Goal: Task Accomplishment & Management: Manage account settings

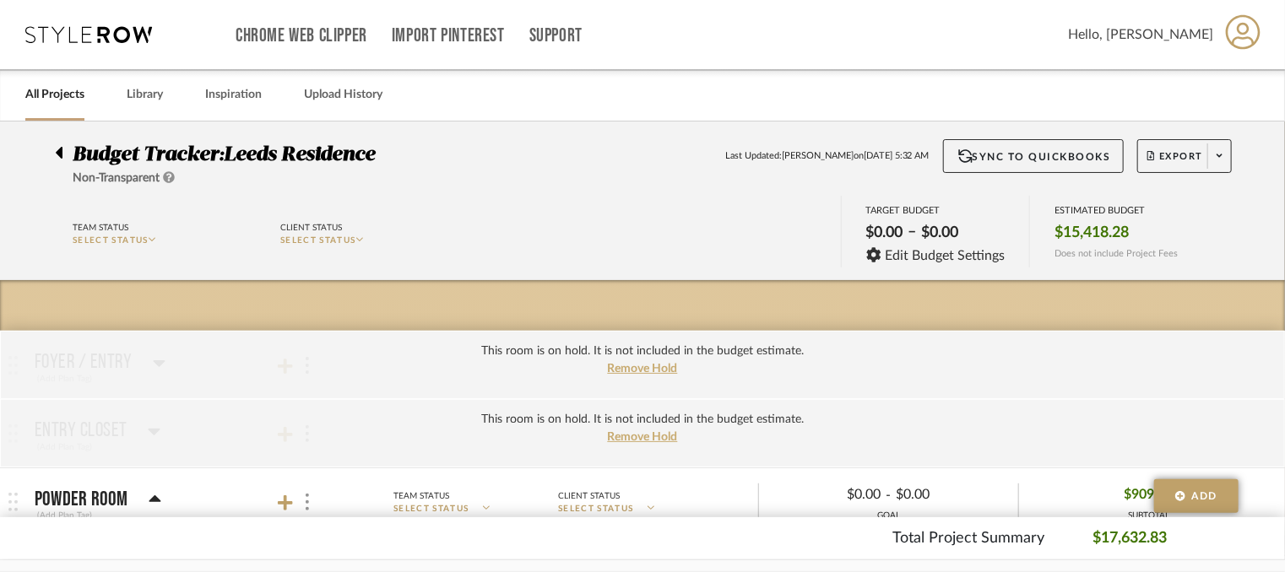
click at [95, 41] on icon at bounding box center [88, 34] width 127 height 17
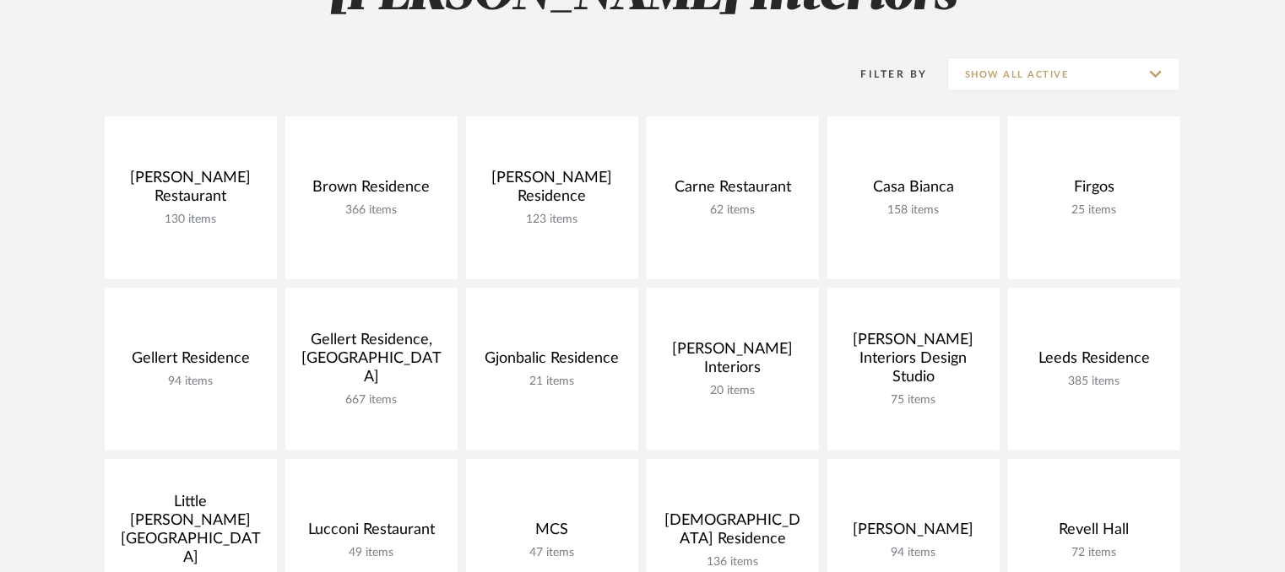
scroll to position [338, 0]
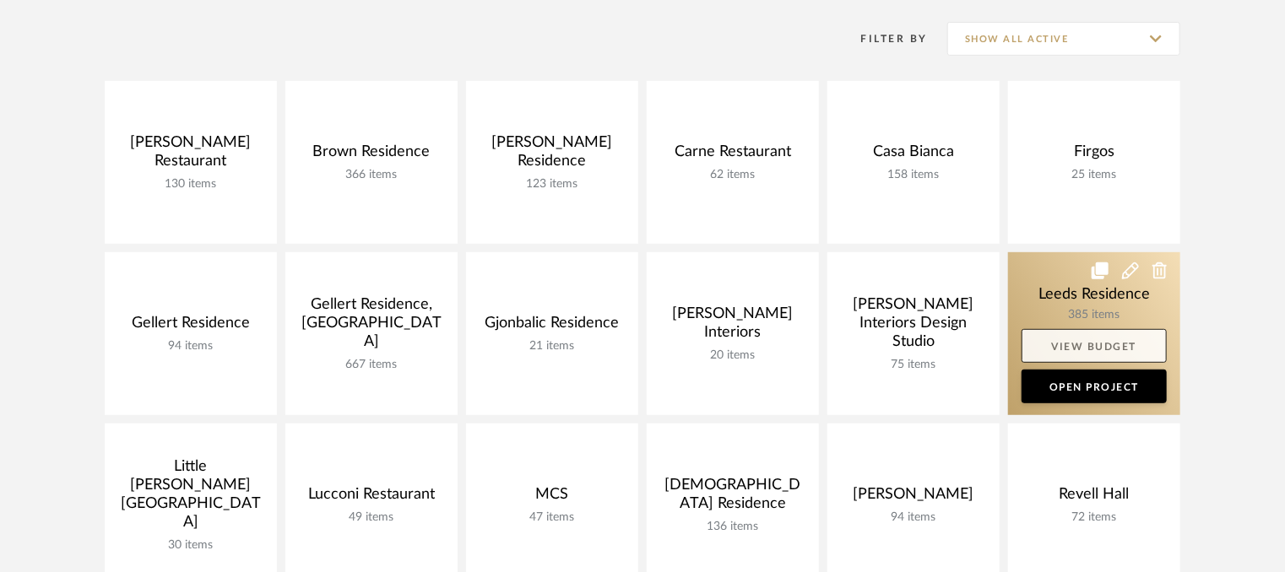
click at [1096, 349] on link "View Budget" at bounding box center [1094, 346] width 145 height 34
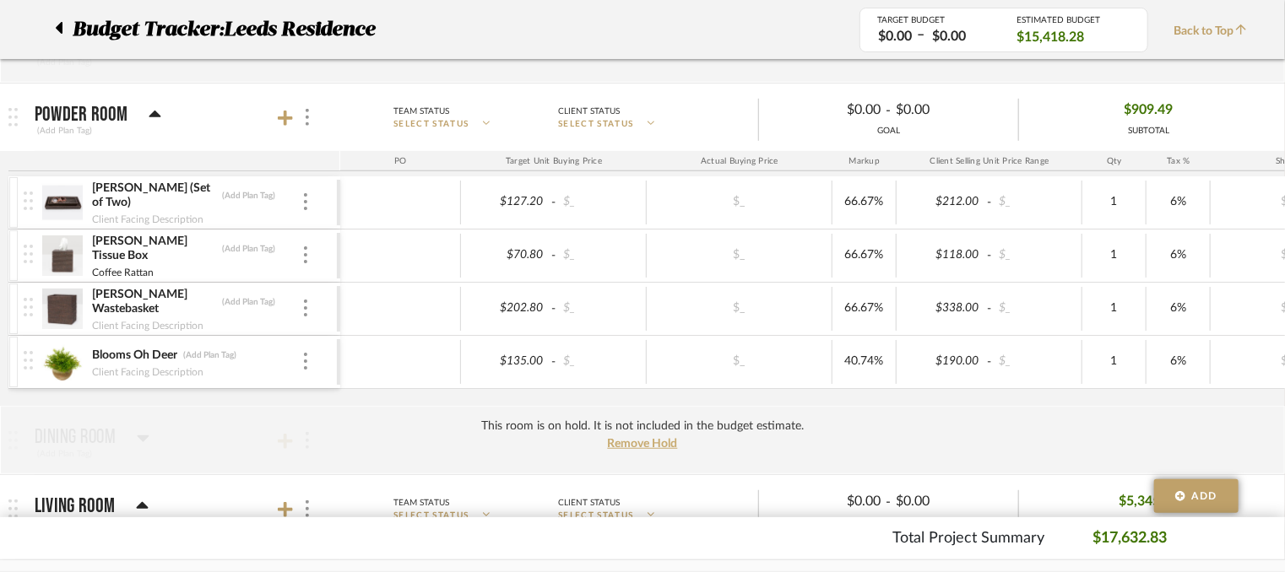
scroll to position [422, 0]
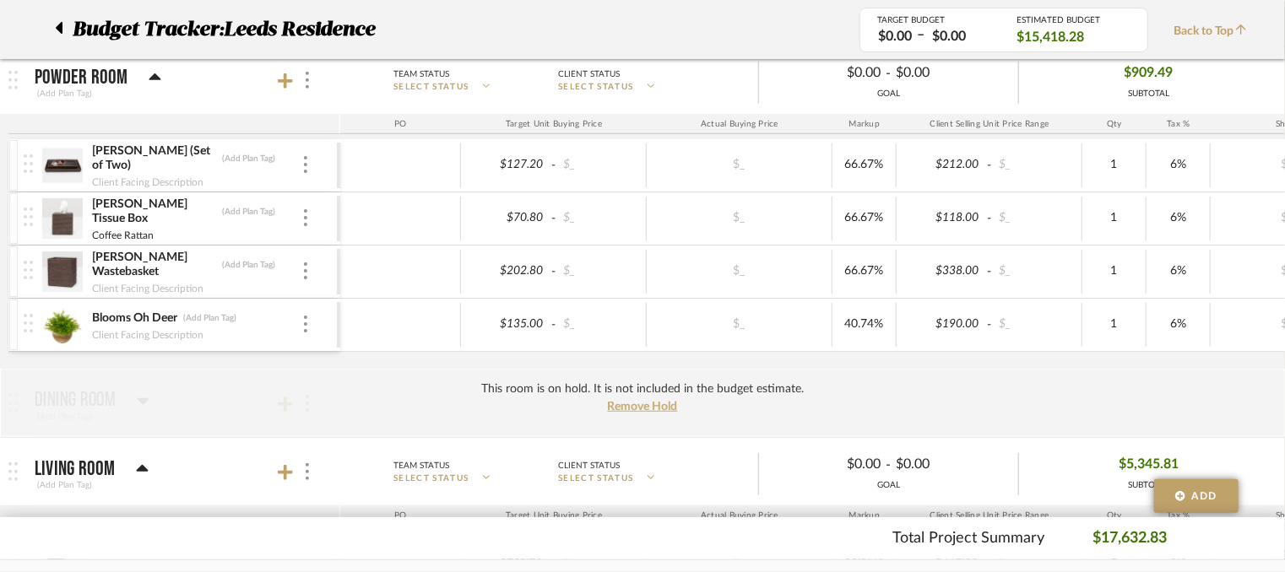
click at [63, 162] on img at bounding box center [61, 165] width 41 height 41
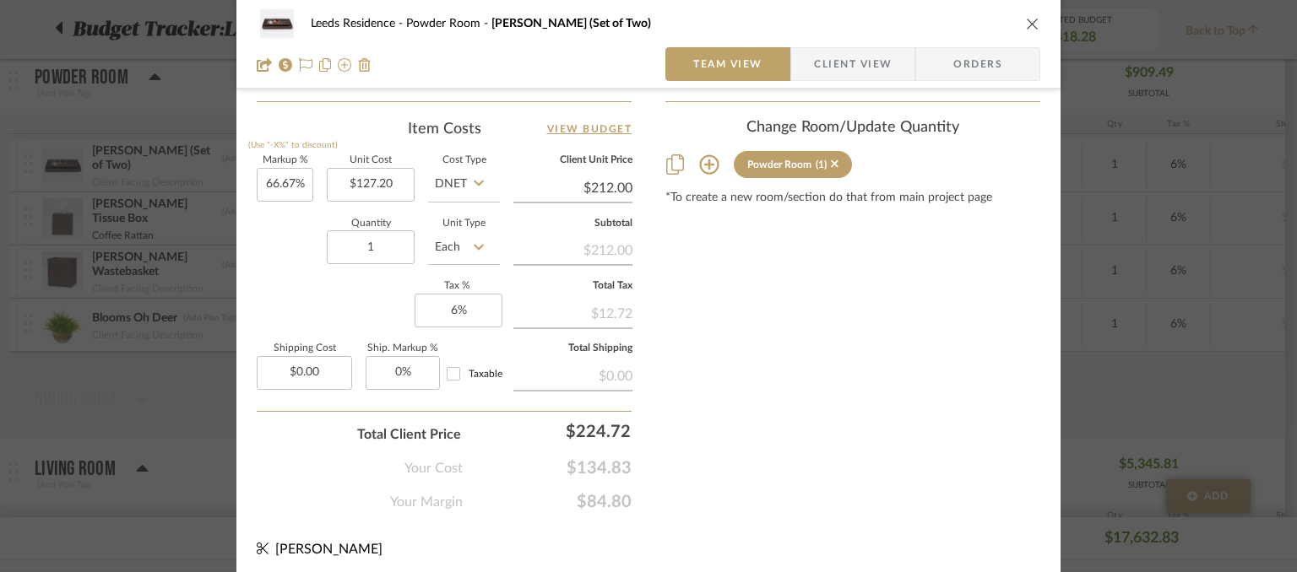
scroll to position [997, 0]
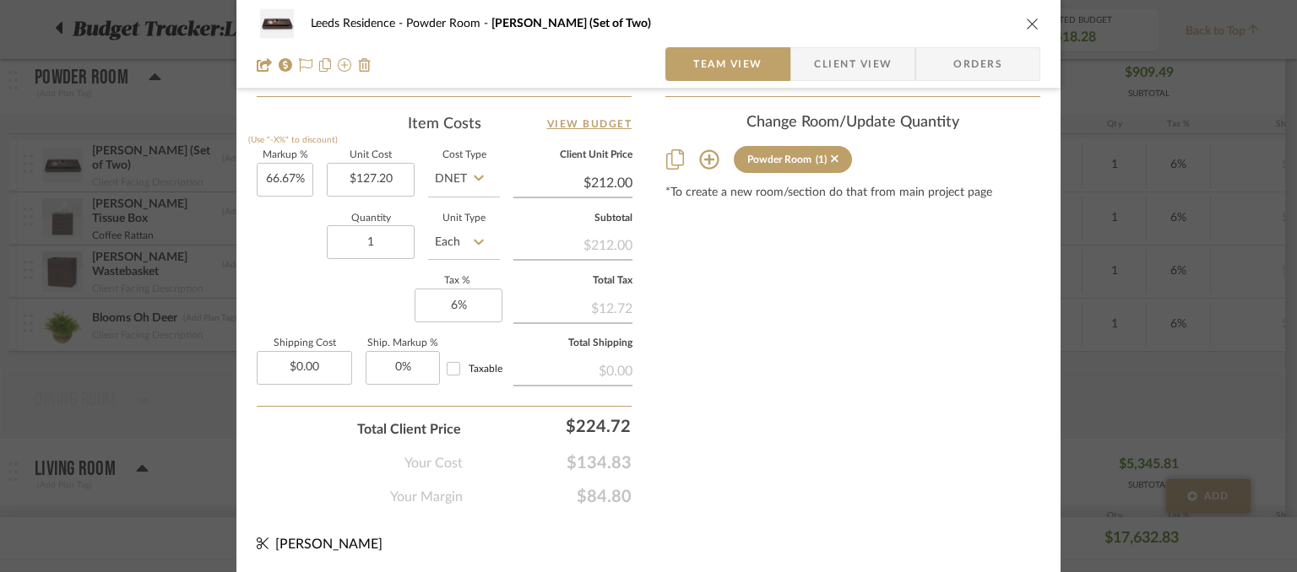
click at [1026, 29] on icon "close" at bounding box center [1033, 24] width 14 height 14
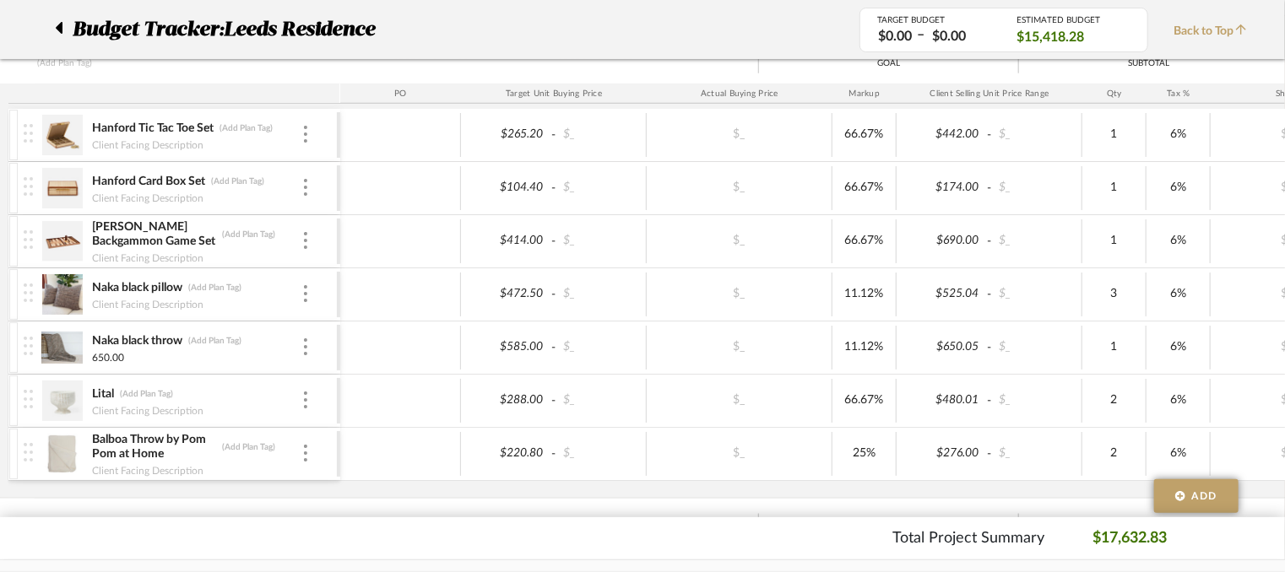
scroll to position [591, 0]
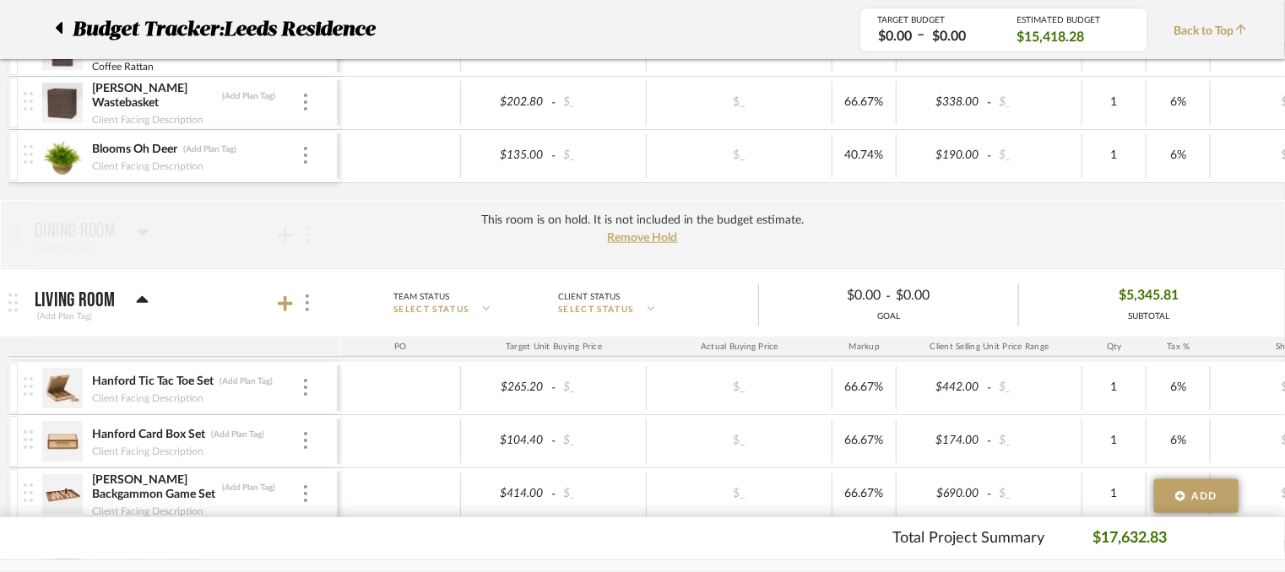
click at [94, 222] on div "This room is on hold. It is not included in the budget estimate. Remove Hold" at bounding box center [642, 234] width 1285 height 68
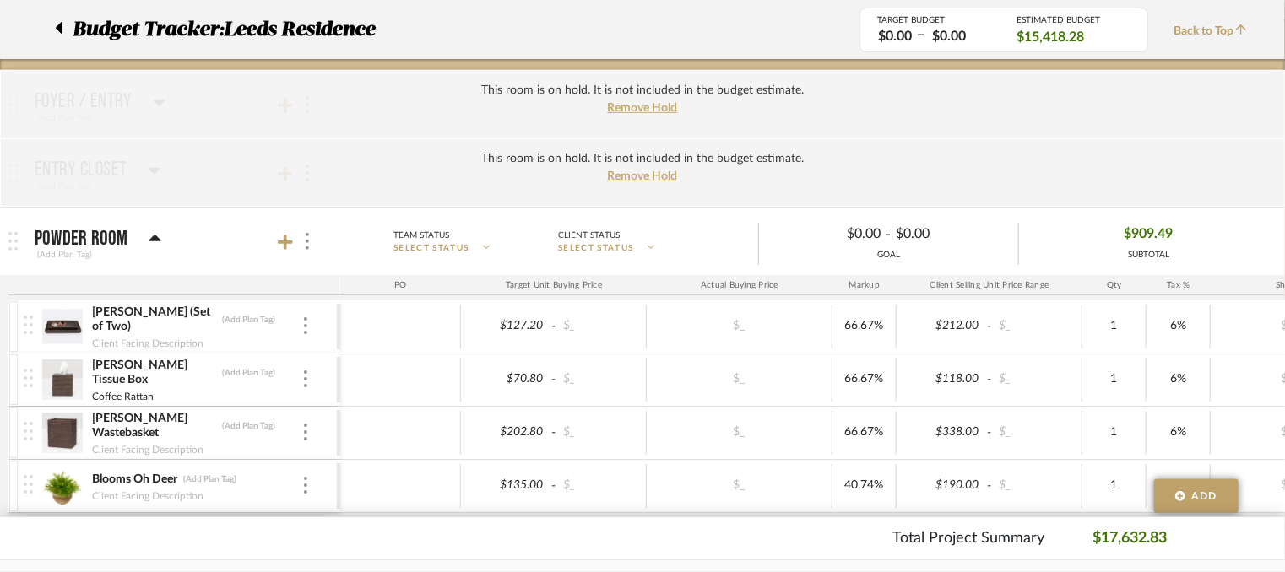
scroll to position [253, 0]
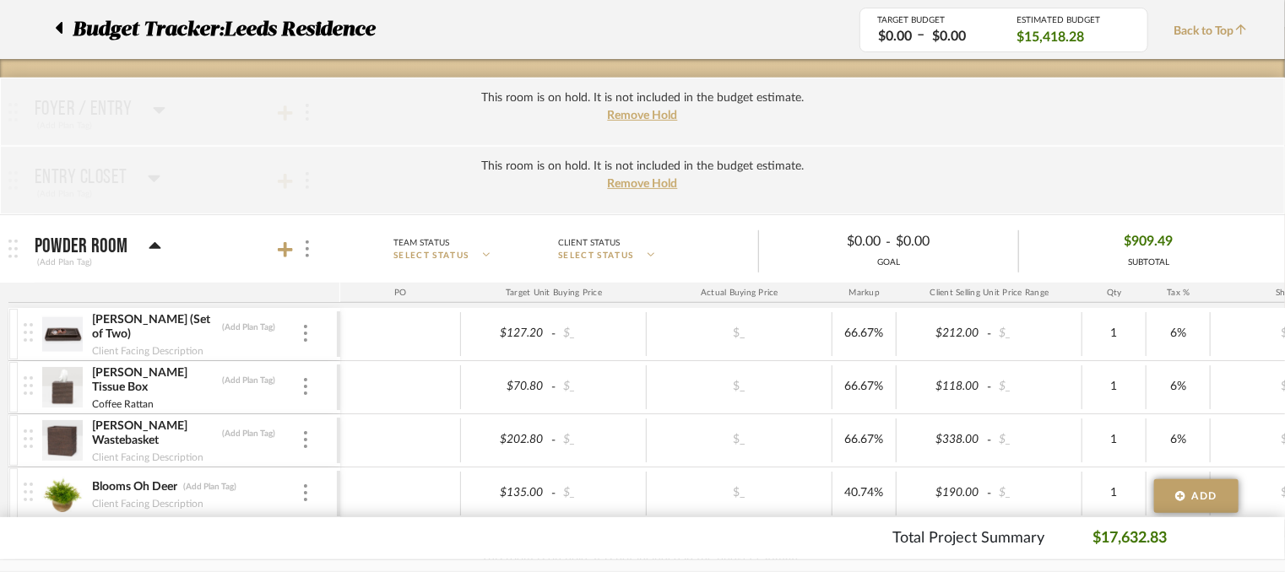
click at [489, 115] on div "This room is on hold. It is not included in the budget estimate. Remove Hold" at bounding box center [642, 112] width 1285 height 68
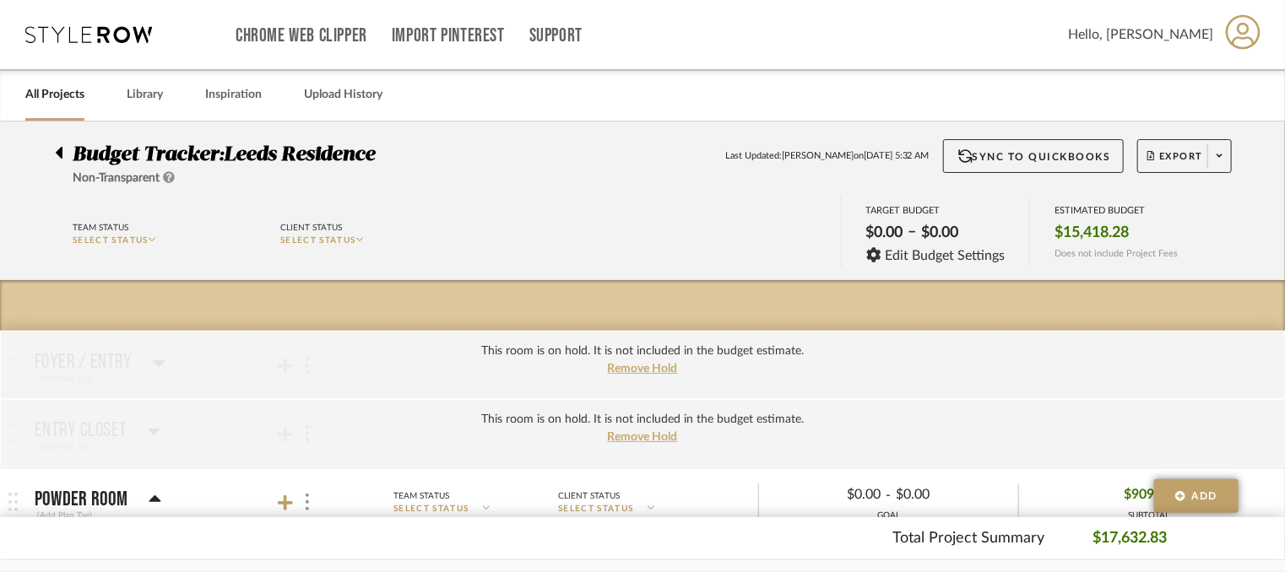
click at [61, 152] on icon at bounding box center [59, 153] width 7 height 12
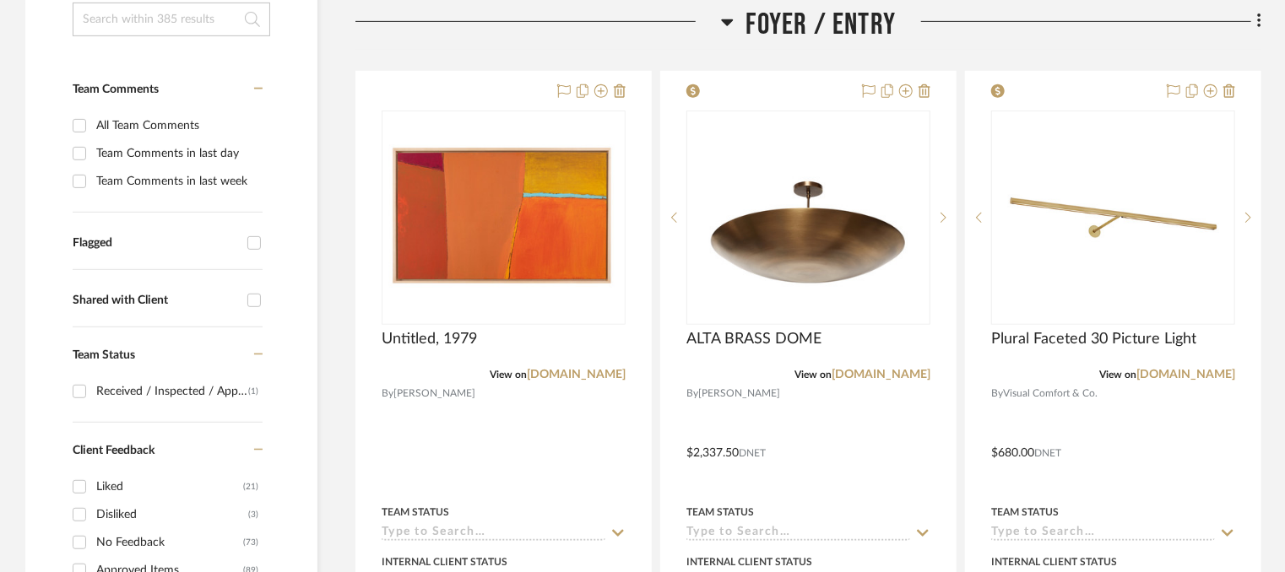
scroll to position [422, 0]
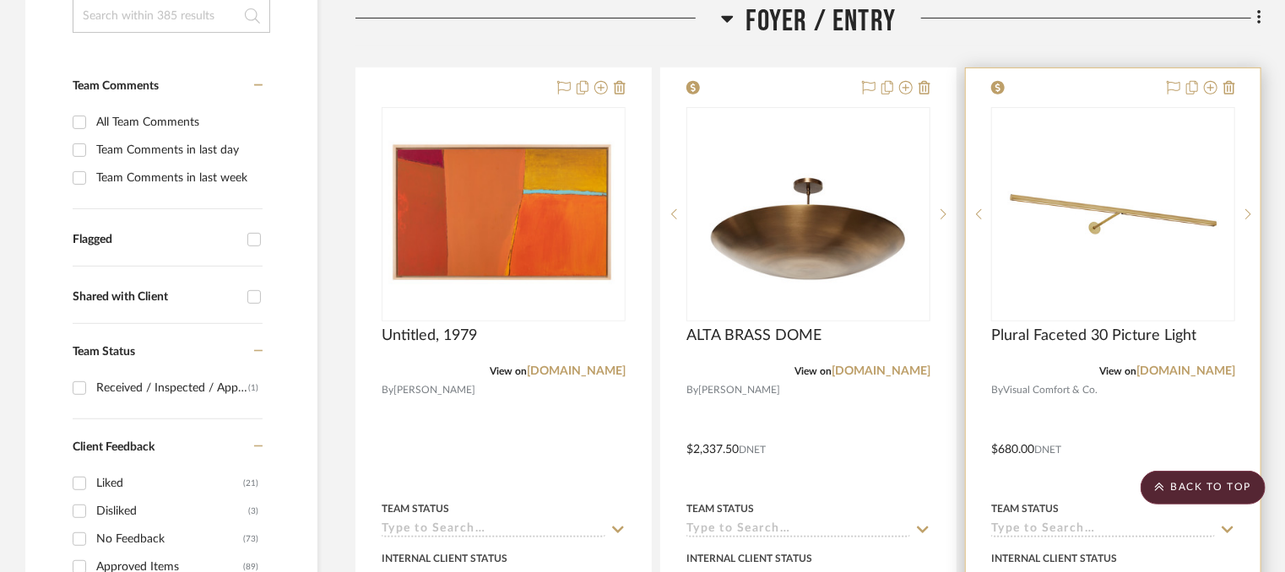
click at [1213, 420] on div at bounding box center [1113, 437] width 295 height 739
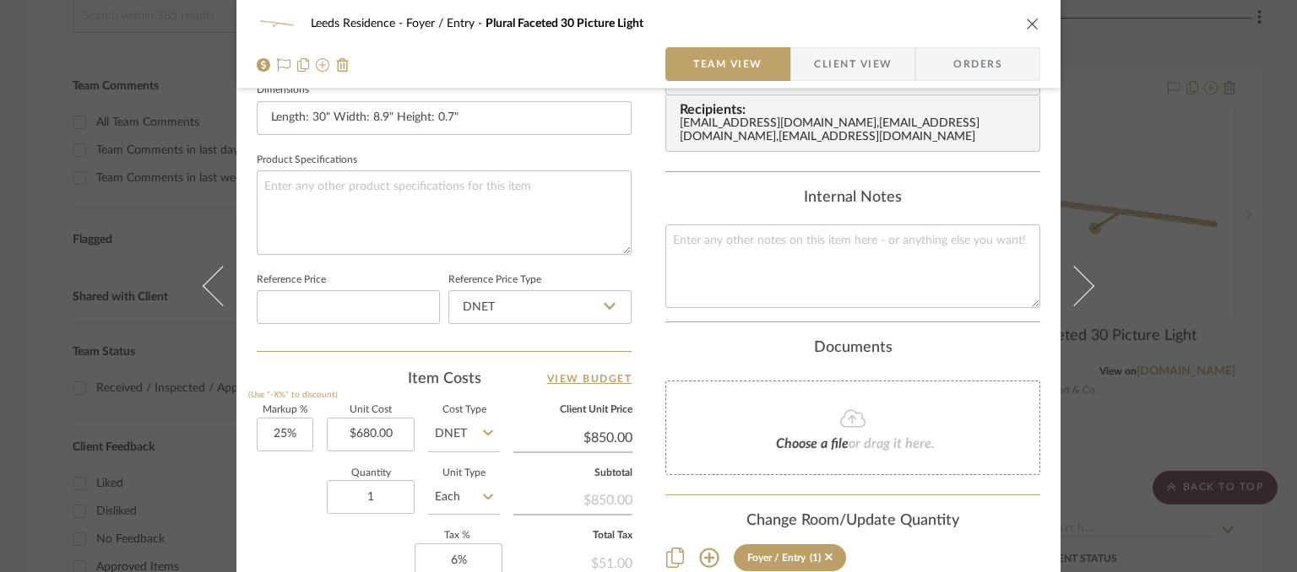
scroll to position [929, 0]
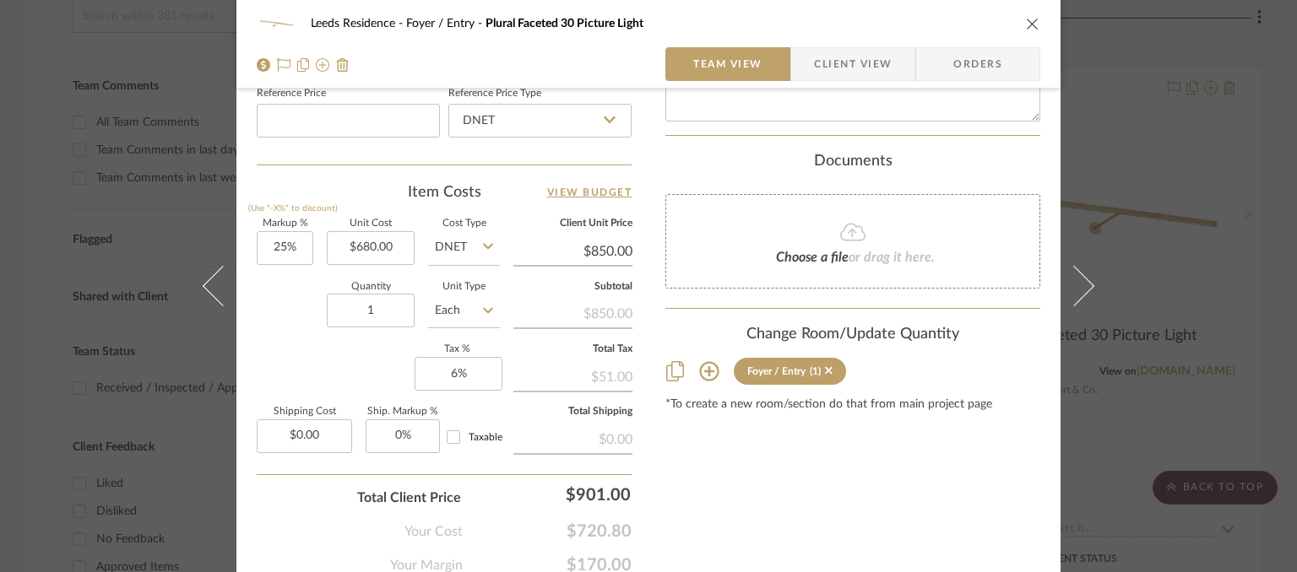
click at [1034, 28] on div "Leeds Residence Foyer / Entry Plural Faceted 30 Picture Light Team View Client …" at bounding box center [648, 44] width 824 height 89
click at [1026, 24] on icon "close" at bounding box center [1033, 24] width 14 height 14
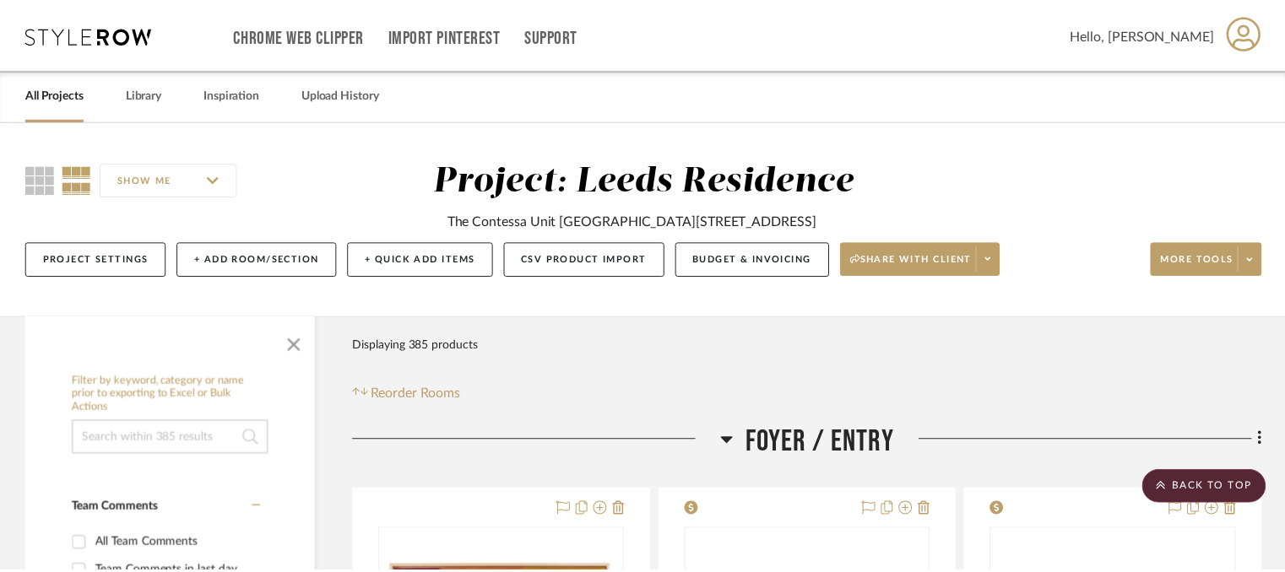
scroll to position [422, 0]
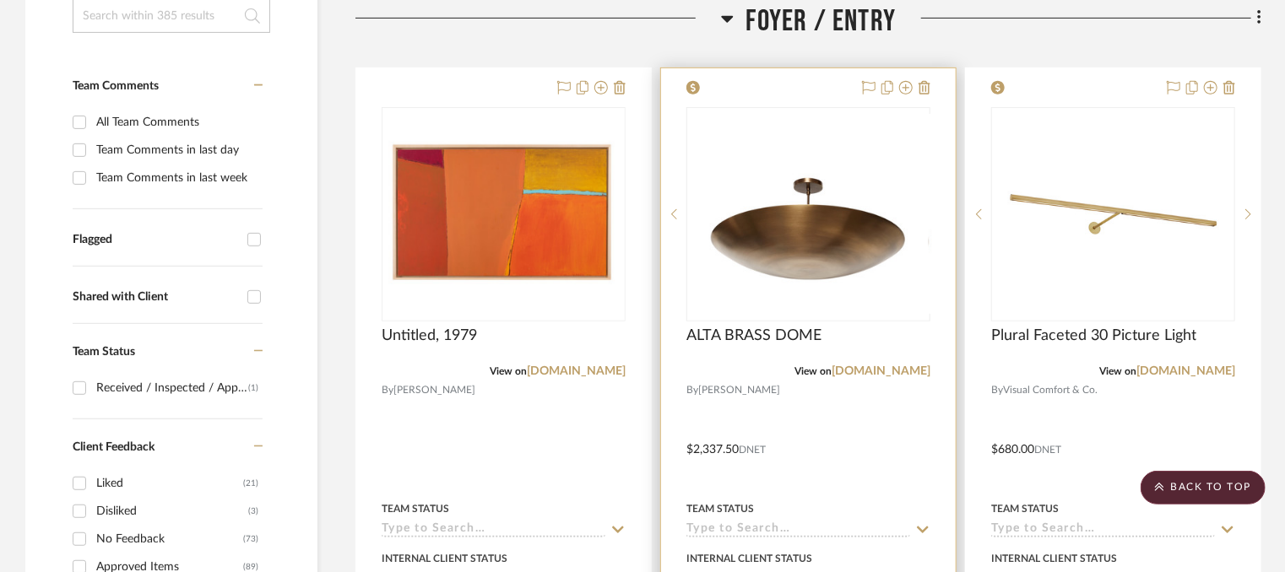
click at [771, 381] on div at bounding box center [808, 437] width 295 height 739
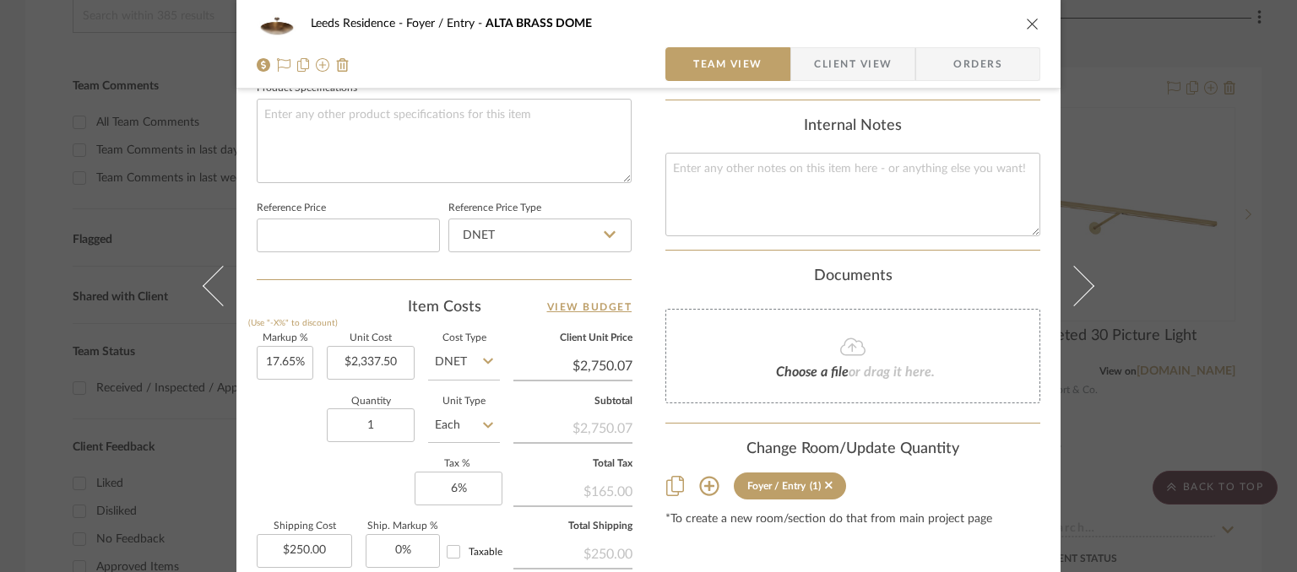
scroll to position [844, 0]
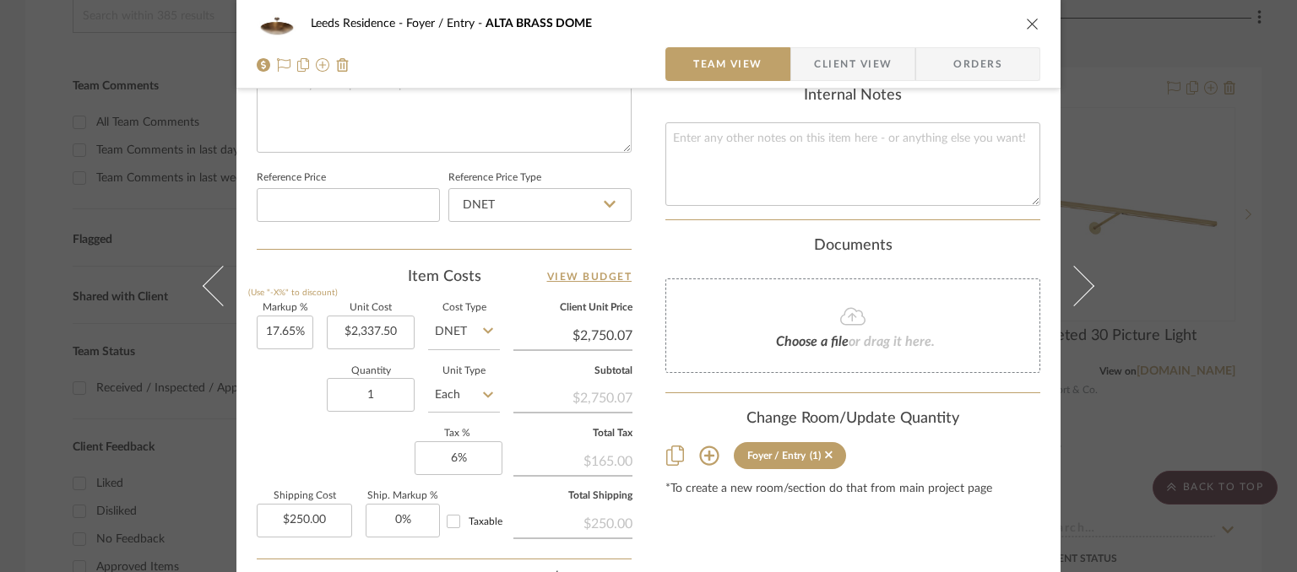
click at [1031, 20] on icon "close" at bounding box center [1033, 24] width 14 height 14
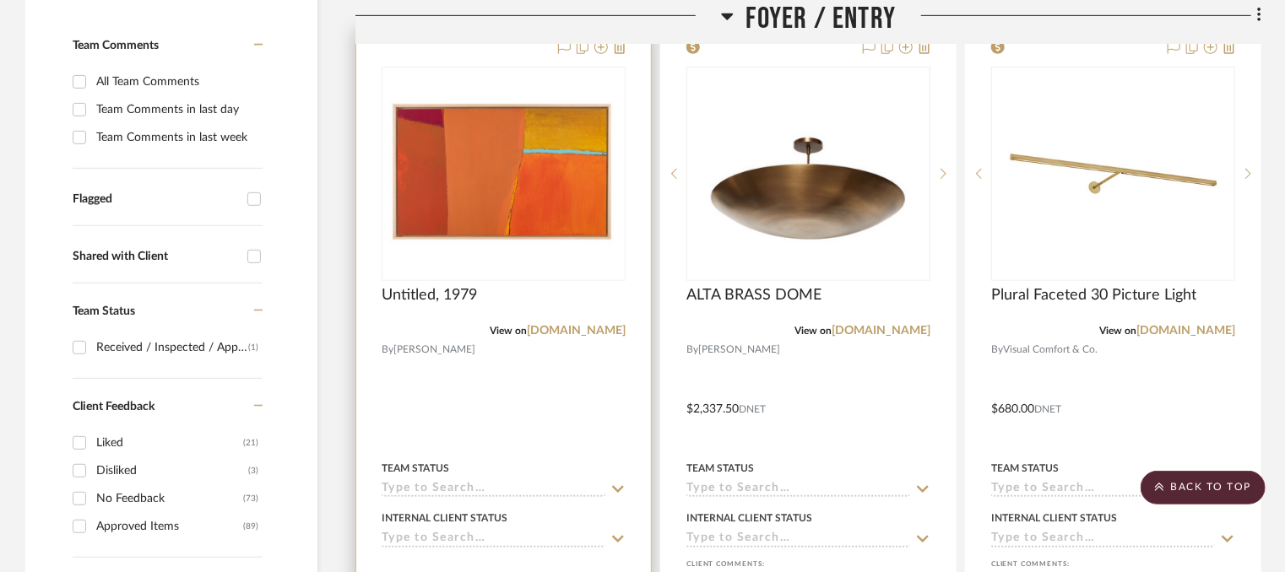
scroll to position [507, 0]
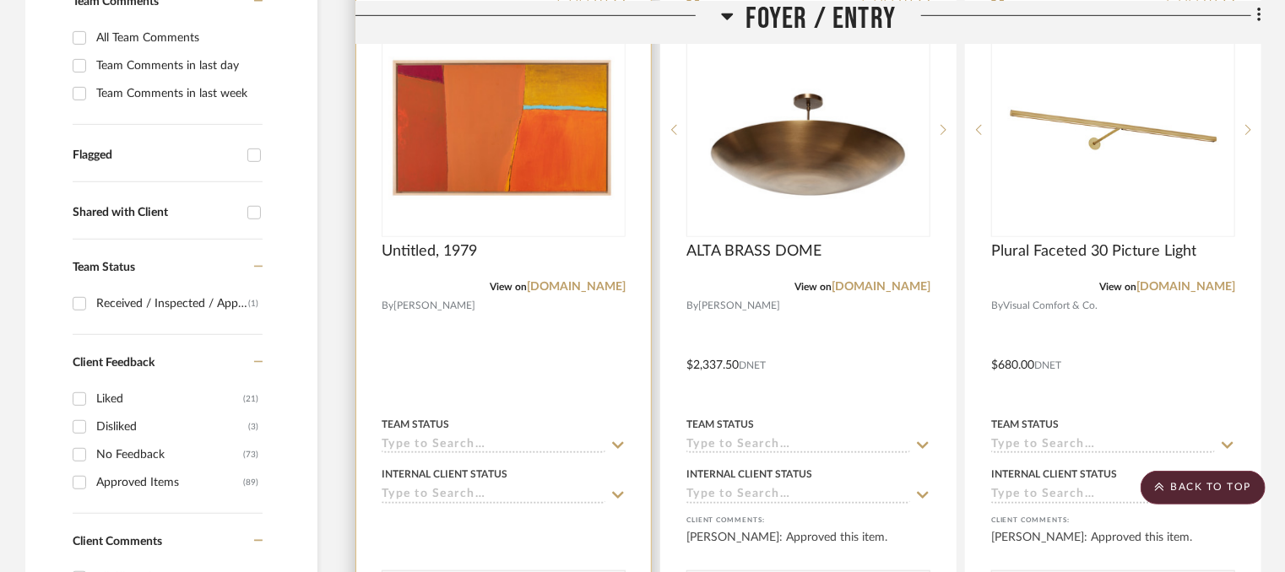
click at [523, 308] on div at bounding box center [503, 353] width 295 height 739
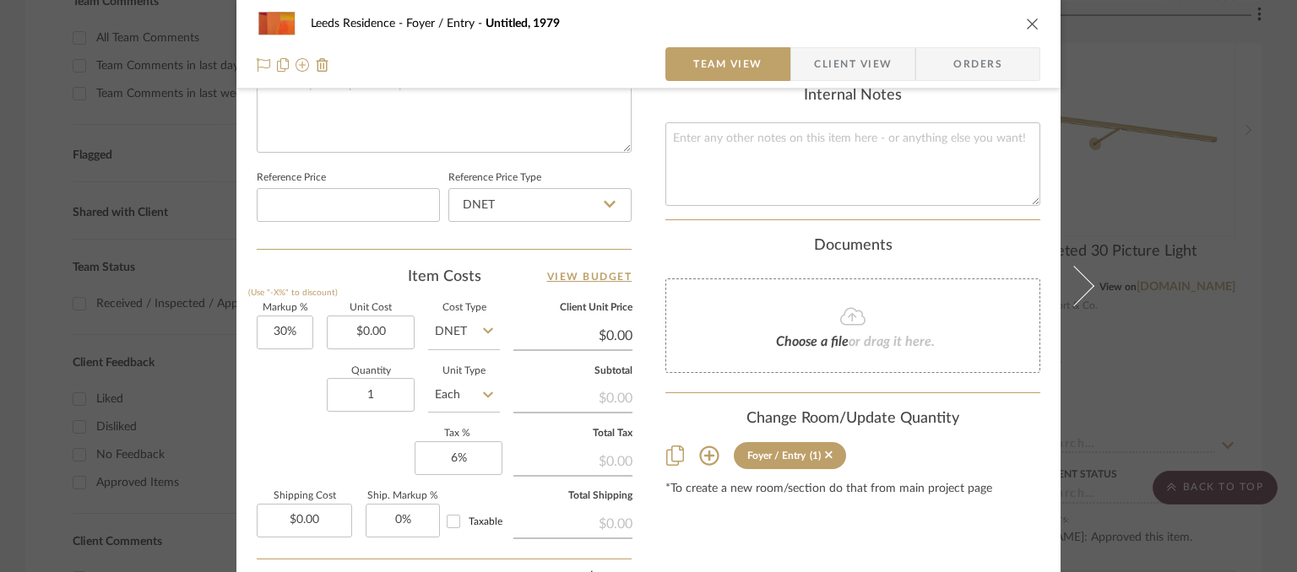
scroll to position [929, 0]
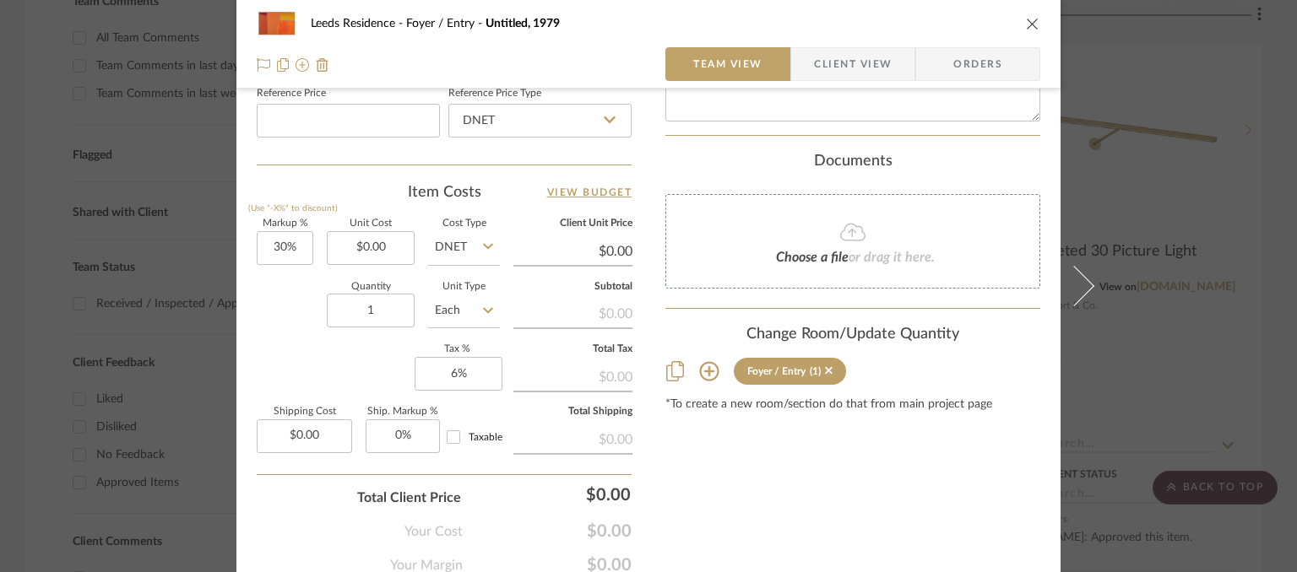
click at [1028, 32] on div "Leeds Residence Foyer / Entry Untitled, 1979" at bounding box center [649, 24] width 784 height 34
click at [1027, 21] on icon "close" at bounding box center [1033, 24] width 14 height 14
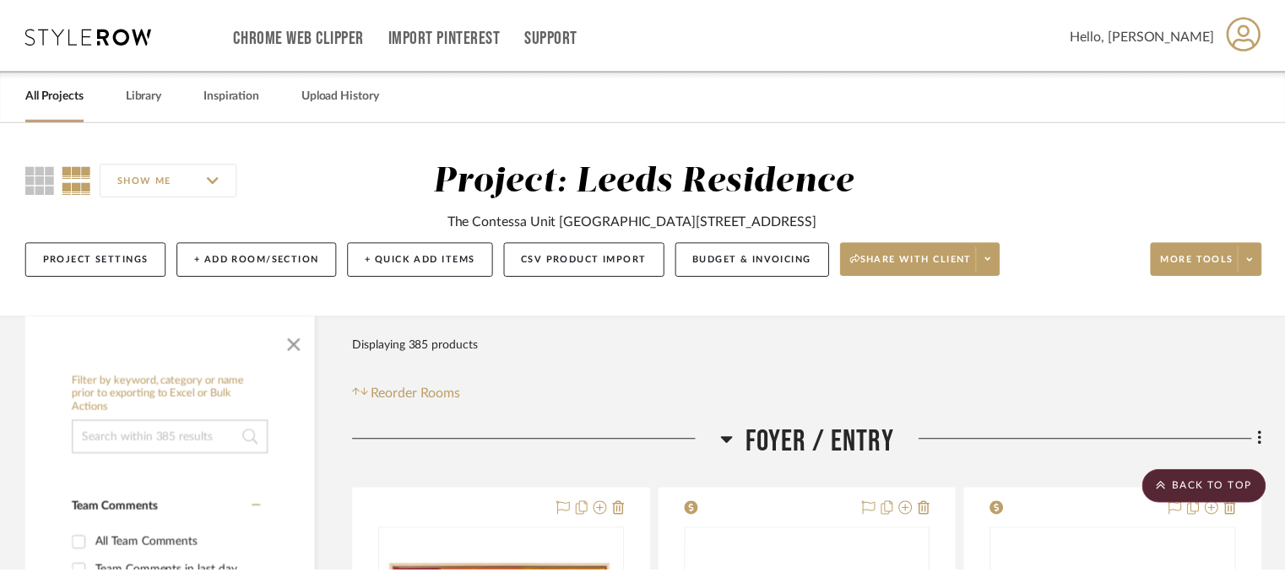
scroll to position [507, 0]
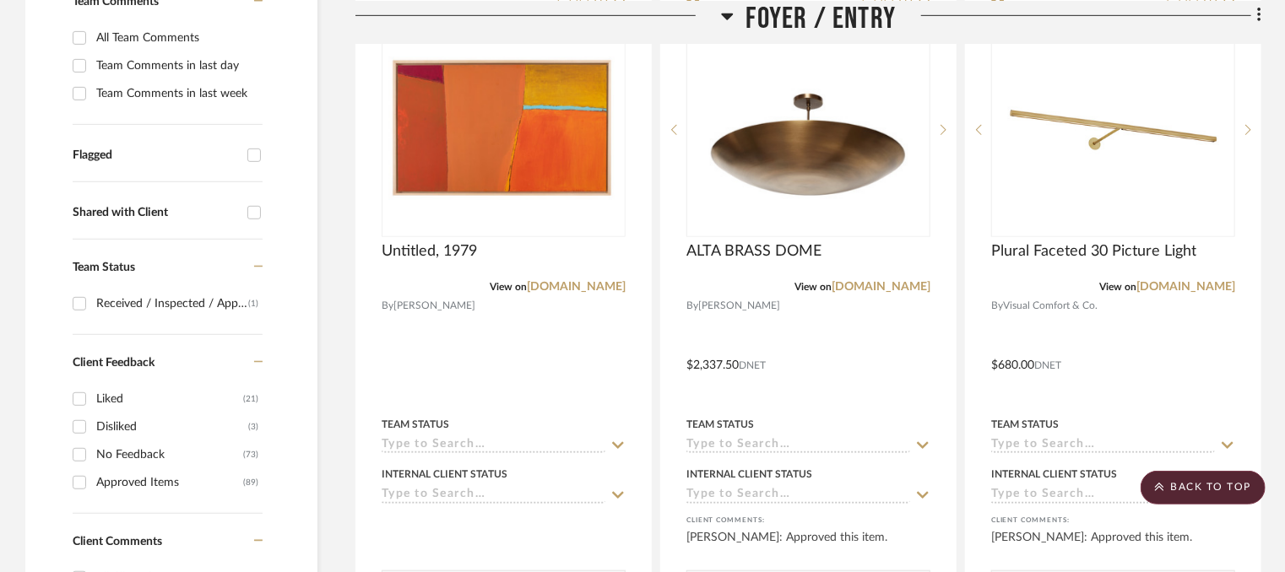
click at [88, 480] on input "Approved Items (89)" at bounding box center [79, 482] width 27 height 27
checkbox input "true"
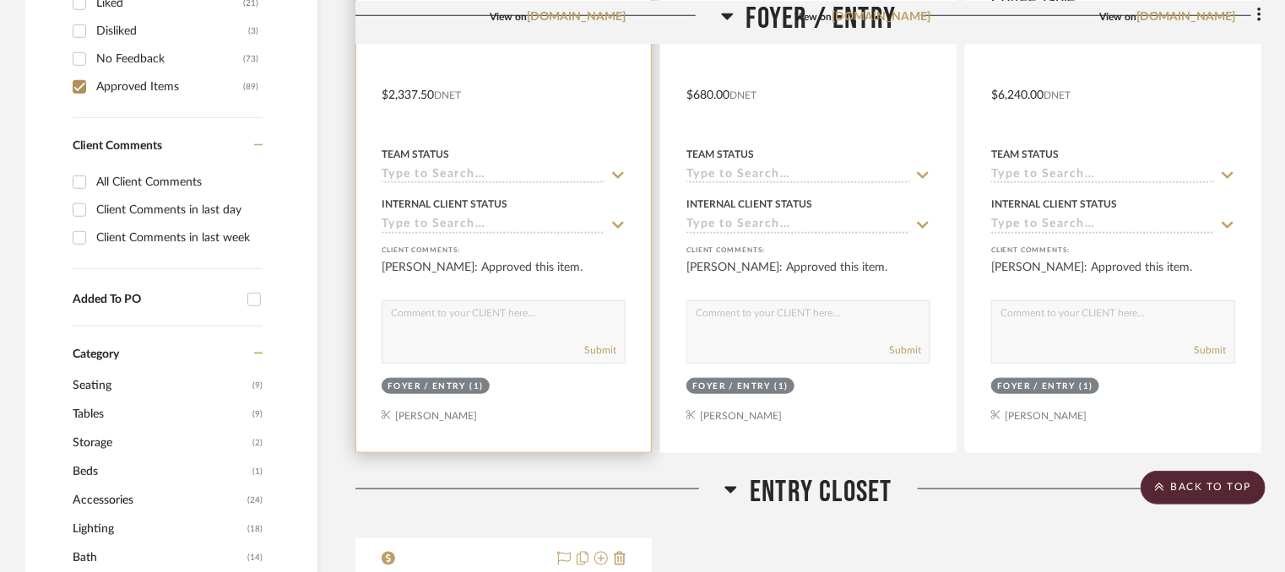
scroll to position [1098, 0]
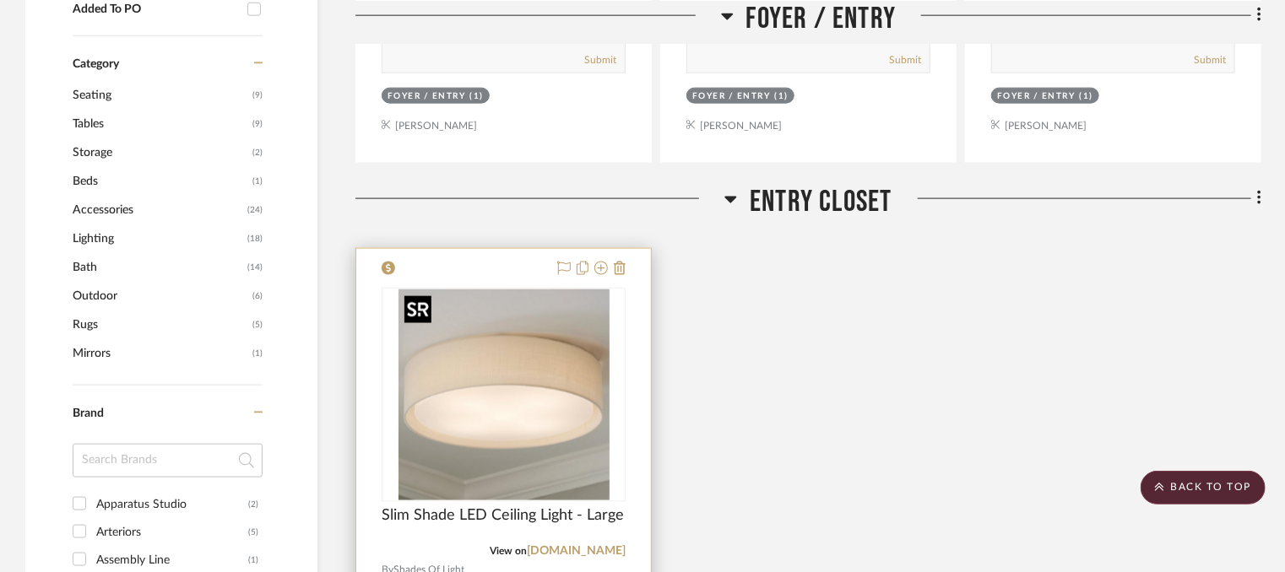
click at [523, 399] on img "0" at bounding box center [504, 395] width 211 height 211
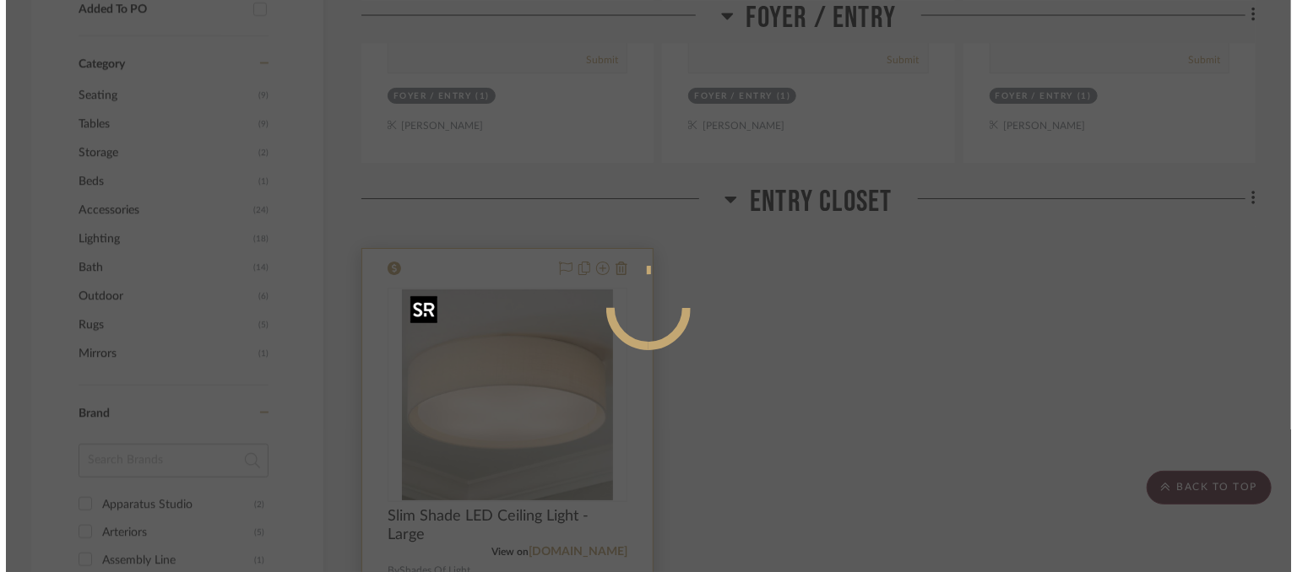
scroll to position [0, 0]
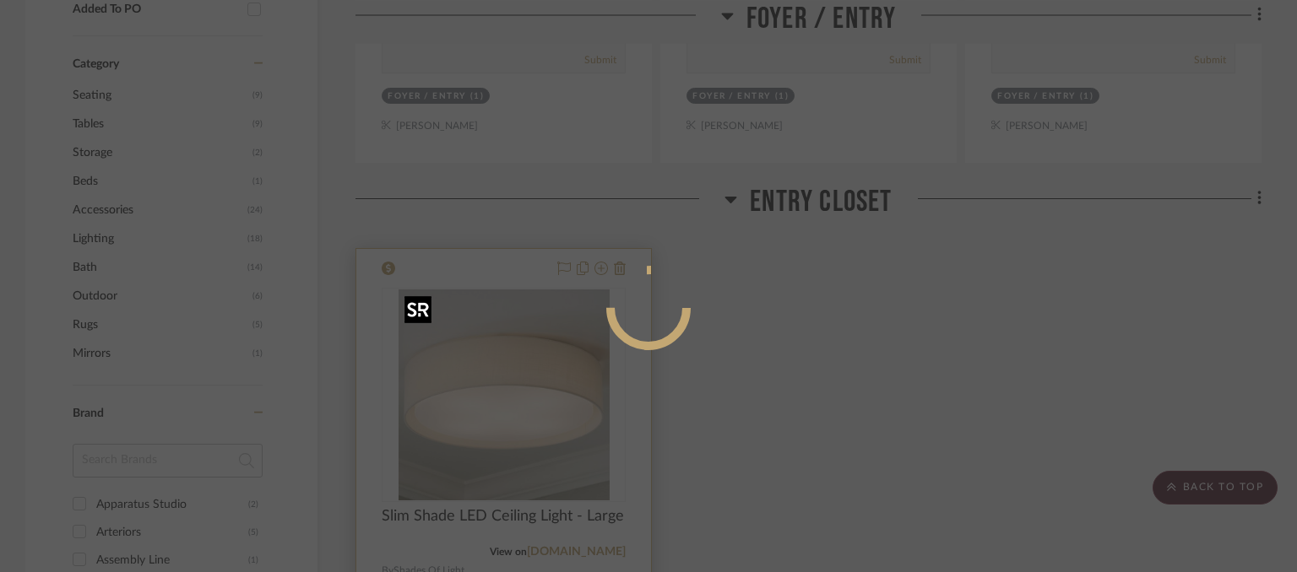
click at [523, 399] on div at bounding box center [648, 370] width 253 height 740
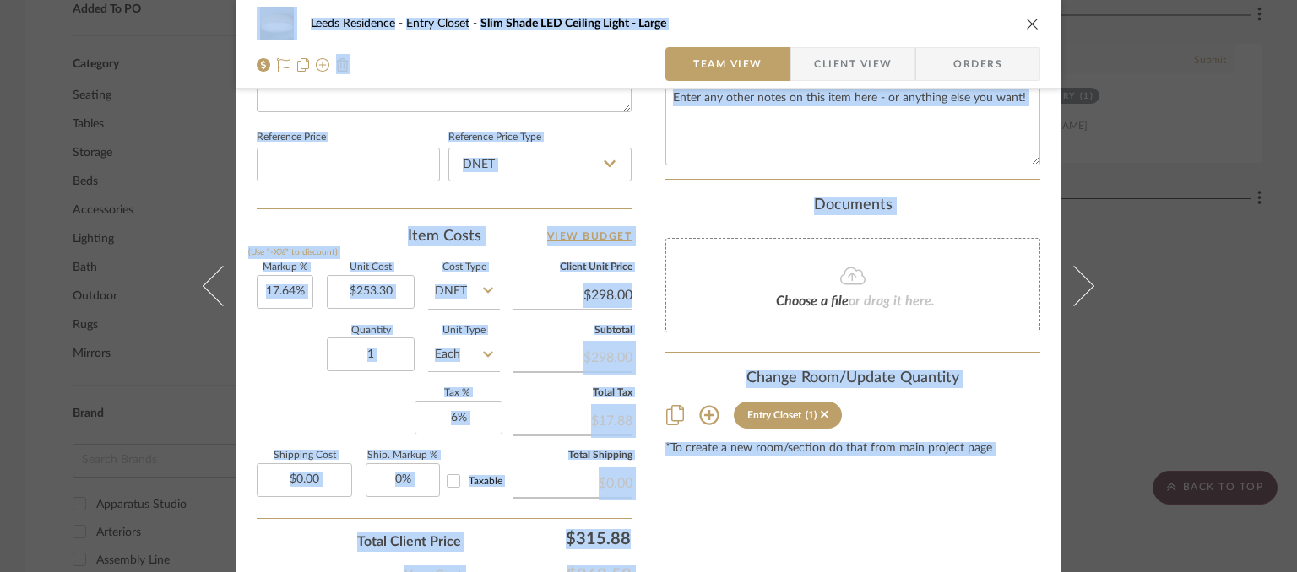
scroll to position [929, 0]
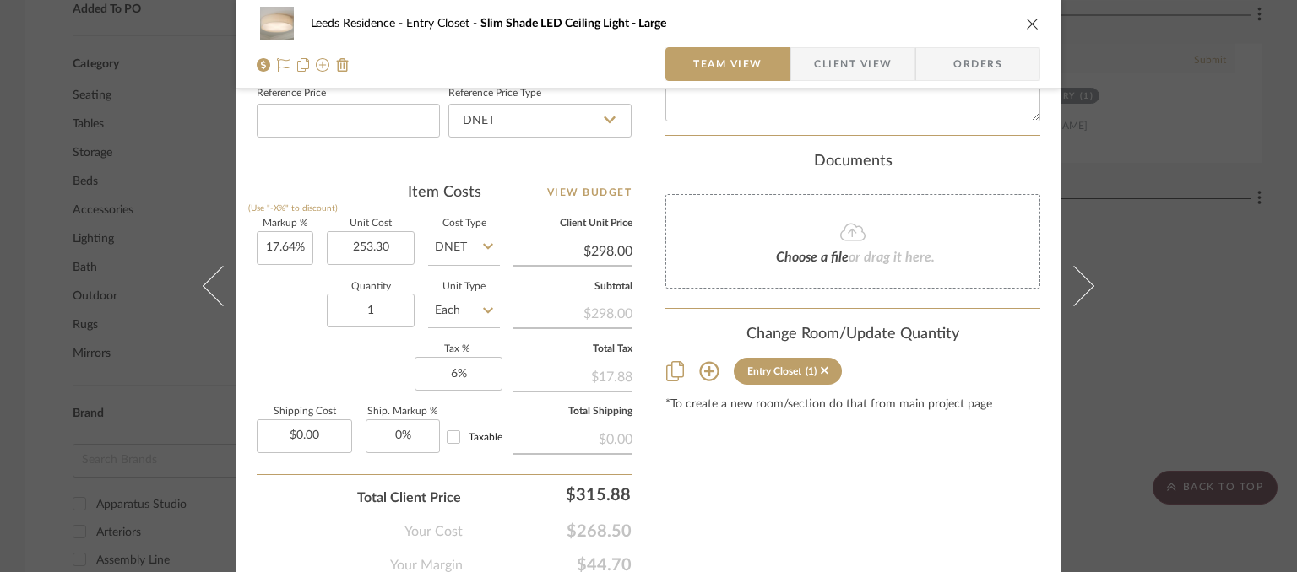
type input "$253.30"
click at [1035, 21] on div "Leeds Residence Entry Closet Slim Shade LED Ceiling Light - Large Team View Cli…" at bounding box center [648, 44] width 824 height 89
click at [1027, 24] on icon "close" at bounding box center [1033, 24] width 14 height 14
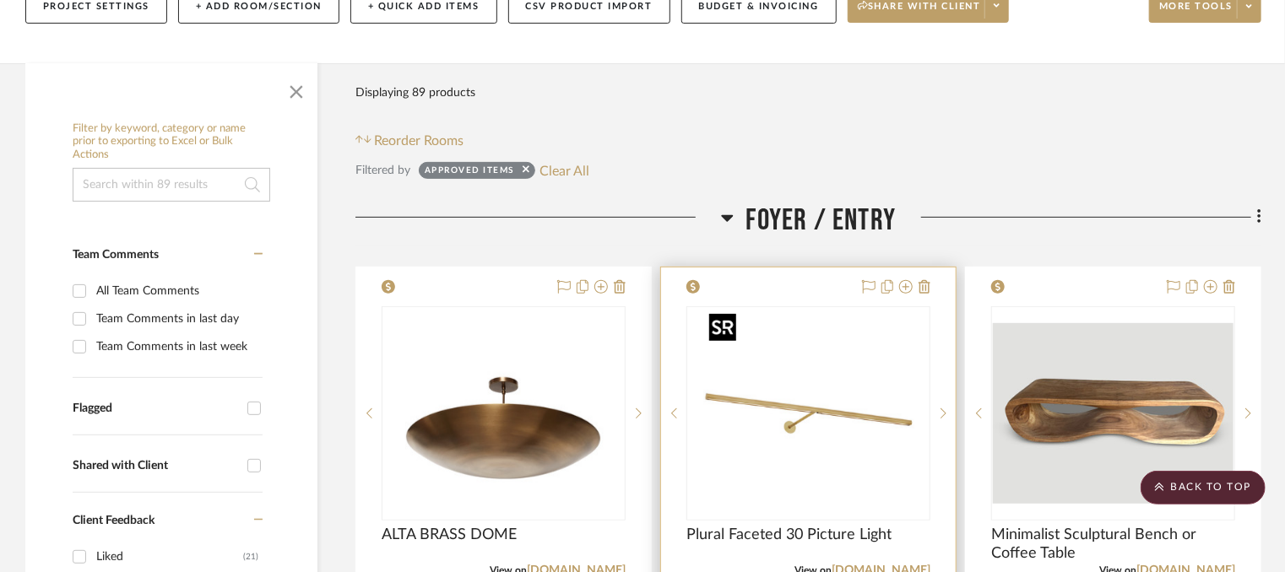
scroll to position [591, 0]
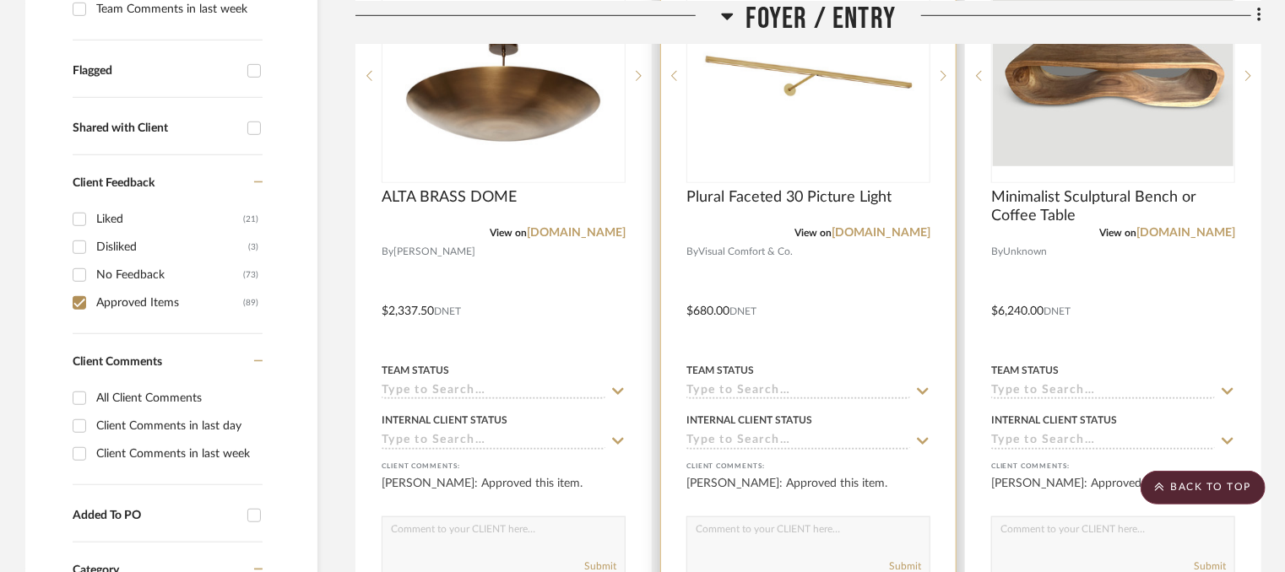
click at [869, 281] on div at bounding box center [808, 299] width 295 height 739
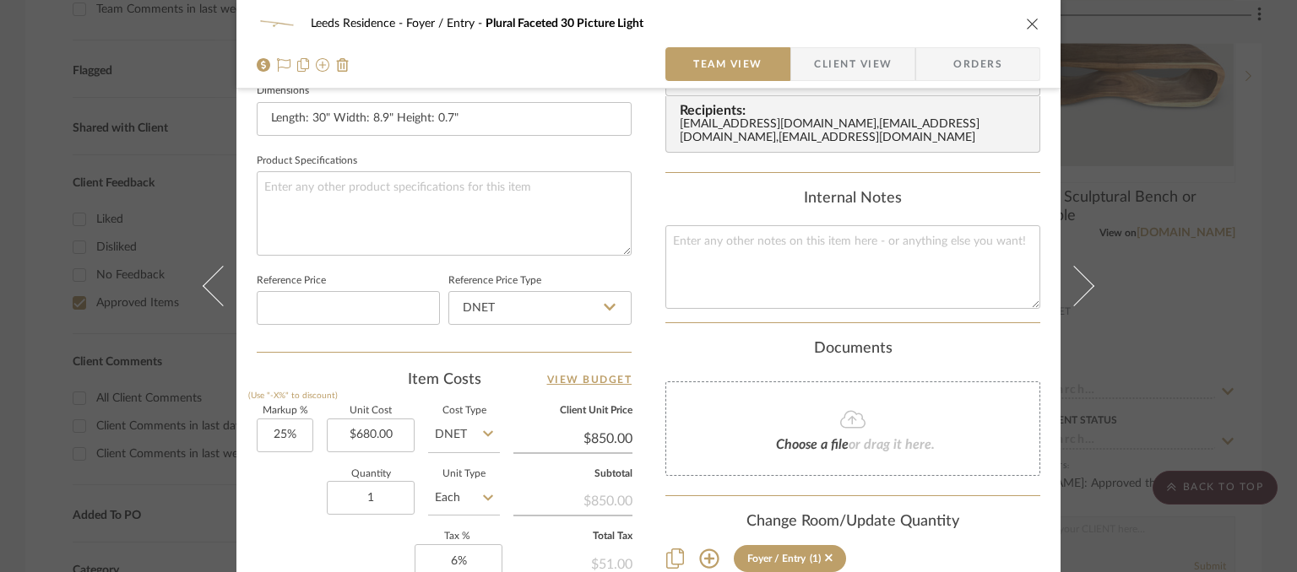
scroll to position [760, 0]
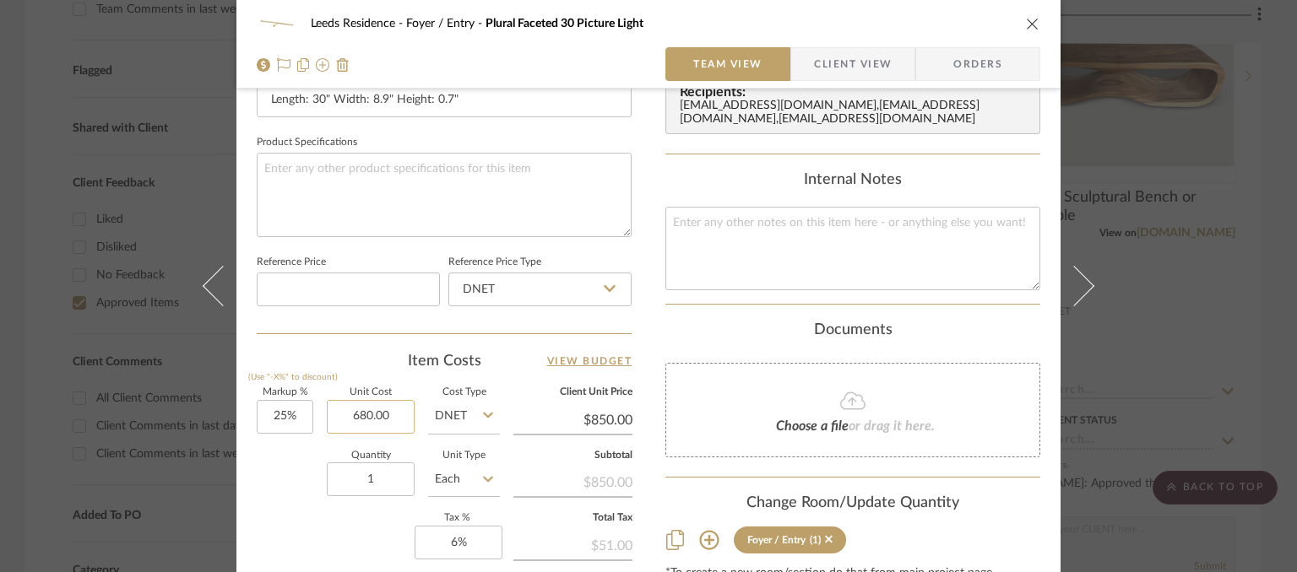
click at [395, 421] on input "680.00" at bounding box center [371, 417] width 88 height 34
drag, startPoint x: 395, startPoint y: 421, endPoint x: 346, endPoint y: 418, distance: 49.1
click at [346, 418] on input "680.00" at bounding box center [371, 417] width 88 height 34
type input "$680.00"
click at [1026, 30] on icon "close" at bounding box center [1033, 24] width 14 height 14
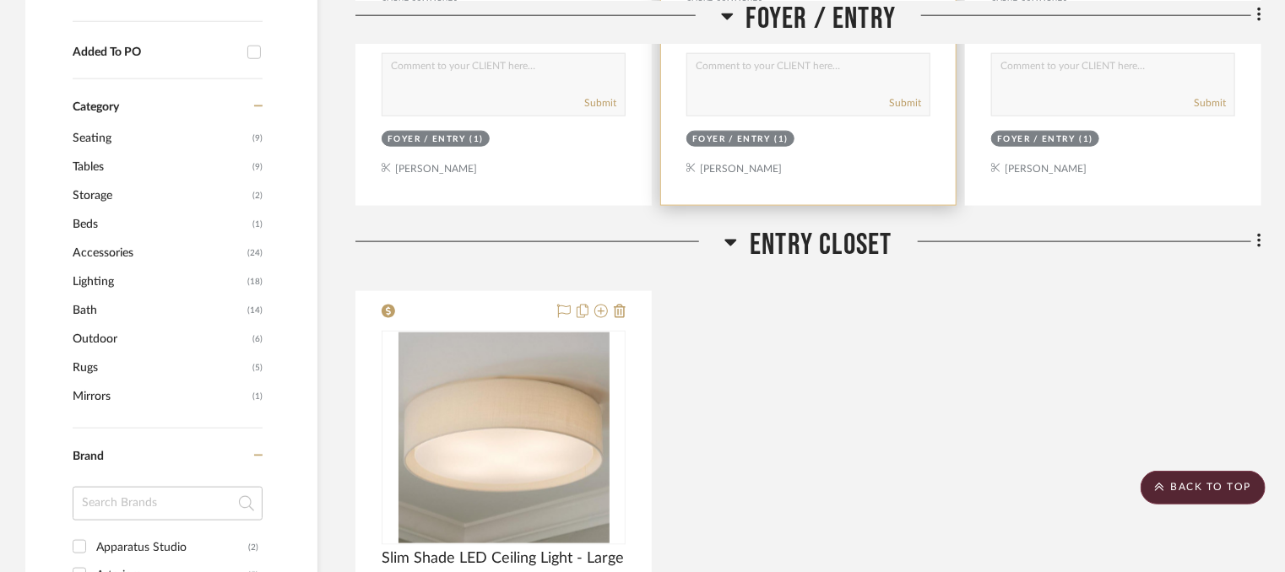
scroll to position [1182, 0]
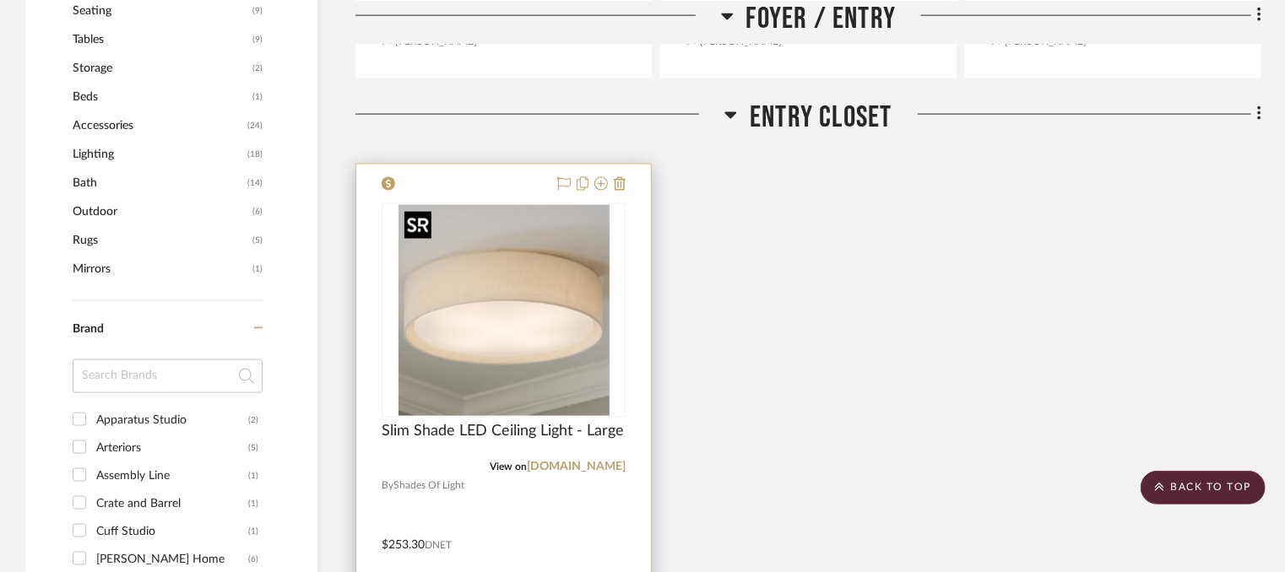
click at [506, 285] on img "0" at bounding box center [504, 310] width 211 height 211
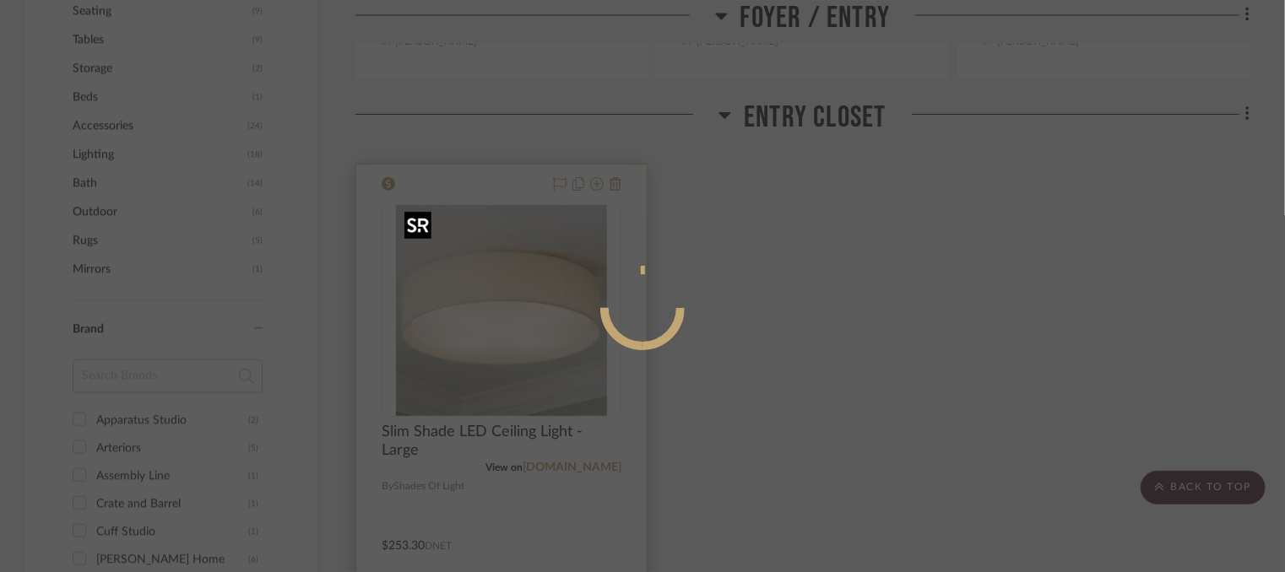
click at [506, 285] on div at bounding box center [642, 286] width 1285 height 572
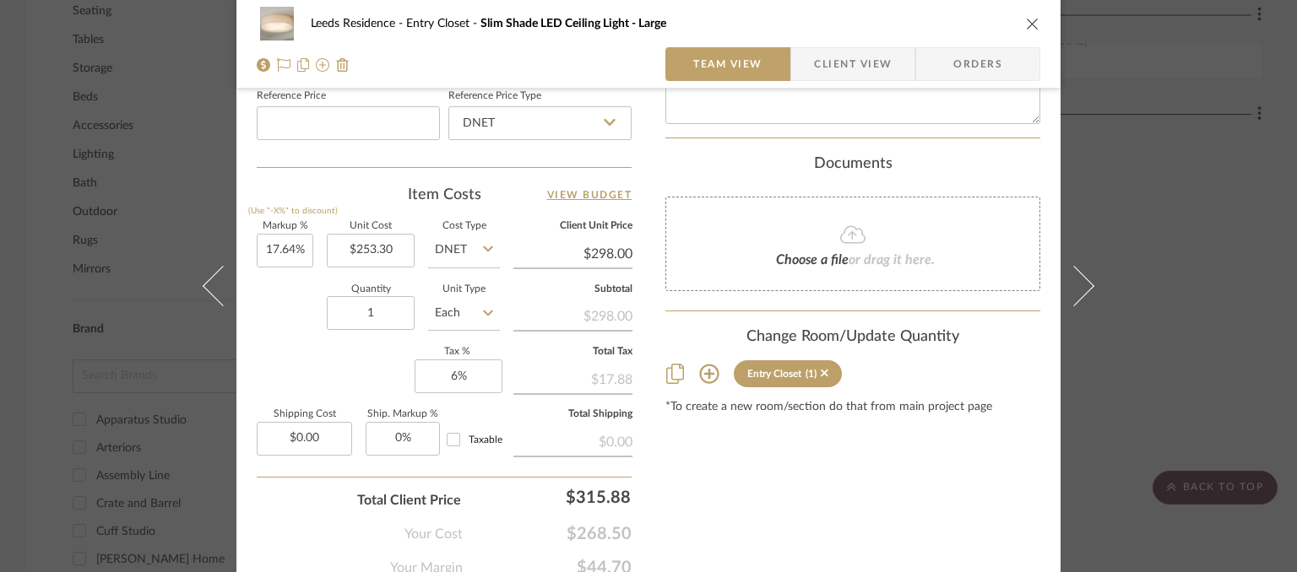
scroll to position [929, 0]
click at [388, 241] on input "253.30" at bounding box center [371, 248] width 88 height 34
drag, startPoint x: 388, startPoint y: 241, endPoint x: 343, endPoint y: 241, distance: 45.6
click at [343, 241] on input "253.30" at bounding box center [371, 248] width 88 height 34
click at [392, 246] on input "253.30" at bounding box center [371, 248] width 88 height 34
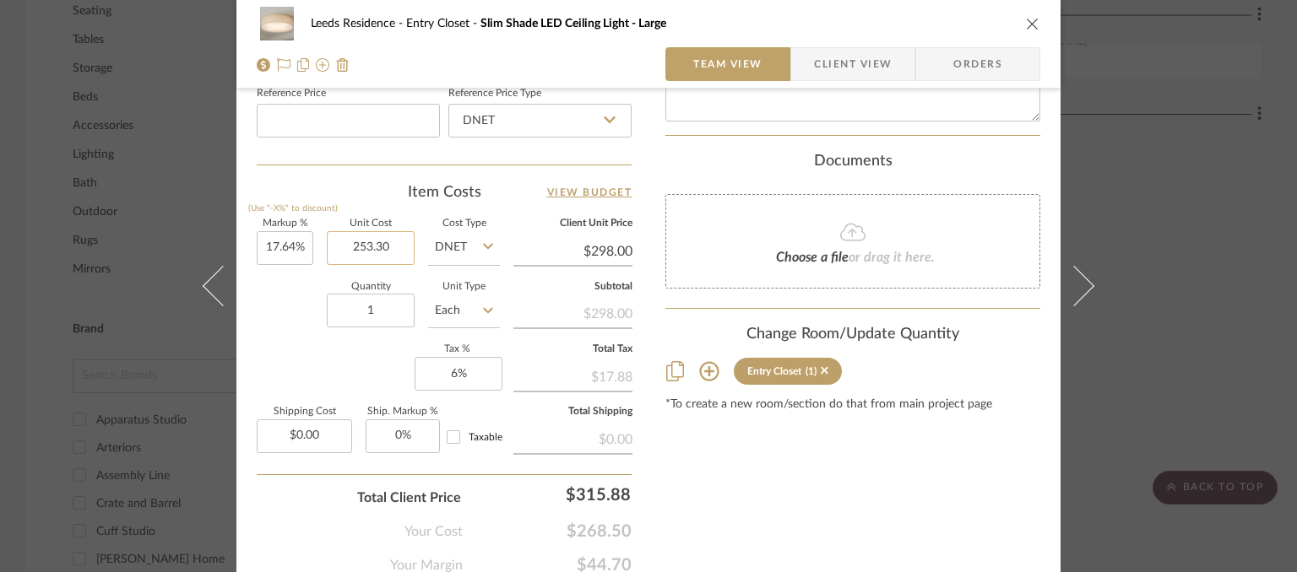
drag, startPoint x: 392, startPoint y: 246, endPoint x: 337, endPoint y: 239, distance: 55.3
click at [337, 239] on input "253.30" at bounding box center [371, 248] width 88 height 34
type input "$253.30"
click at [1026, 28] on icon "close" at bounding box center [1033, 24] width 14 height 14
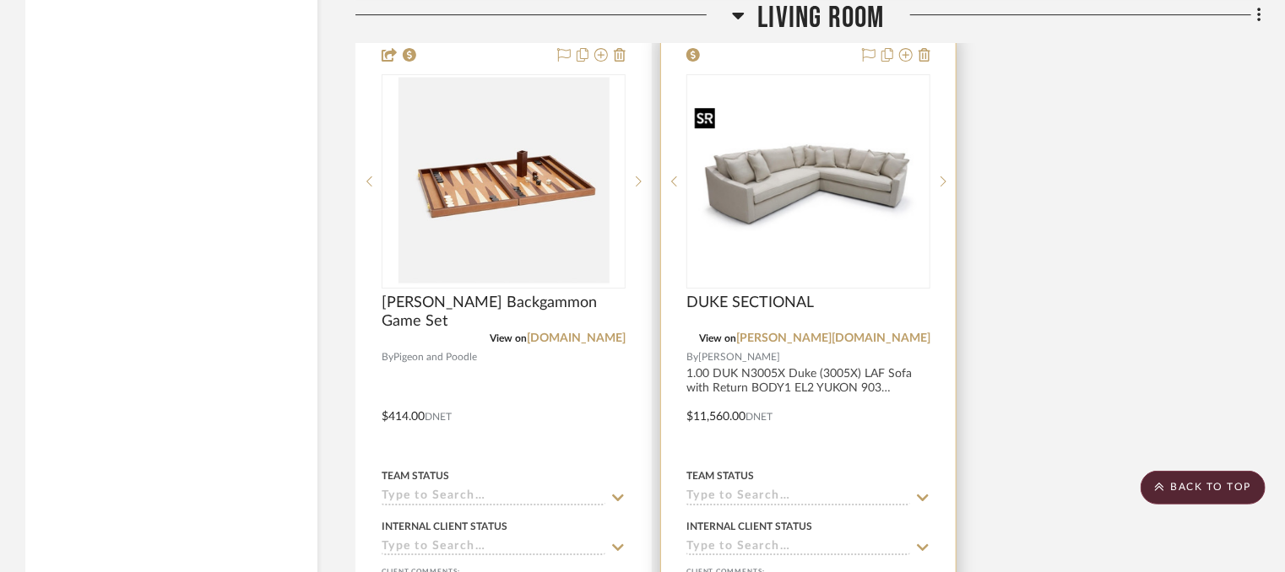
scroll to position [6079, 0]
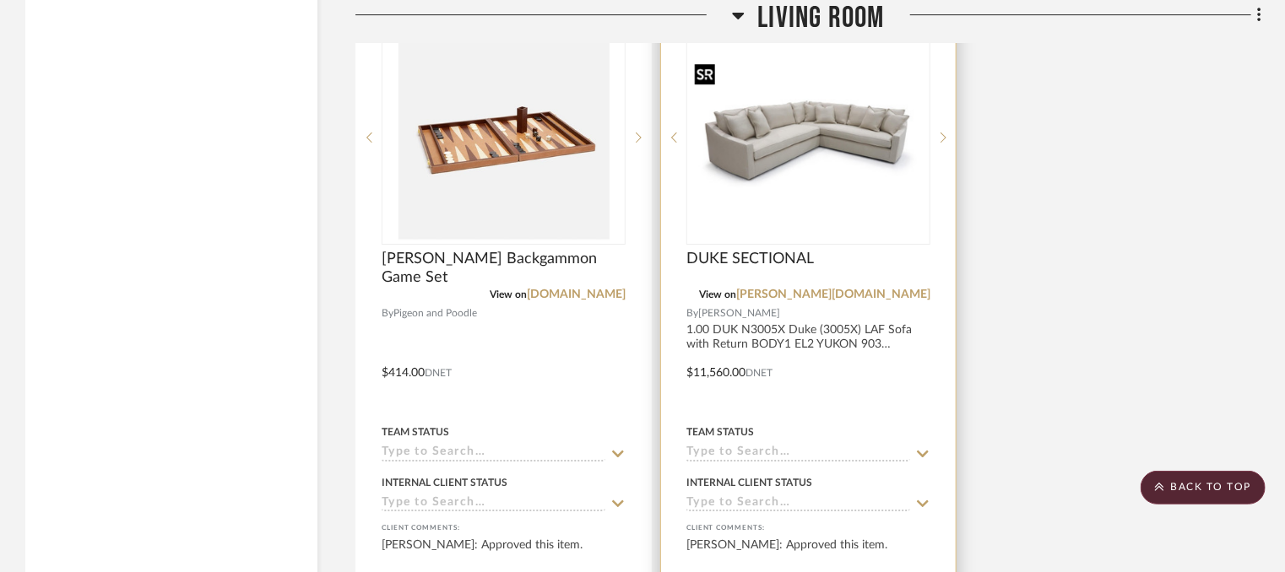
click at [774, 271] on div "DUKE SECTIONAL" at bounding box center [808, 268] width 244 height 37
click at [789, 183] on img "0" at bounding box center [808, 137] width 241 height 165
click at [789, 183] on div at bounding box center [642, 286] width 1285 height 572
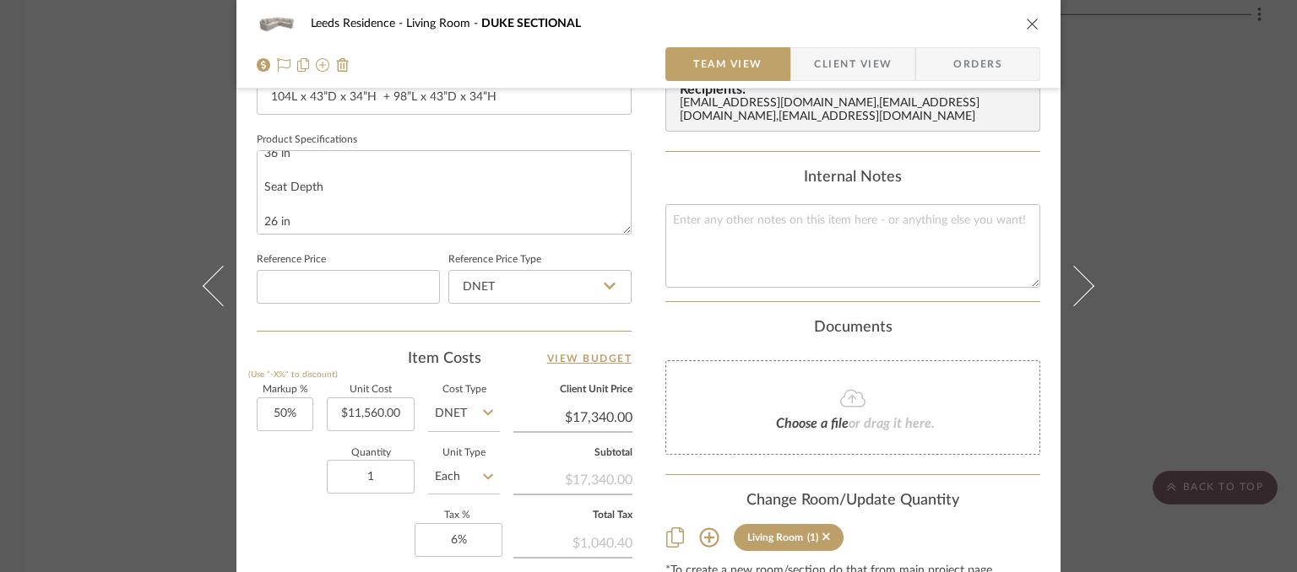
scroll to position [844, 0]
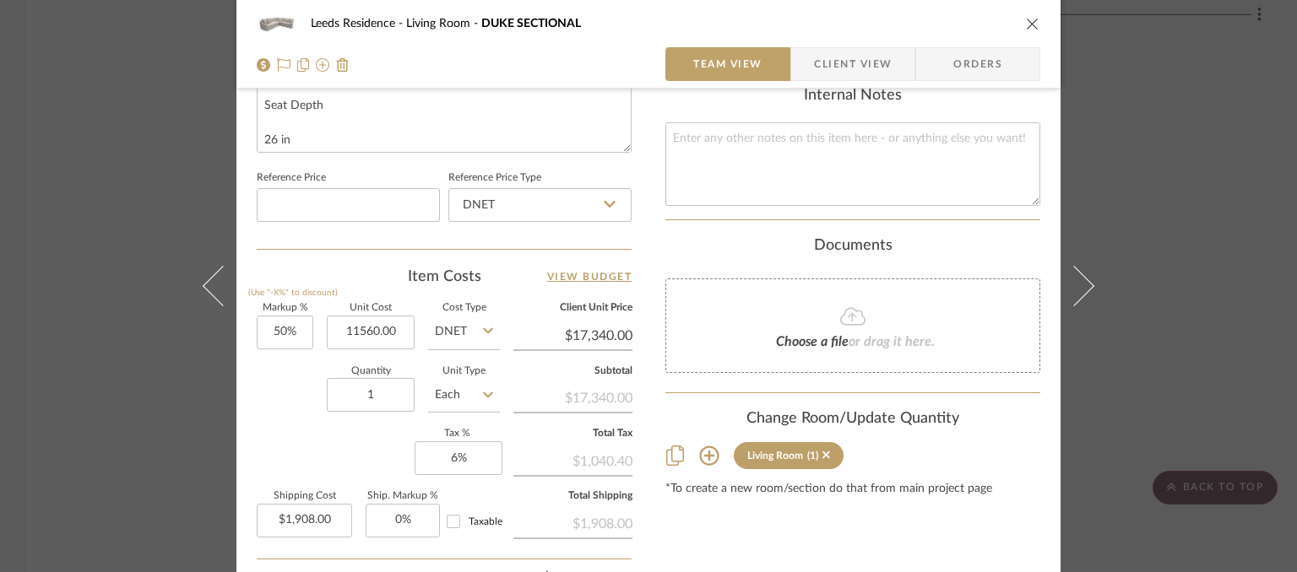
type input "$11,560.00"
click at [1026, 26] on icon "close" at bounding box center [1033, 24] width 14 height 14
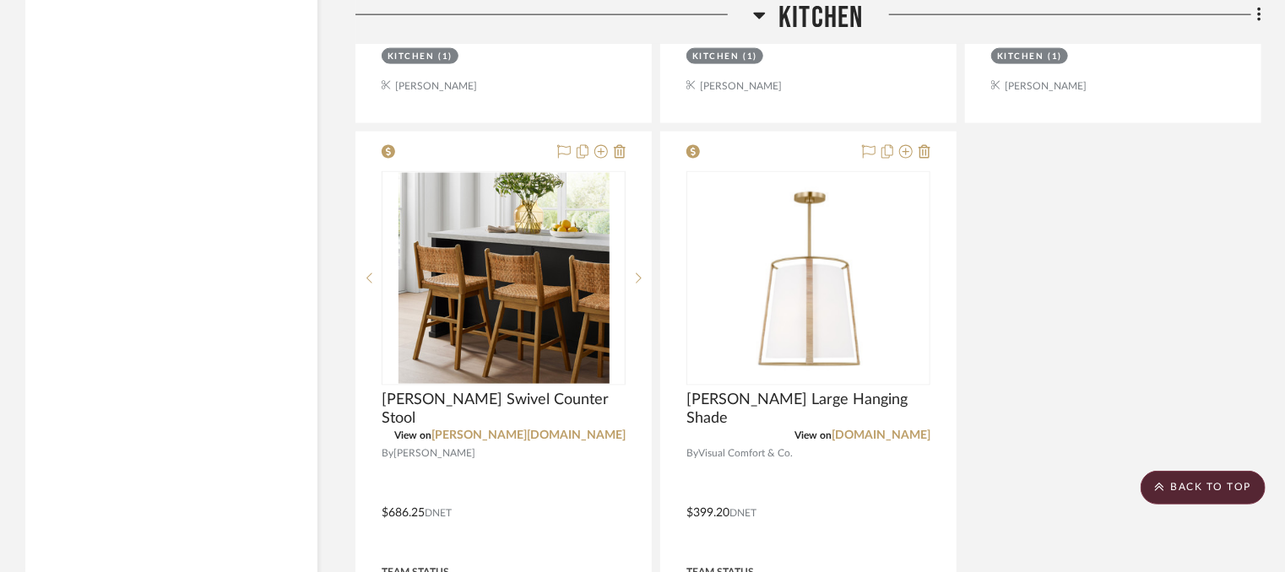
scroll to position [7599, 0]
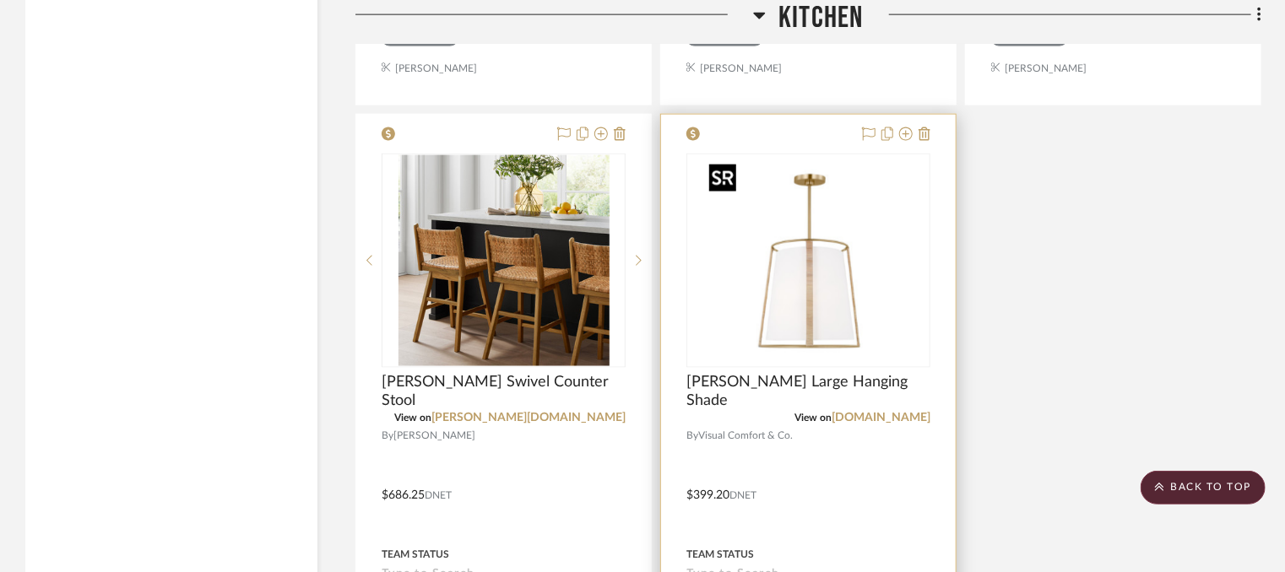
click at [814, 291] on img "0" at bounding box center [808, 260] width 211 height 211
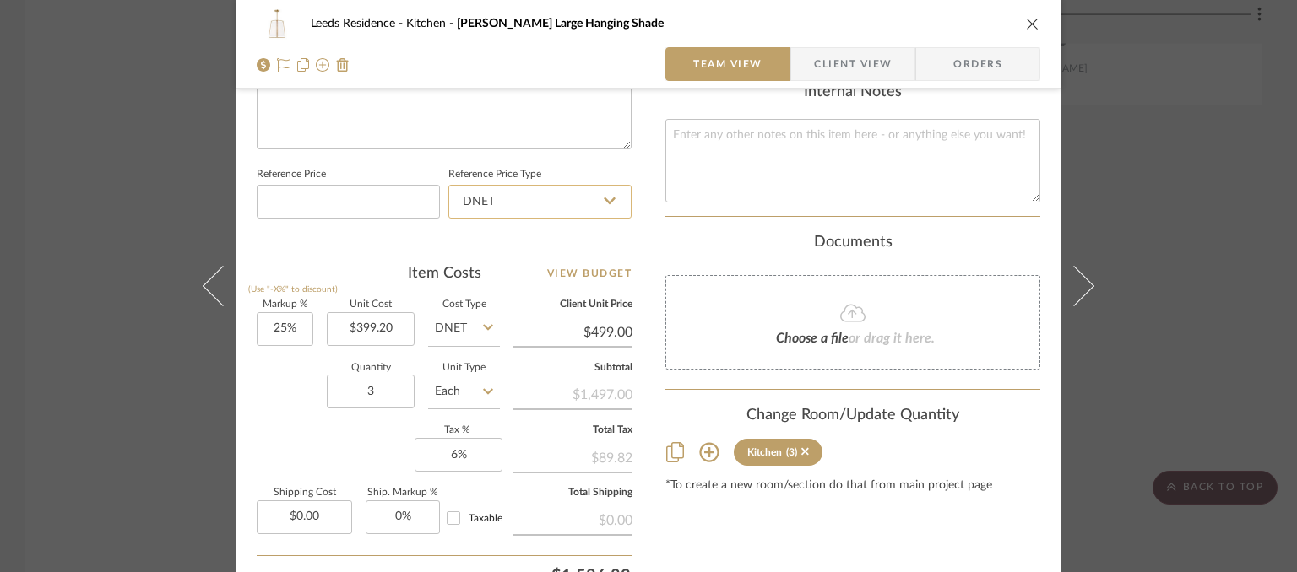
scroll to position [929, 0]
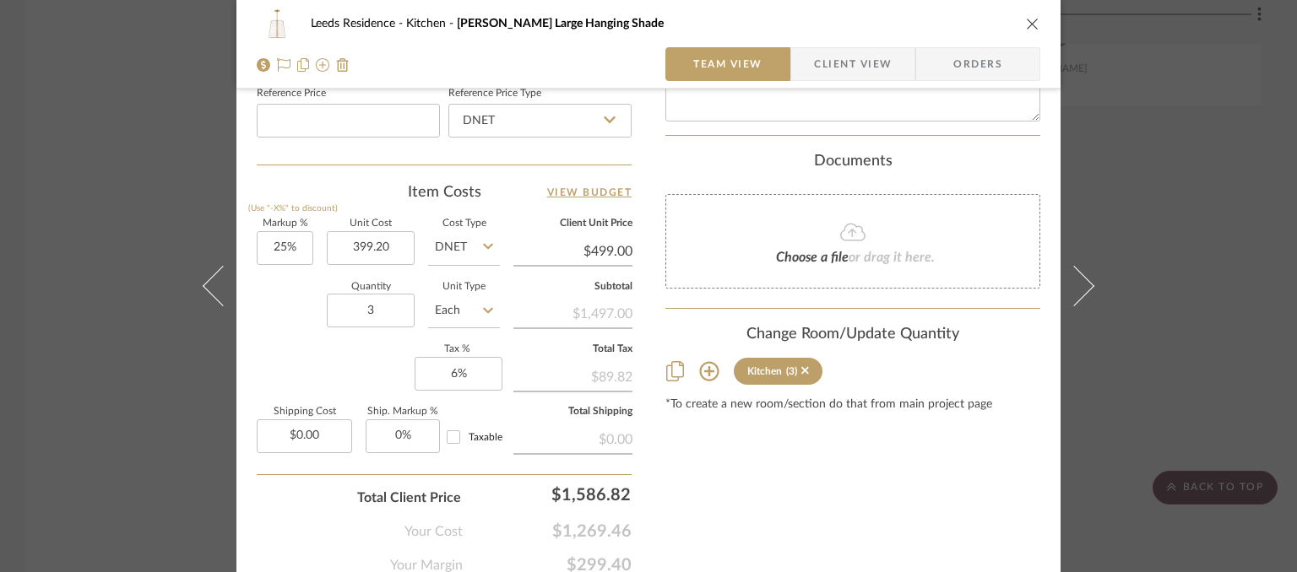
type input "$399.20"
click at [1028, 19] on icon "close" at bounding box center [1033, 24] width 14 height 14
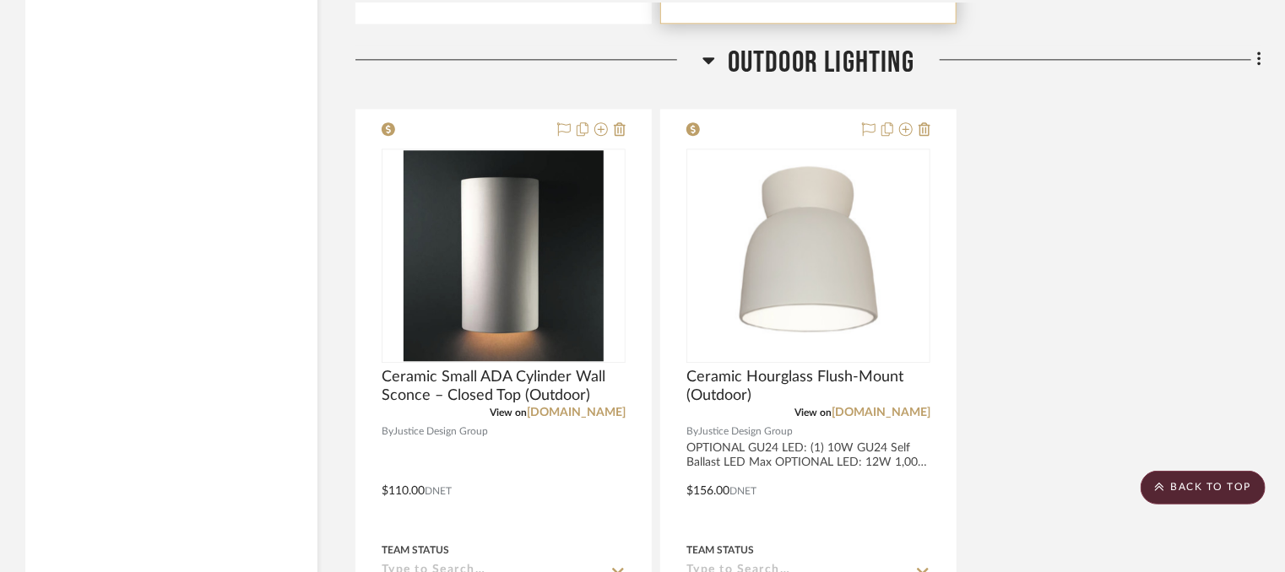
scroll to position [8443, 0]
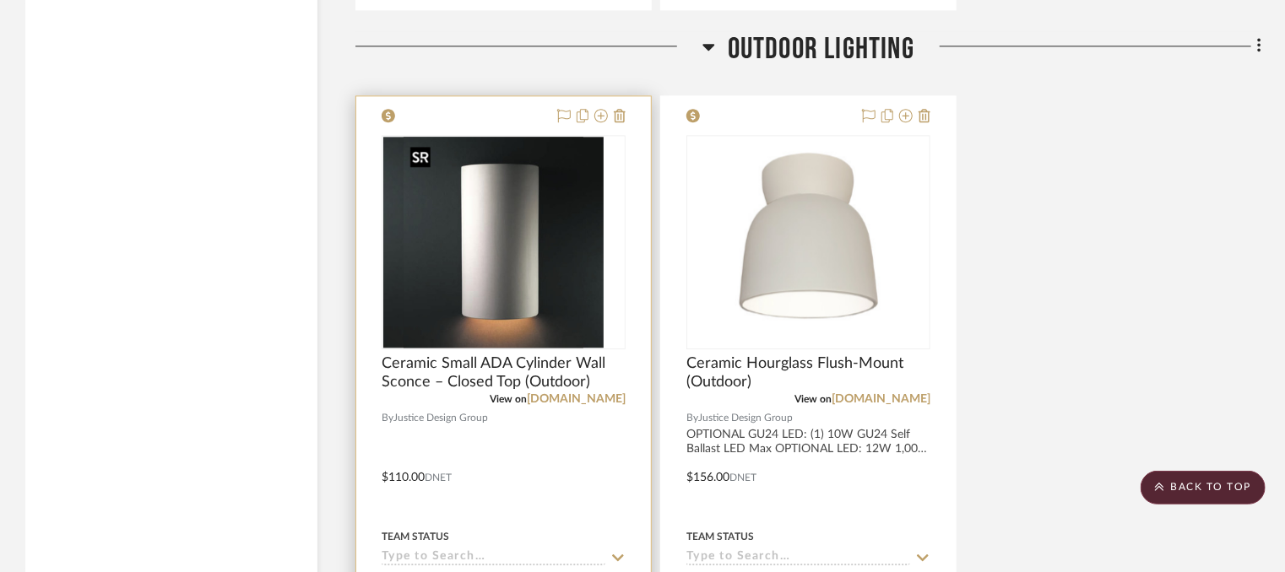
click at [521, 272] on img "0" at bounding box center [483, 242] width 200 height 211
click at [521, 272] on div at bounding box center [642, 286] width 1285 height 572
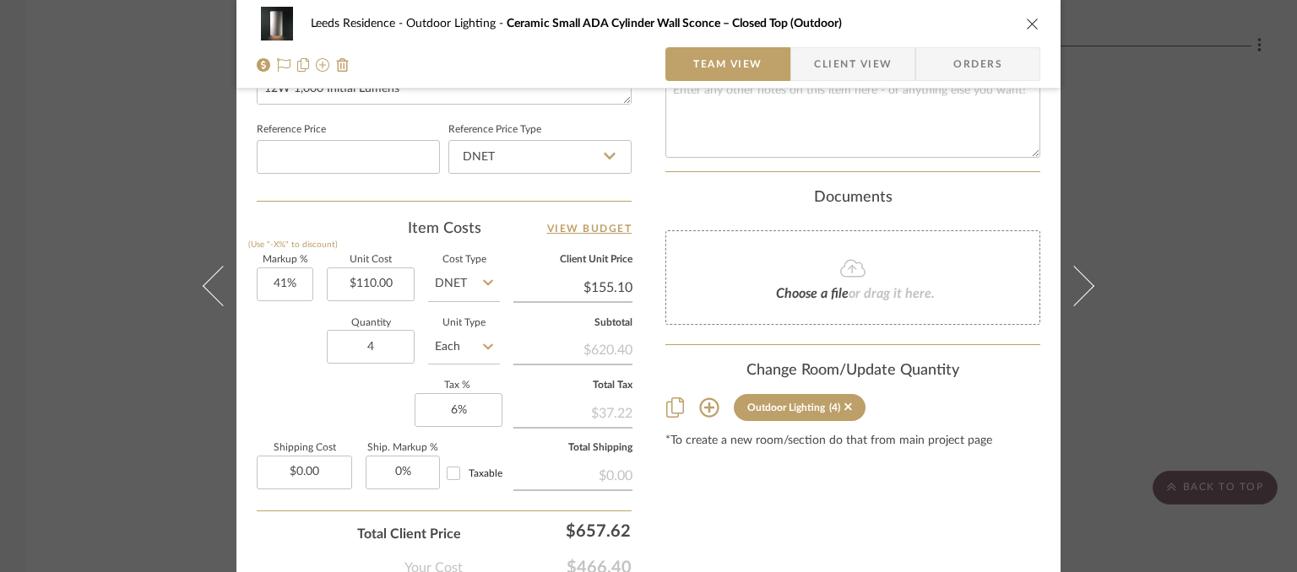
scroll to position [929, 0]
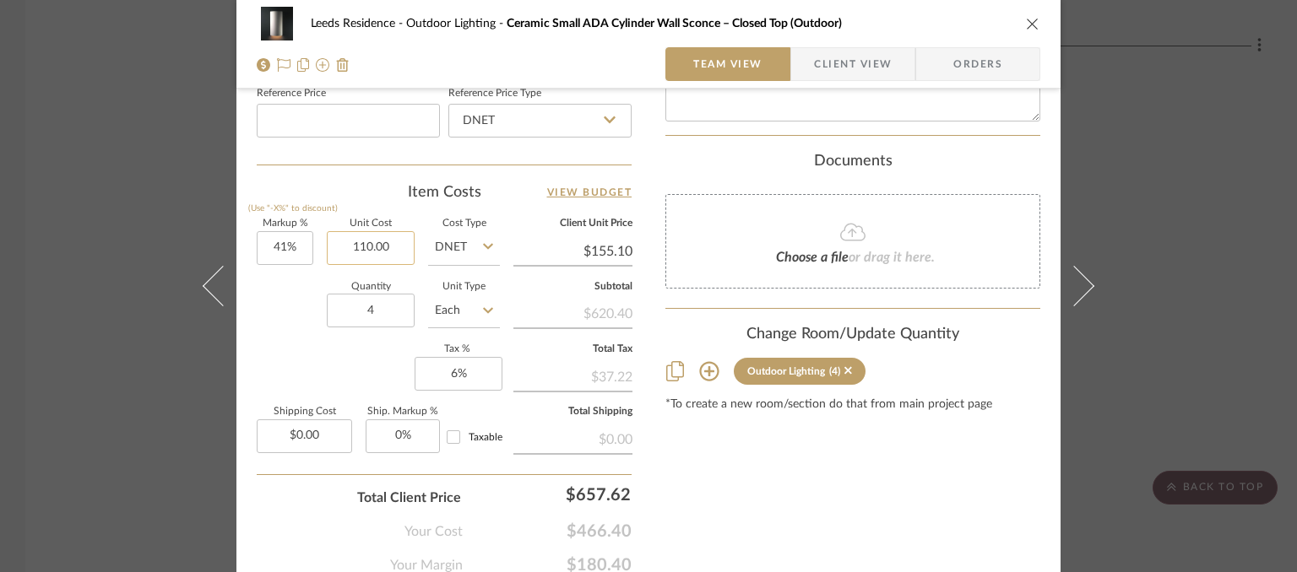
click at [386, 247] on input "110.00" at bounding box center [371, 248] width 88 height 34
drag, startPoint x: 388, startPoint y: 247, endPoint x: 339, endPoint y: 244, distance: 49.0
click at [339, 244] on input "110.00" at bounding box center [371, 248] width 88 height 34
type input "$110.00"
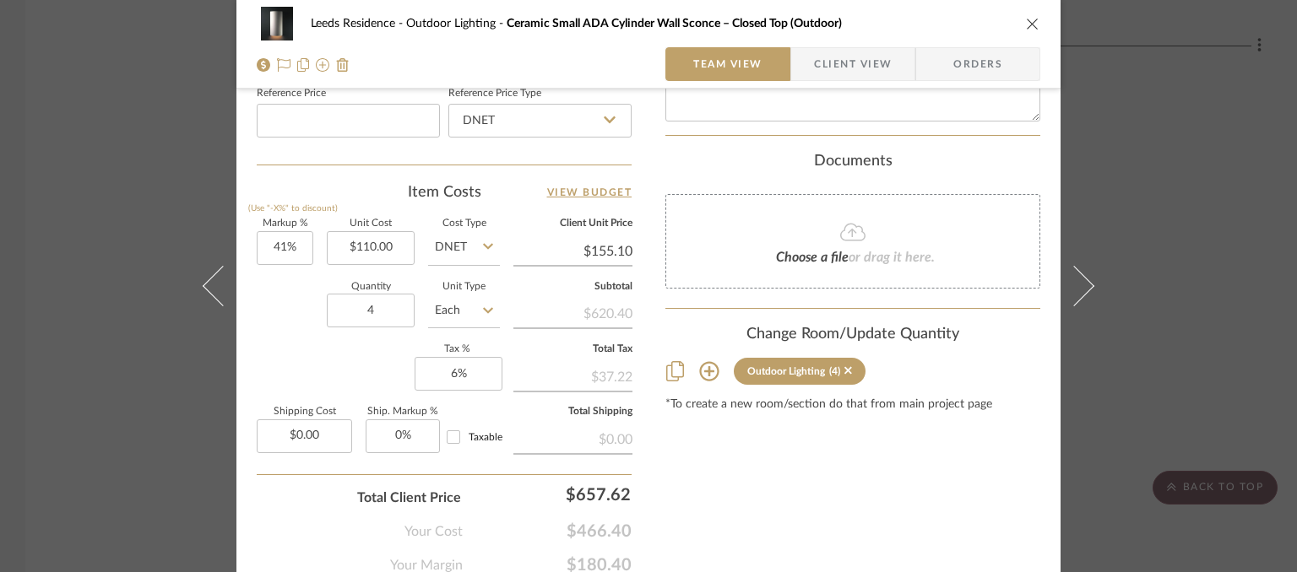
click at [1031, 25] on icon "close" at bounding box center [1033, 24] width 14 height 14
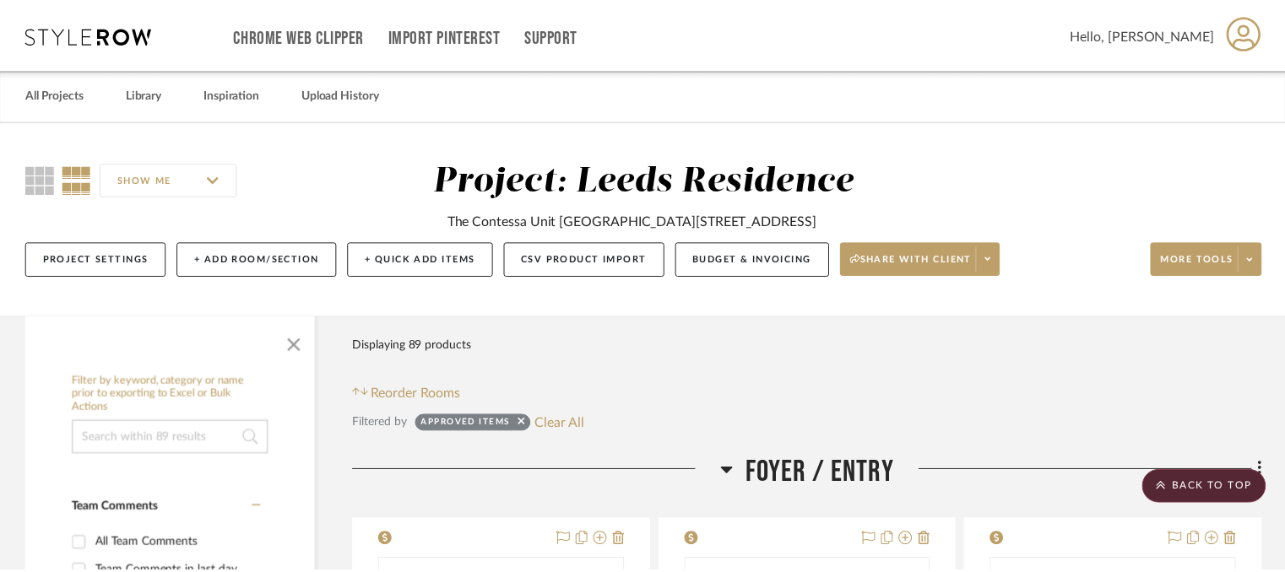
scroll to position [8443, 0]
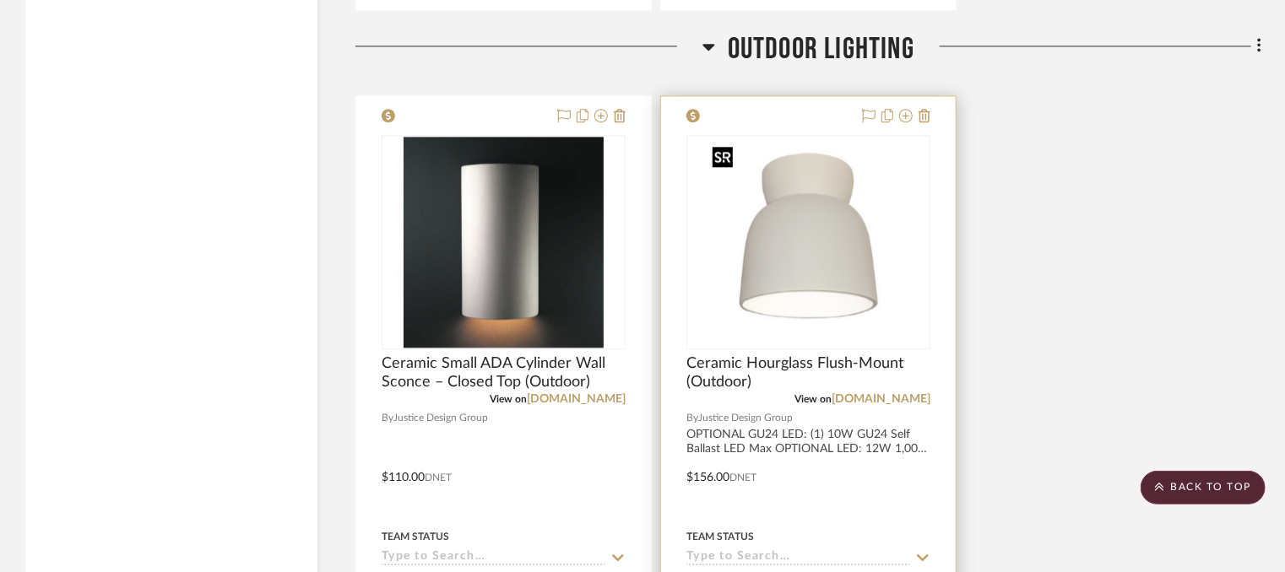
click at [832, 279] on img "0" at bounding box center [808, 242] width 204 height 211
click at [832, 279] on div at bounding box center [642, 286] width 1285 height 572
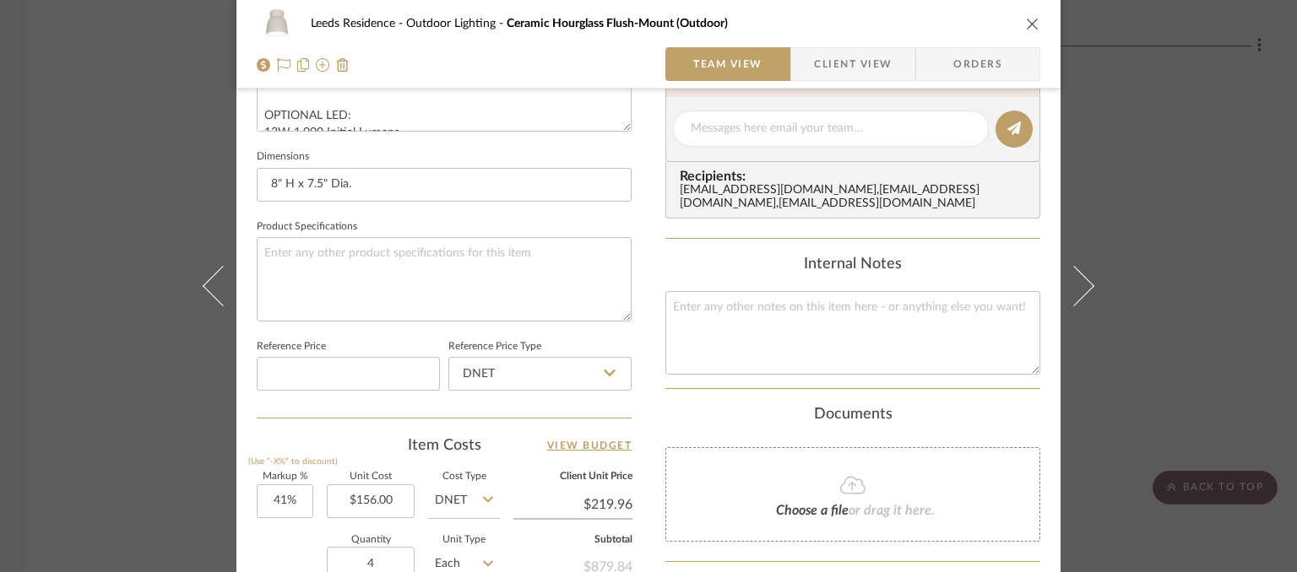
scroll to position [844, 0]
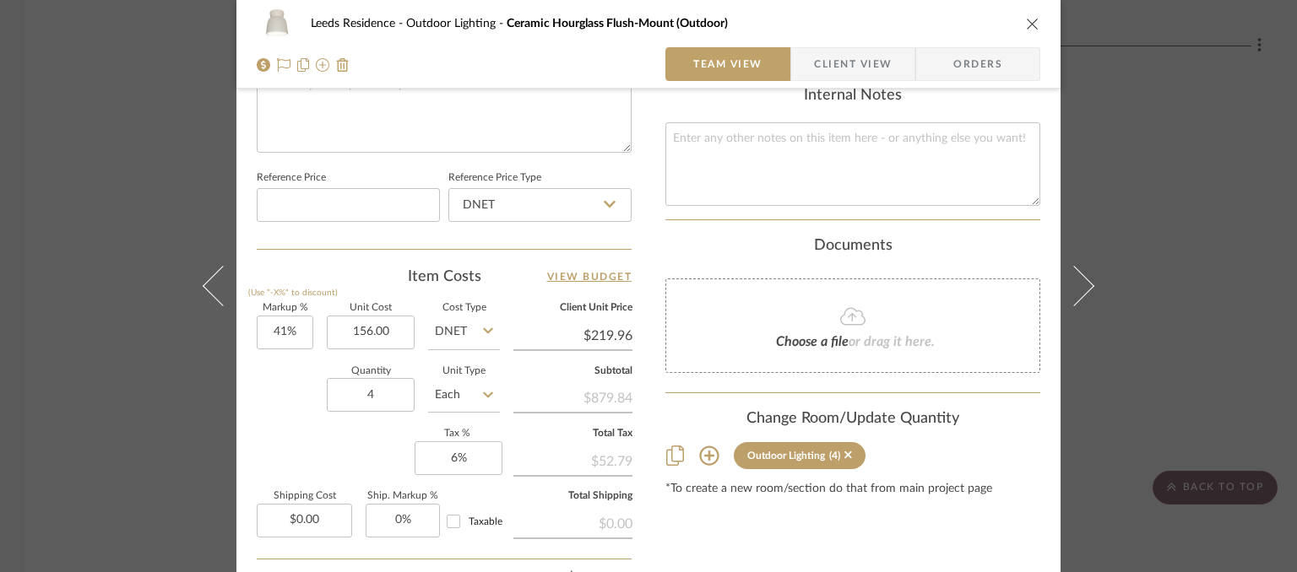
type input "$156.00"
click at [1027, 19] on icon "close" at bounding box center [1033, 24] width 14 height 14
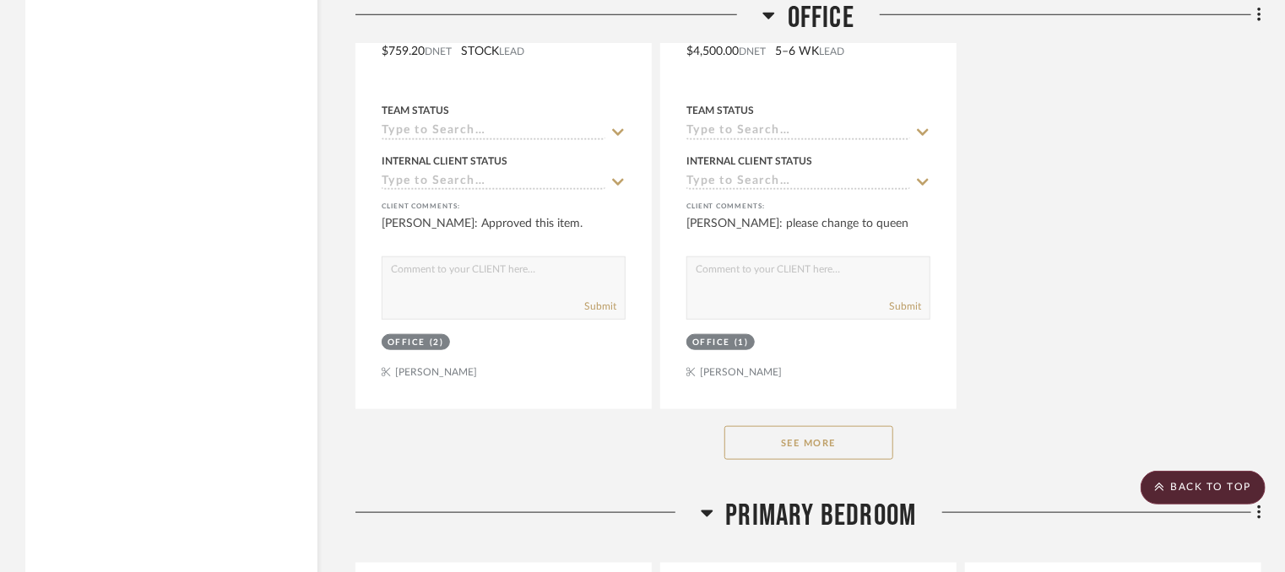
scroll to position [13255, 0]
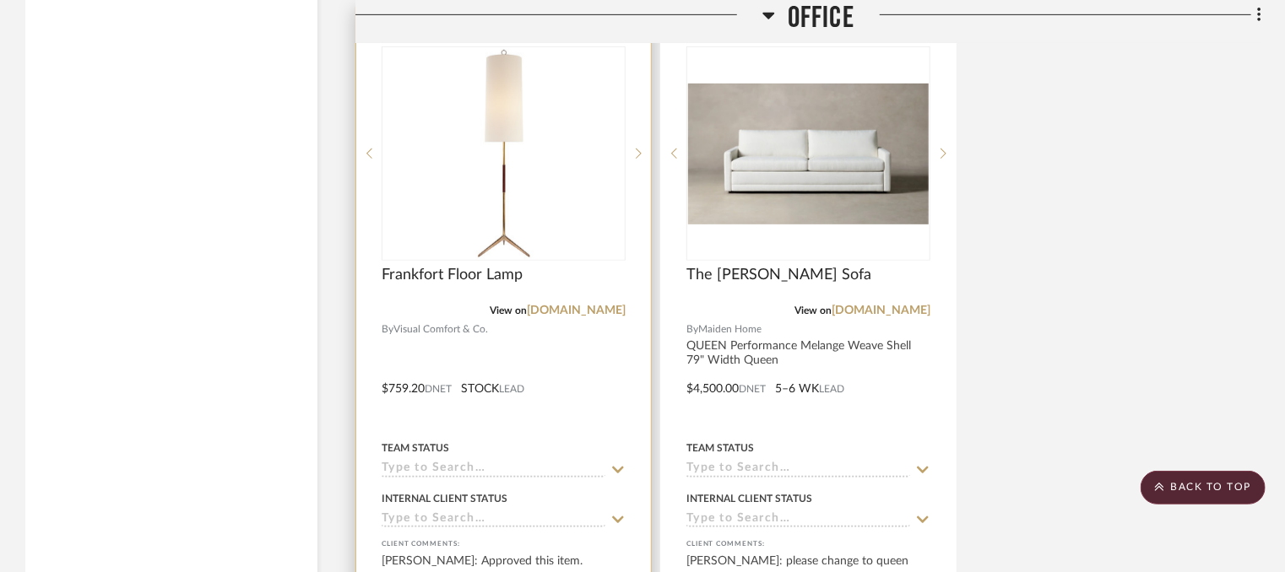
click at [420, 390] on div at bounding box center [503, 377] width 295 height 739
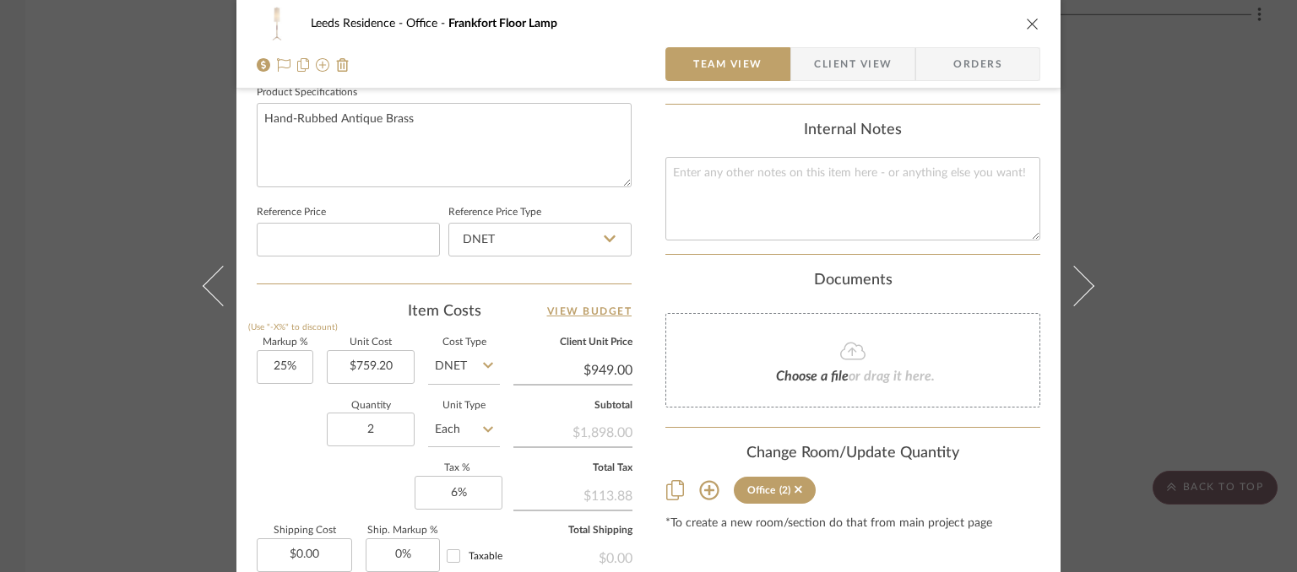
scroll to position [844, 0]
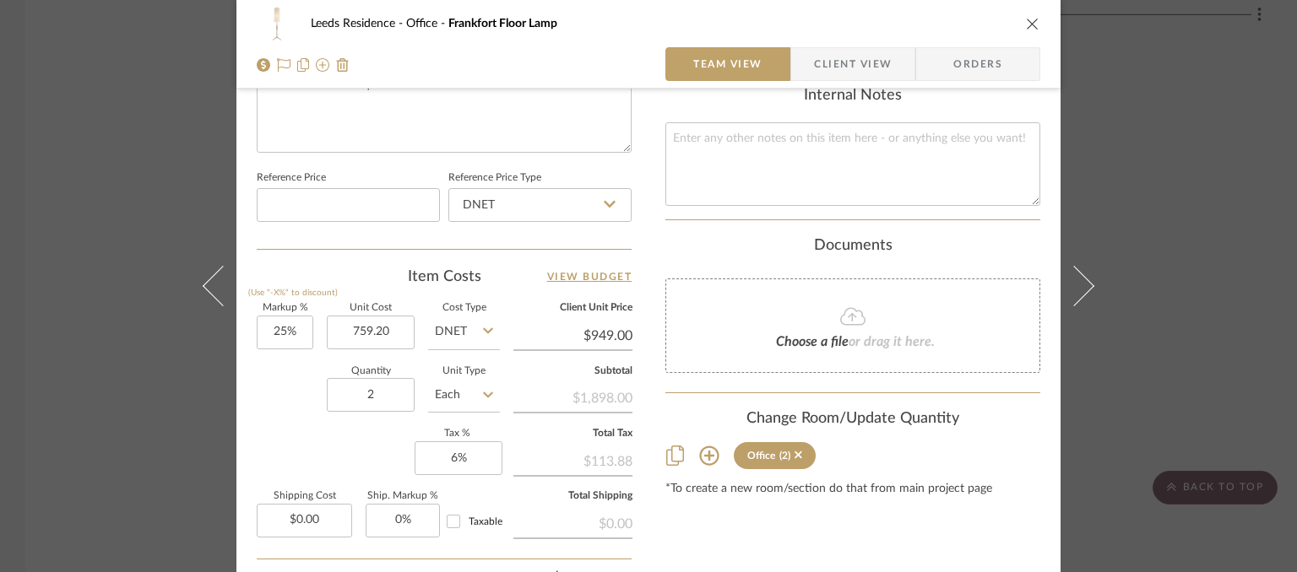
type input "$759.20"
click at [1029, 20] on icon "close" at bounding box center [1033, 24] width 14 height 14
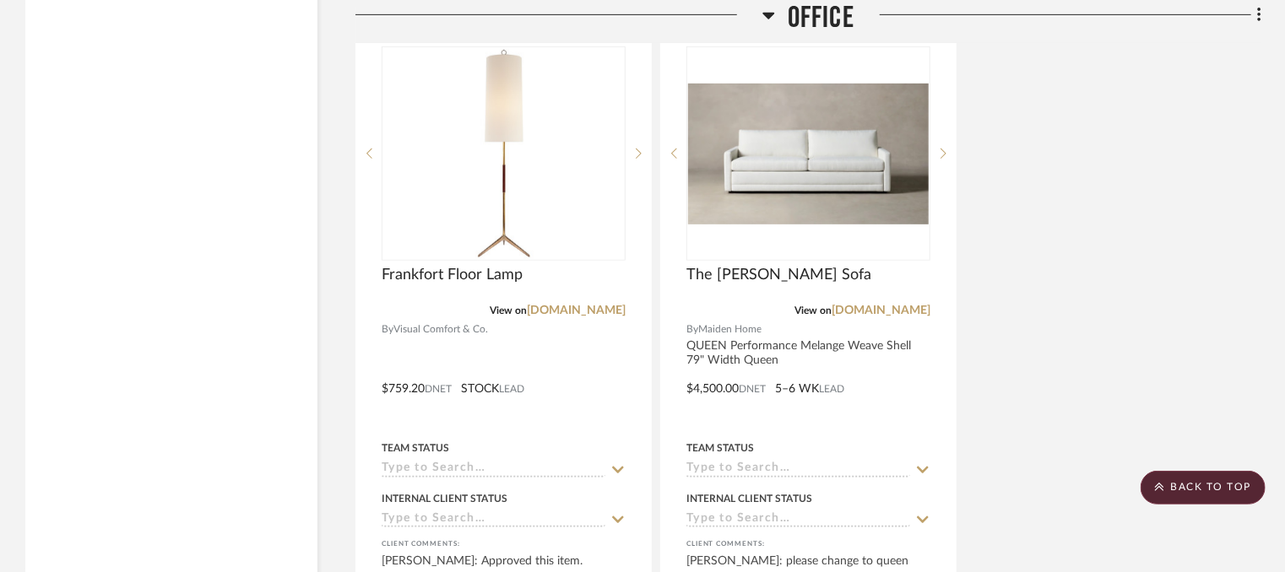
scroll to position [13593, 0]
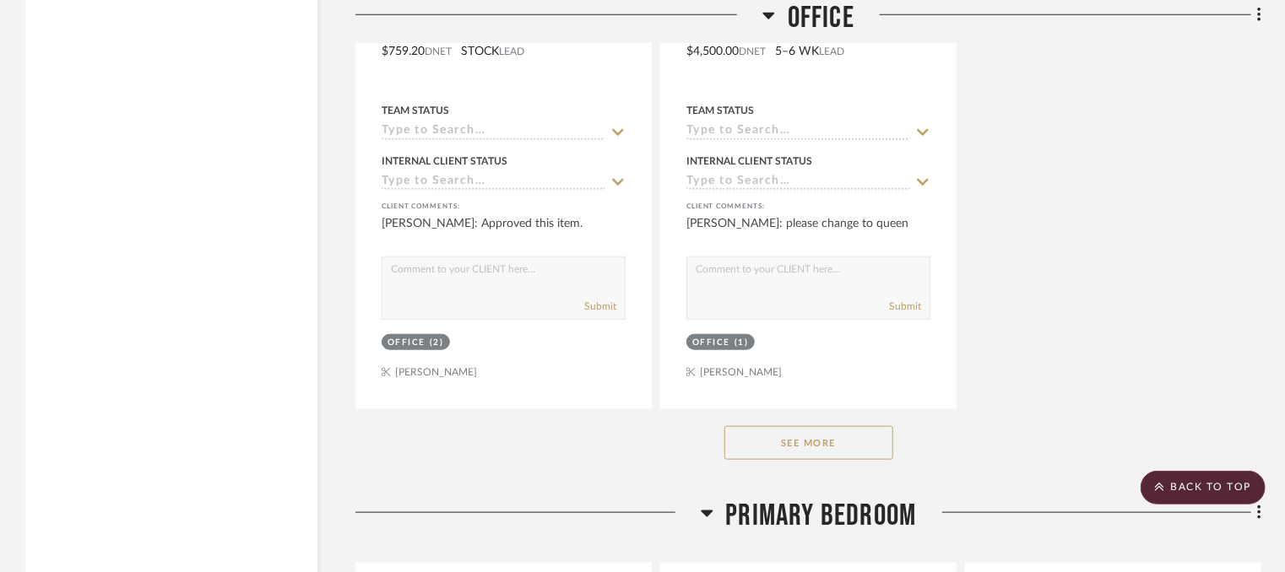
click at [826, 460] on button "See More" at bounding box center [808, 443] width 169 height 34
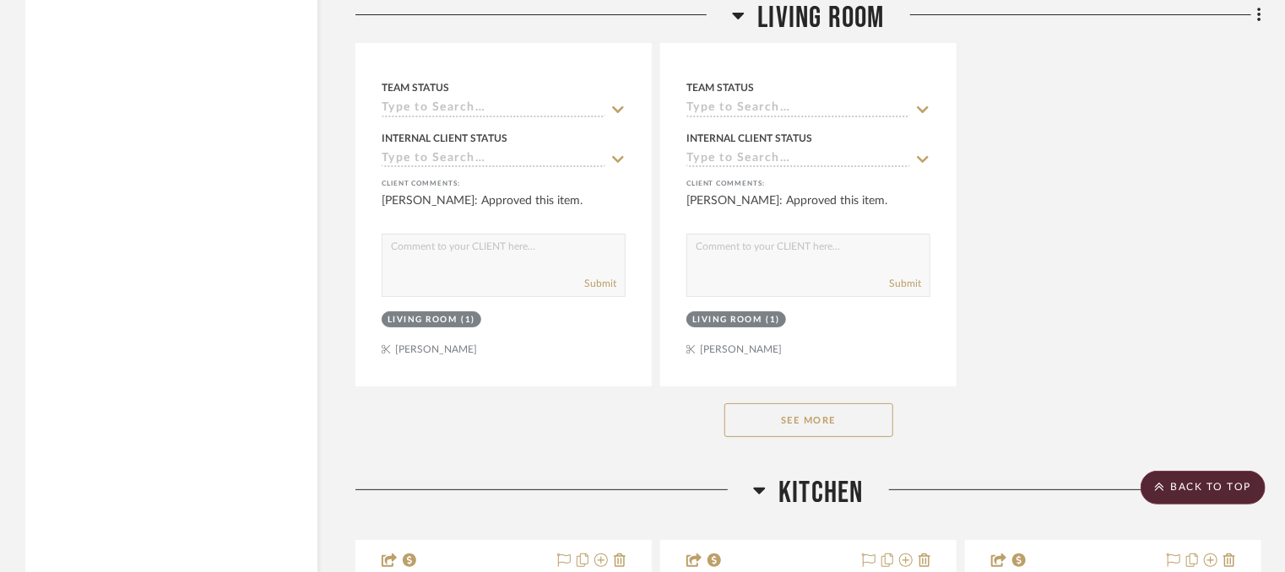
scroll to position [6417, 0]
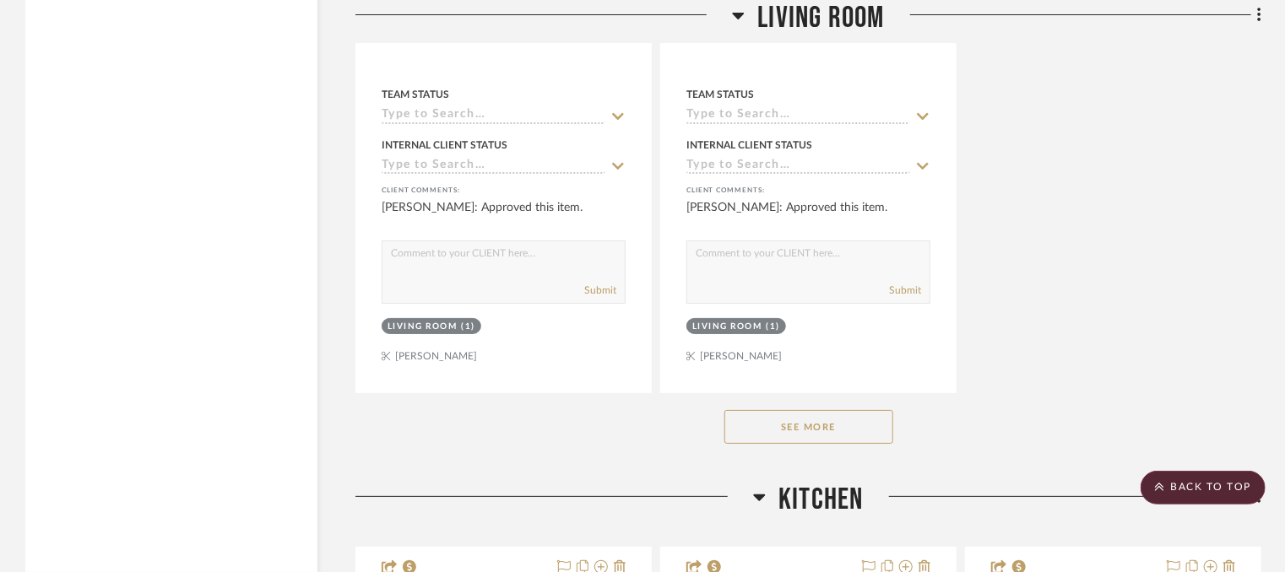
click at [857, 423] on button "See More" at bounding box center [808, 427] width 169 height 34
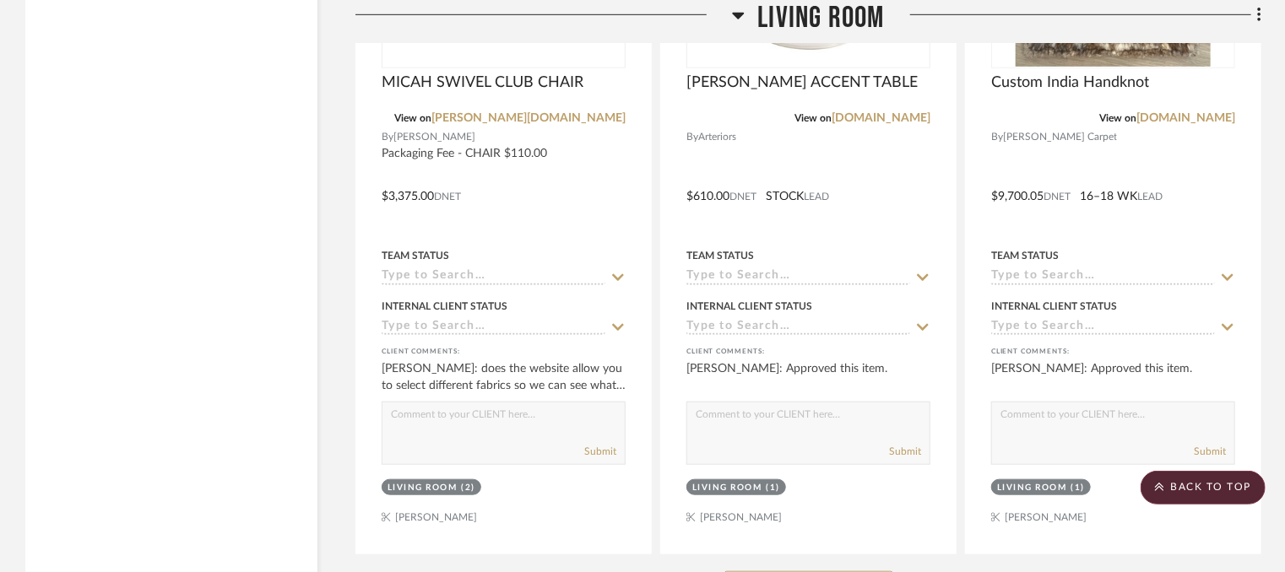
scroll to position [7008, 0]
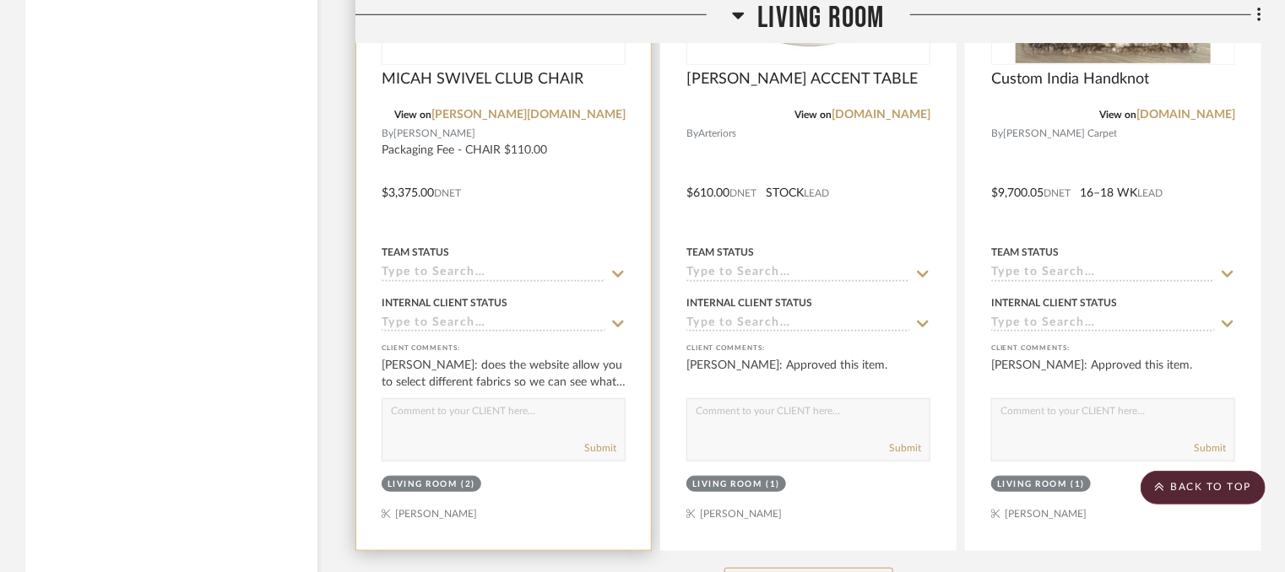
click at [435, 193] on div at bounding box center [503, 181] width 295 height 739
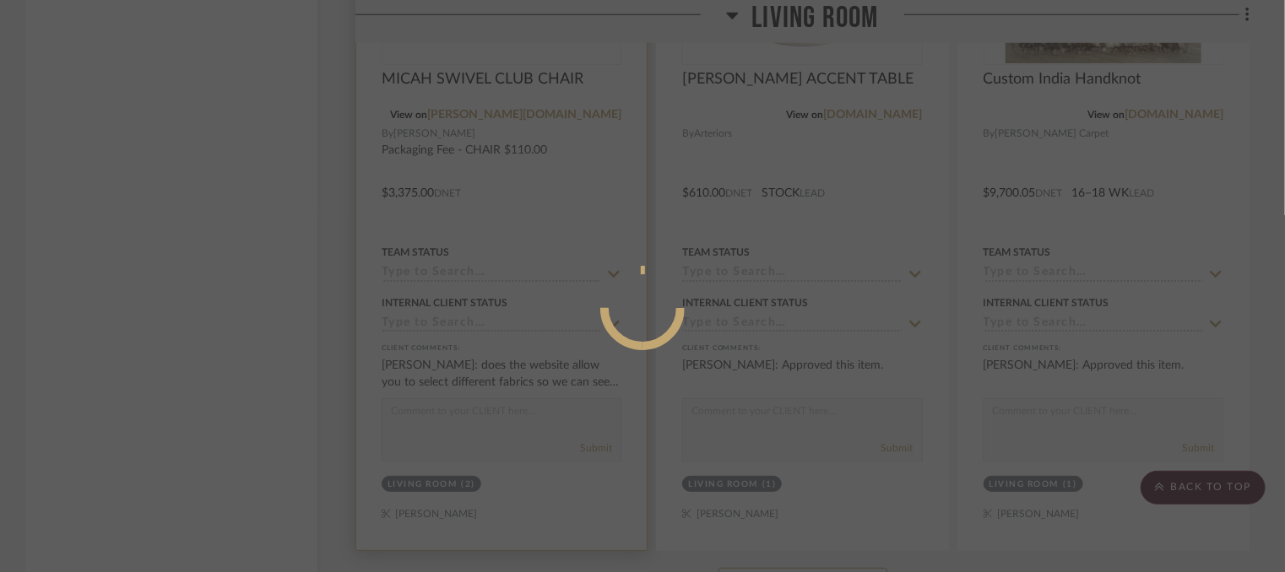
click at [435, 193] on div at bounding box center [642, 286] width 1285 height 572
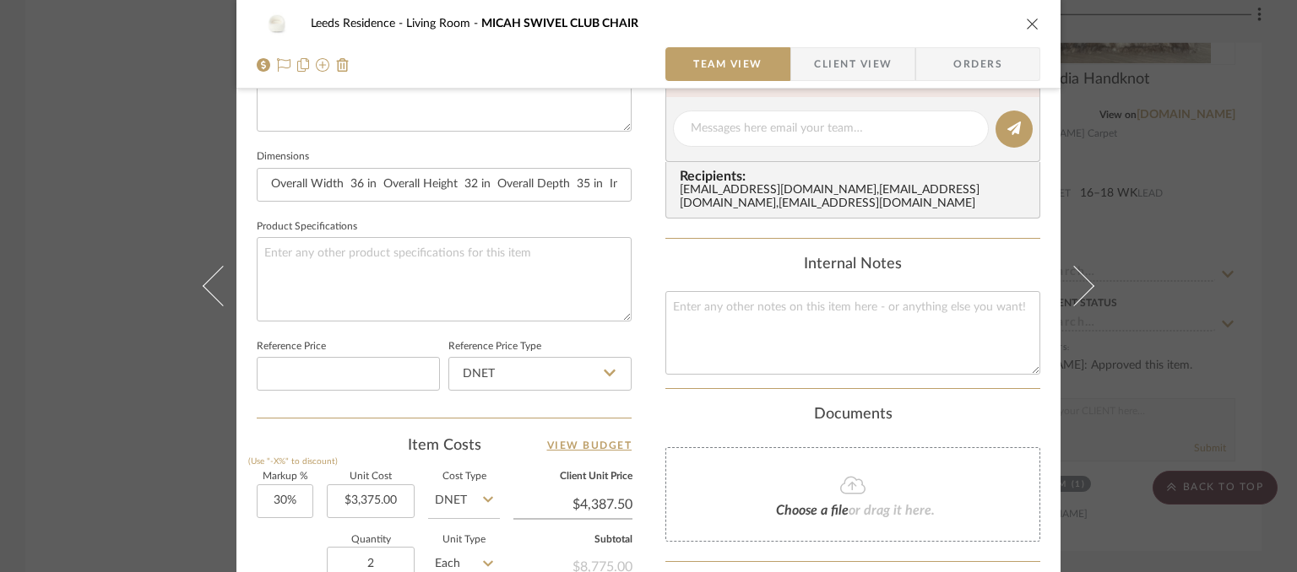
scroll to position [929, 0]
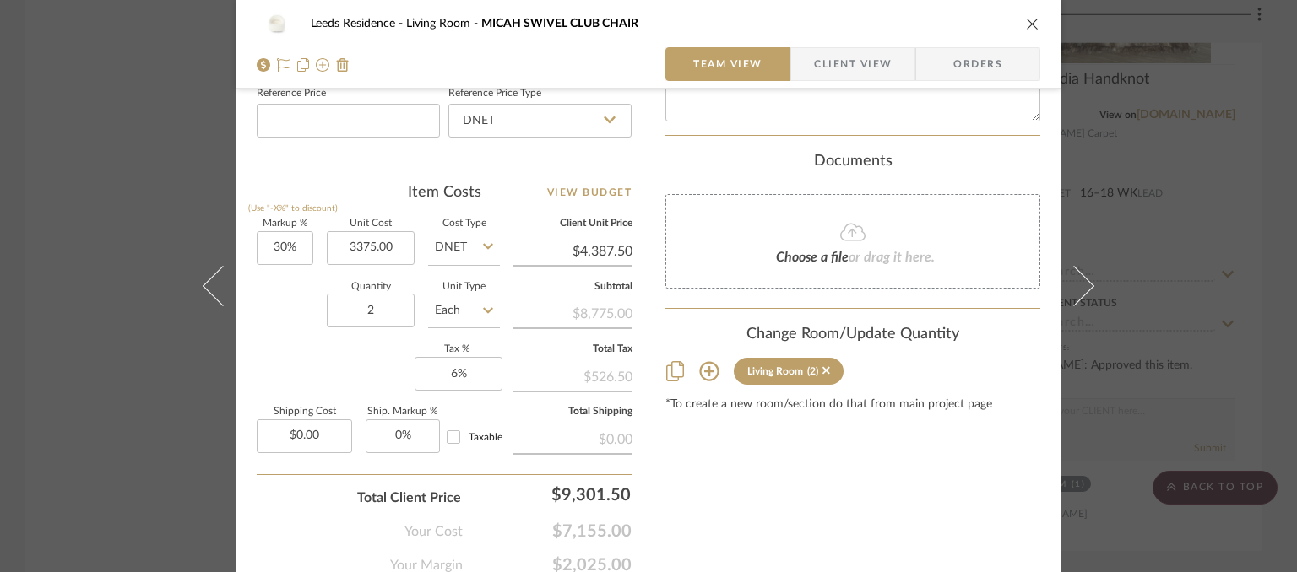
type input "$3,375.00"
click at [1031, 17] on icon "close" at bounding box center [1033, 24] width 14 height 14
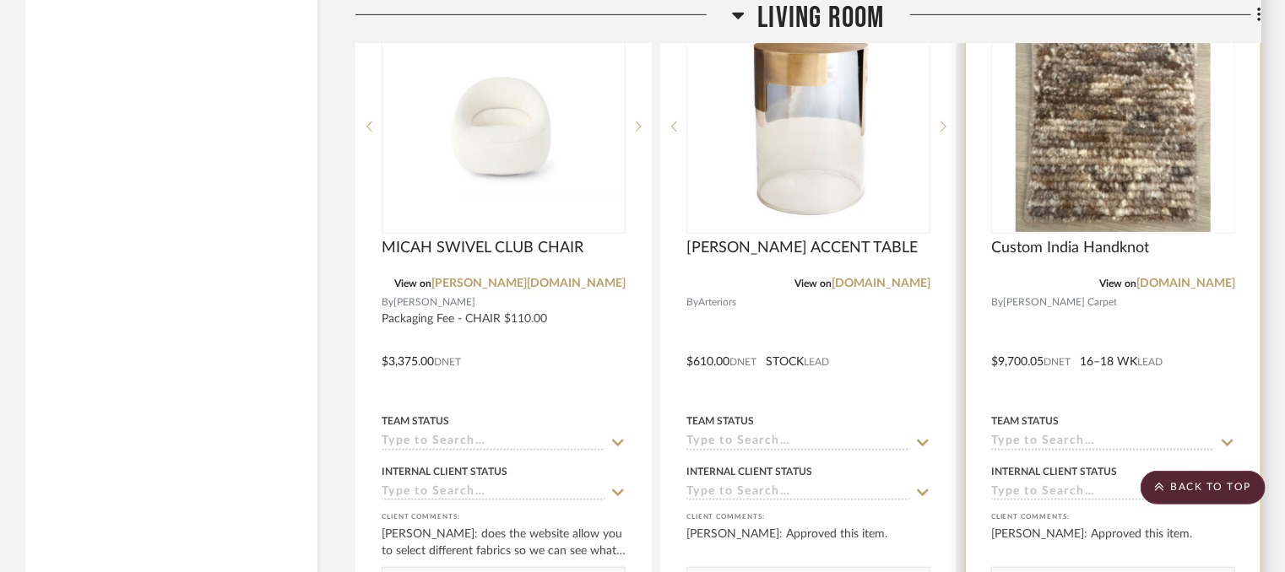
scroll to position [6923, 0]
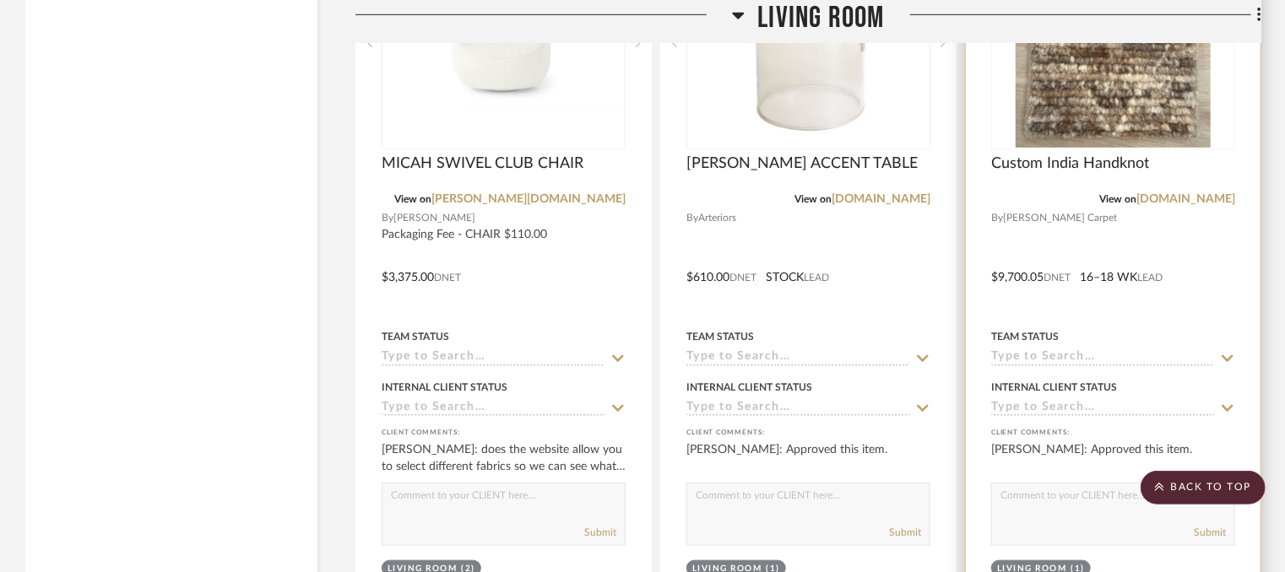
click at [1038, 274] on div at bounding box center [1113, 265] width 295 height 739
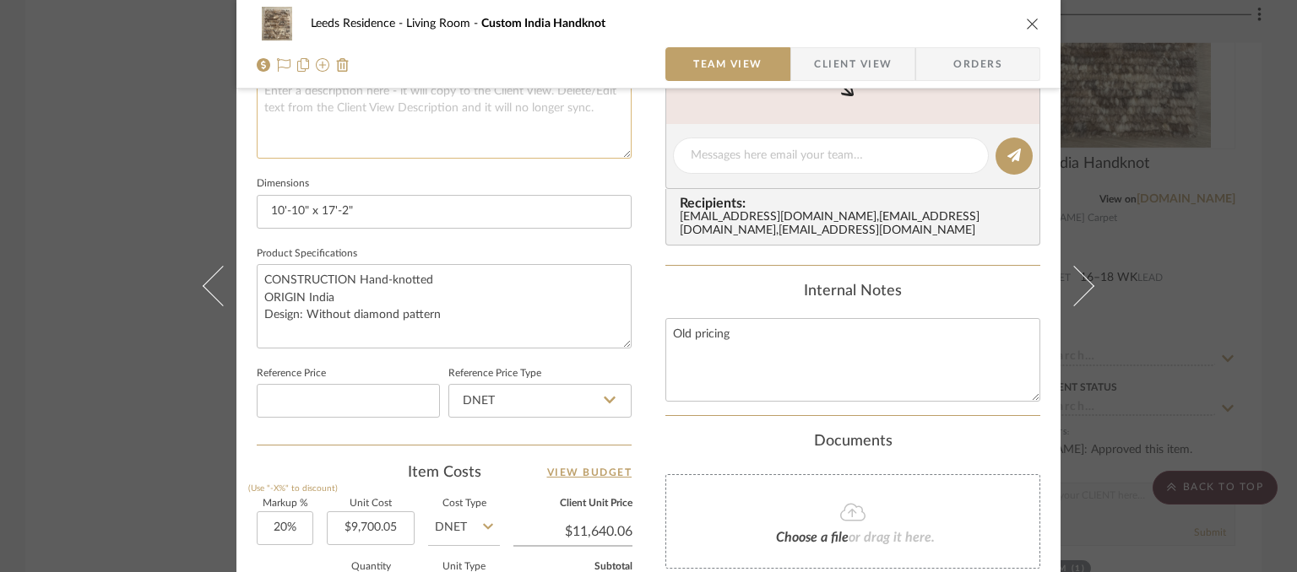
scroll to position [760, 0]
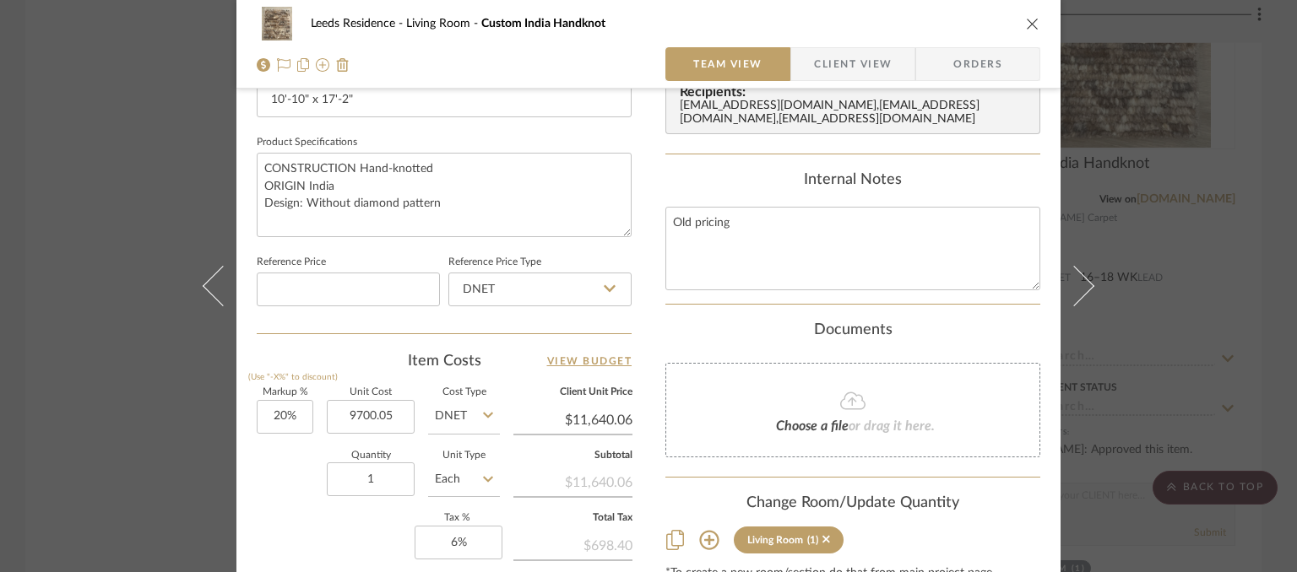
type input "$9,700.05"
click at [1026, 21] on icon "close" at bounding box center [1033, 24] width 14 height 14
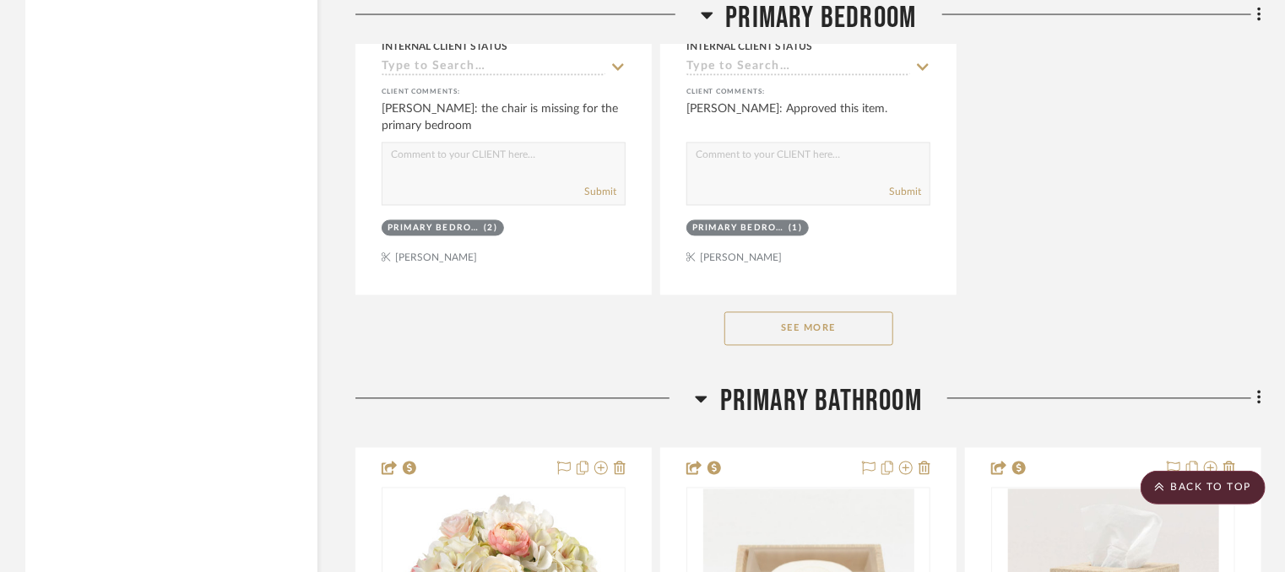
scroll to position [17646, 0]
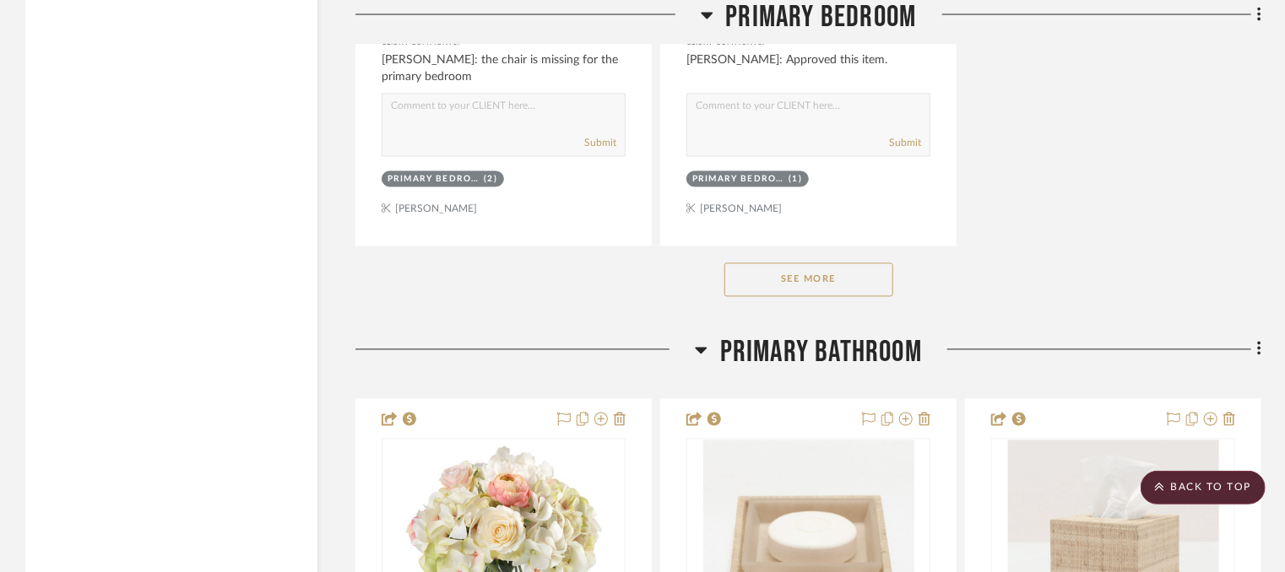
click at [814, 291] on button "See More" at bounding box center [808, 280] width 169 height 34
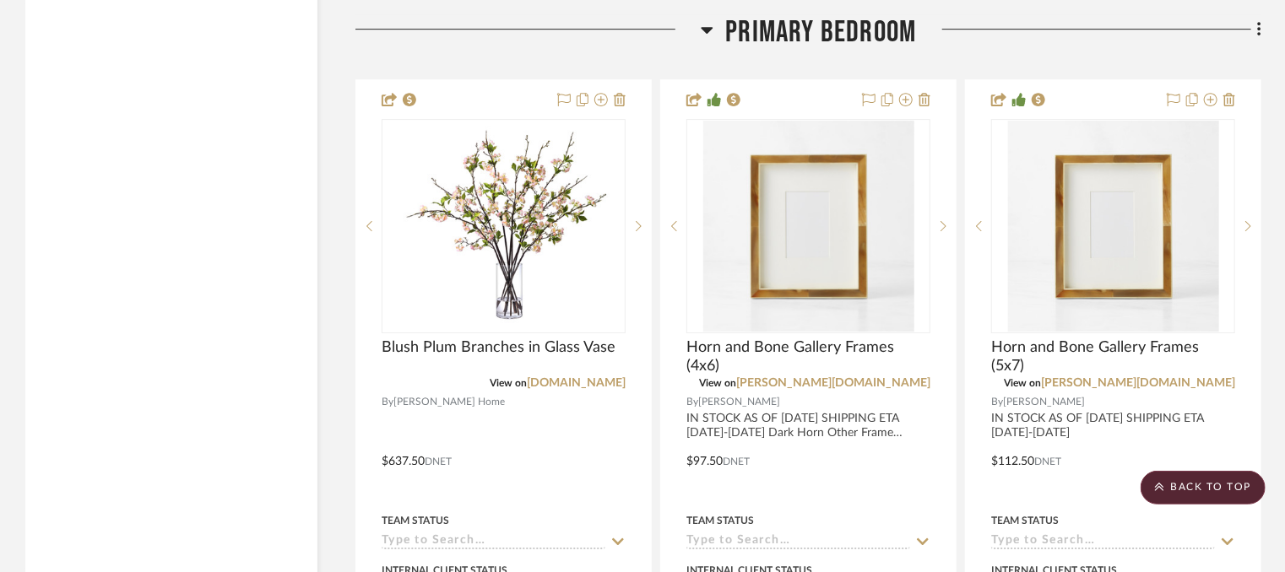
scroll to position [15366, 0]
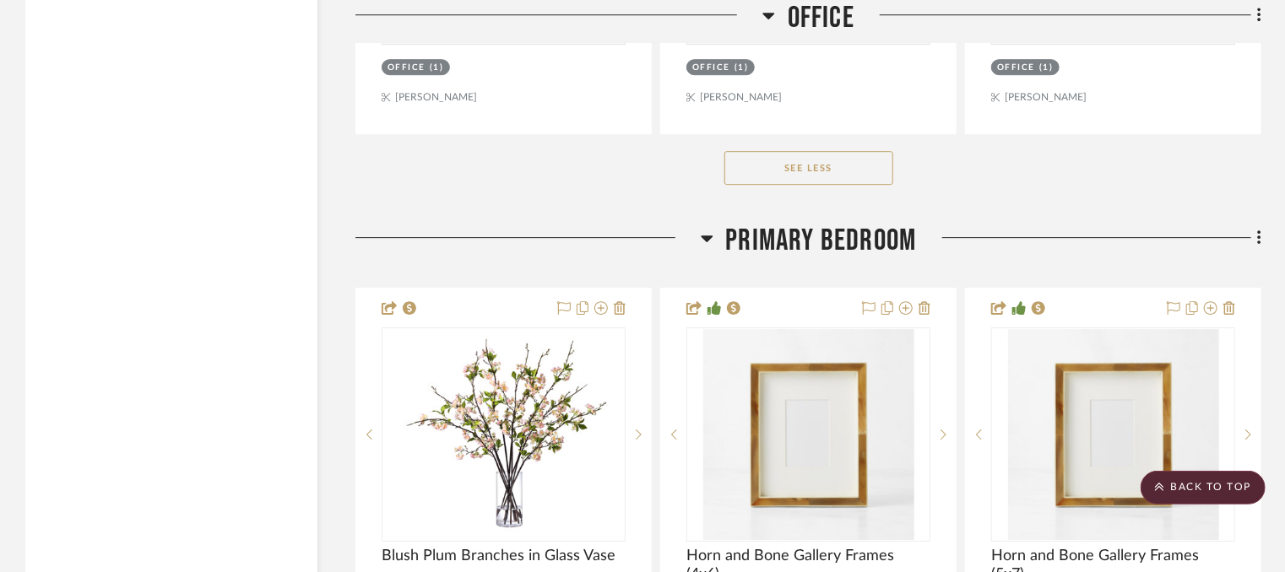
click at [867, 254] on span "Primary Bedroom" at bounding box center [821, 241] width 191 height 36
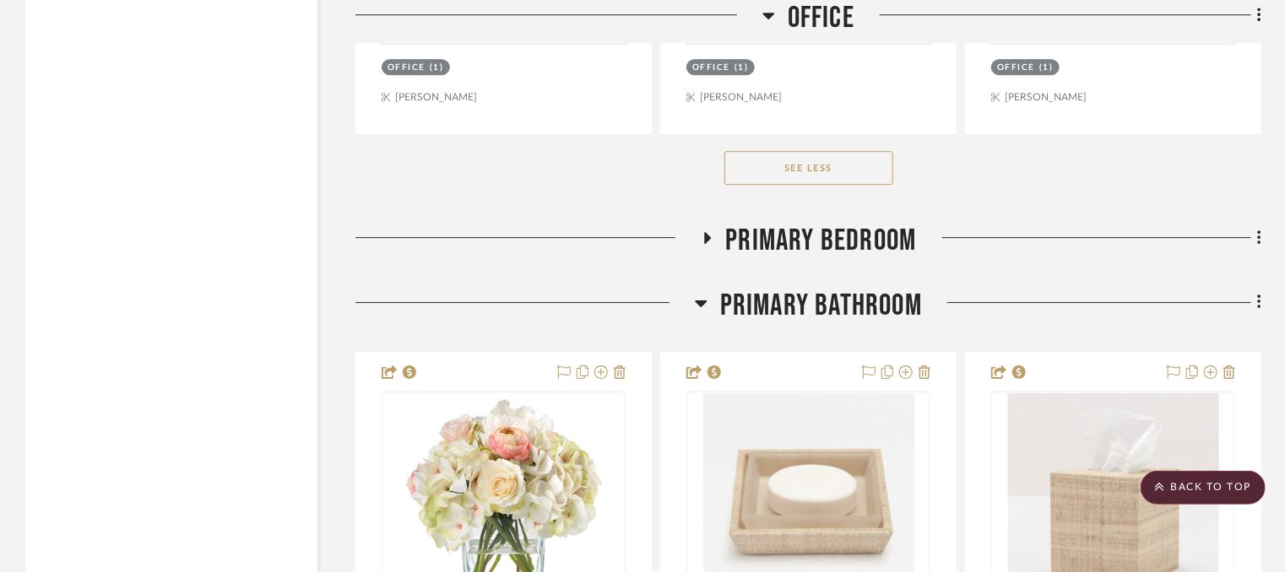
click at [867, 254] on span "Primary Bedroom" at bounding box center [821, 241] width 191 height 36
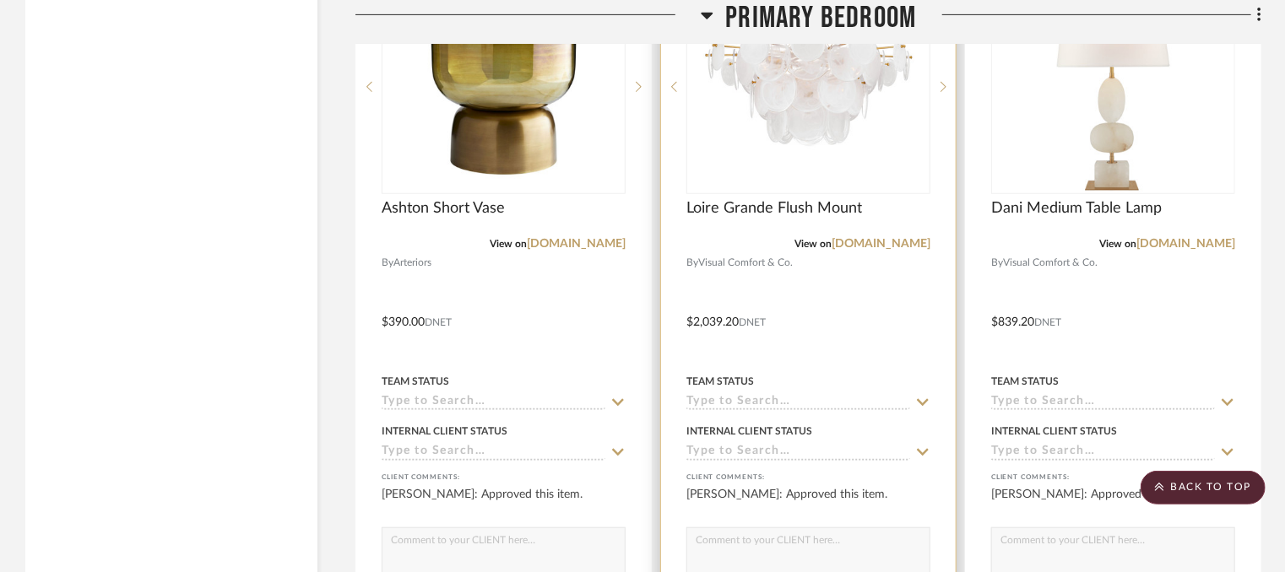
scroll to position [16464, 0]
click at [719, 308] on div at bounding box center [808, 309] width 295 height 739
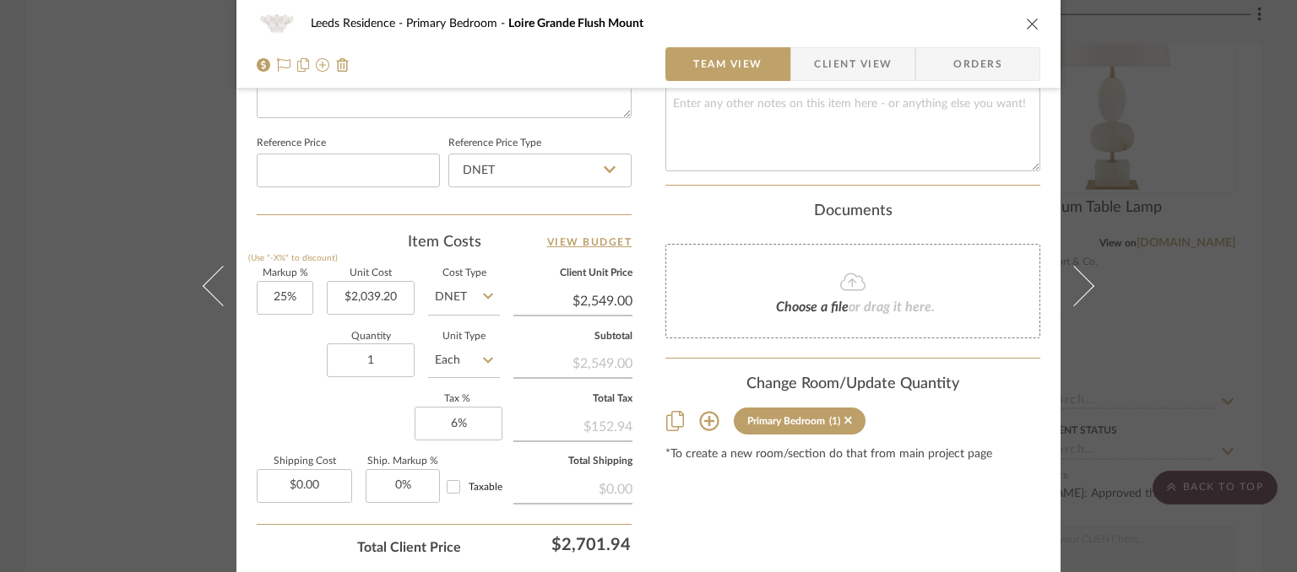
scroll to position [929, 0]
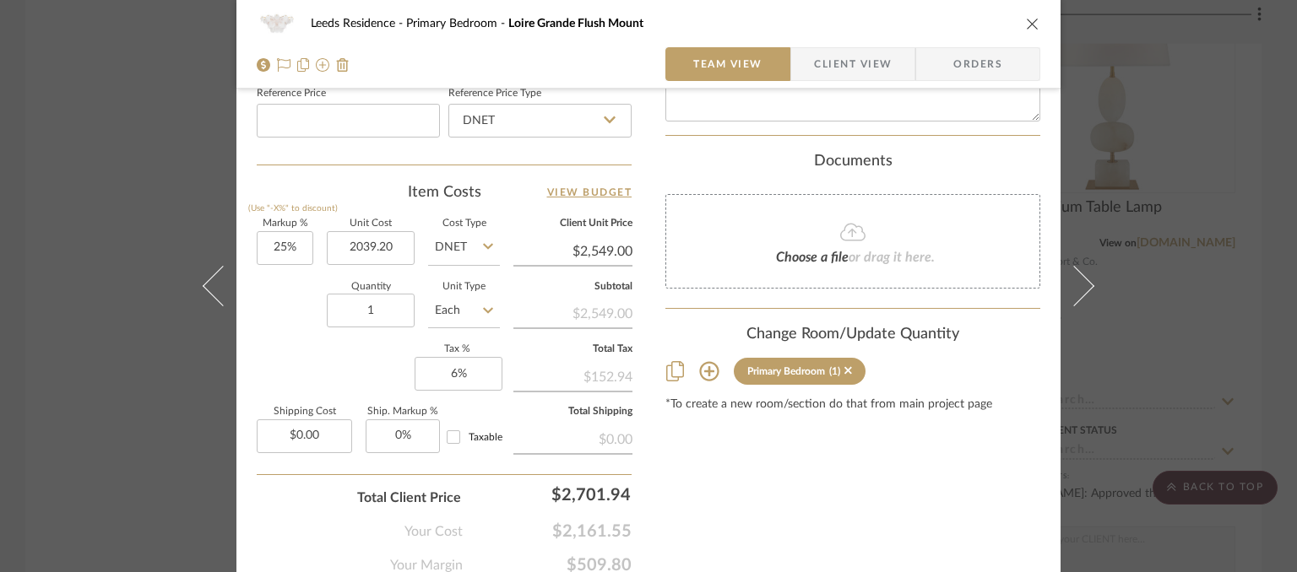
type input "$2,039.20"
click at [1025, 30] on button "close" at bounding box center [1032, 23] width 15 height 15
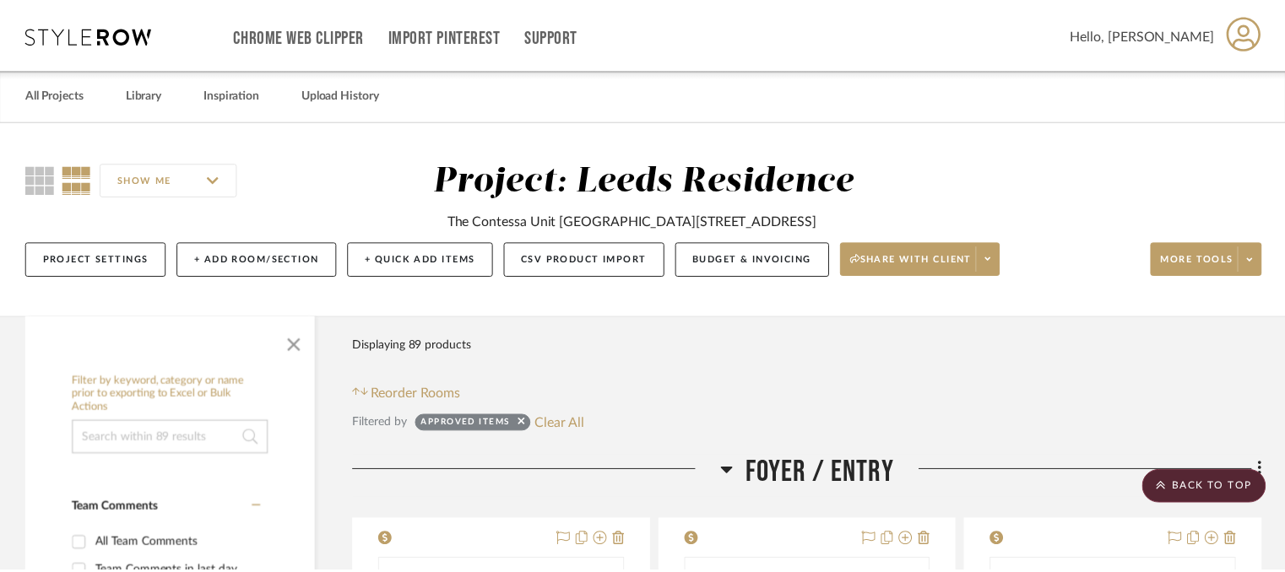
scroll to position [16464, 0]
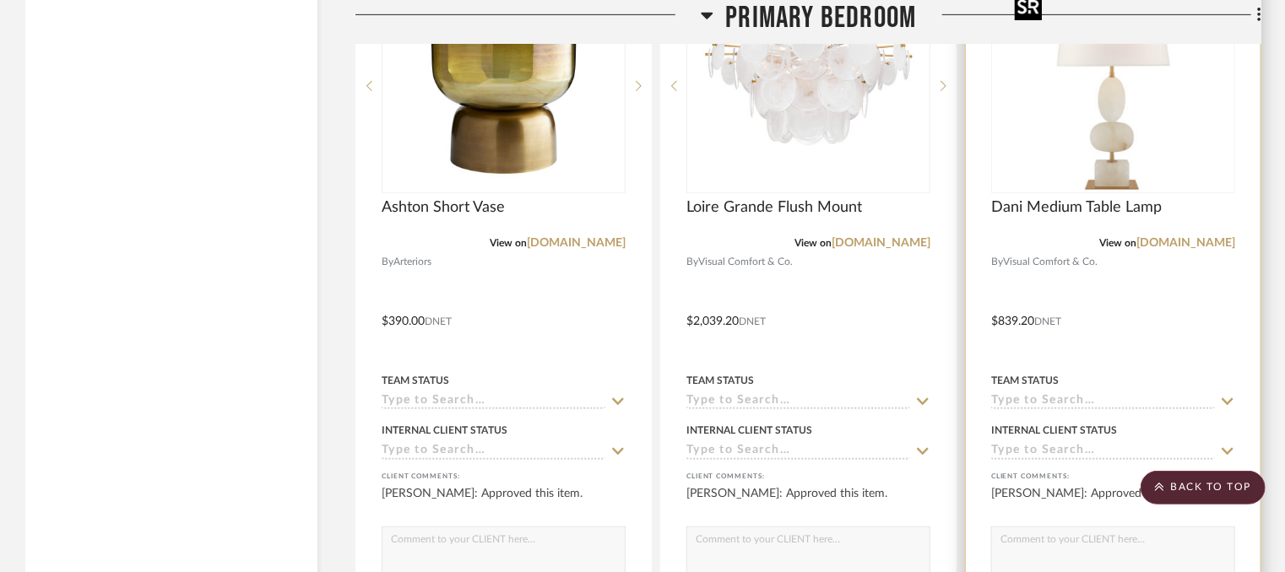
click at [1076, 156] on img "0" at bounding box center [1113, 86] width 211 height 211
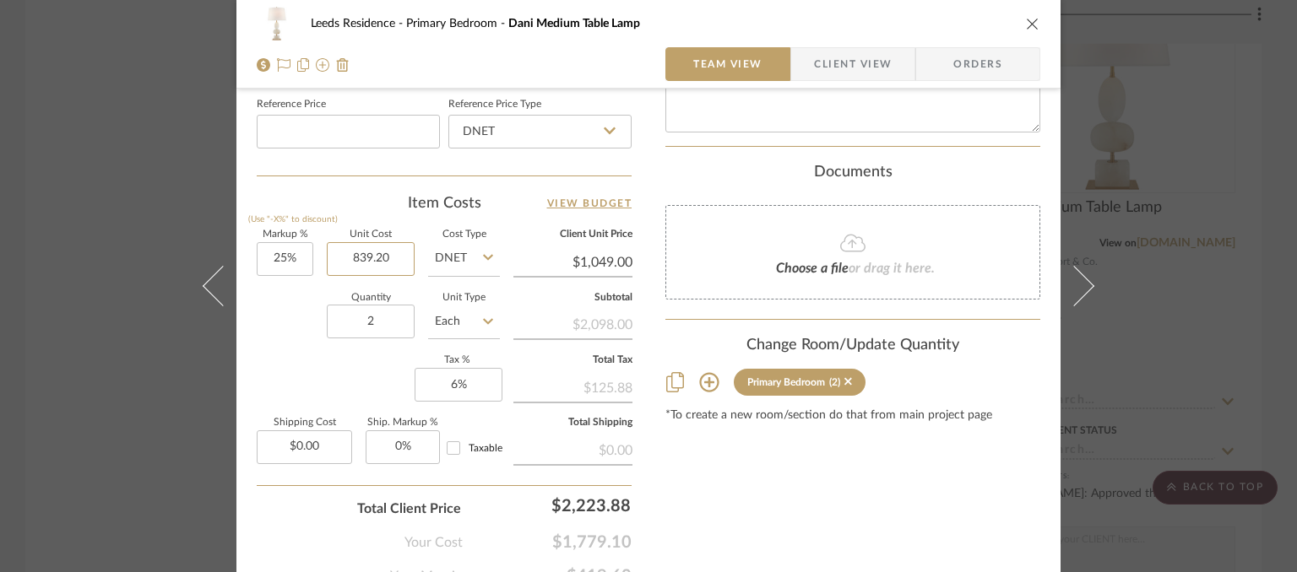
scroll to position [997, 0]
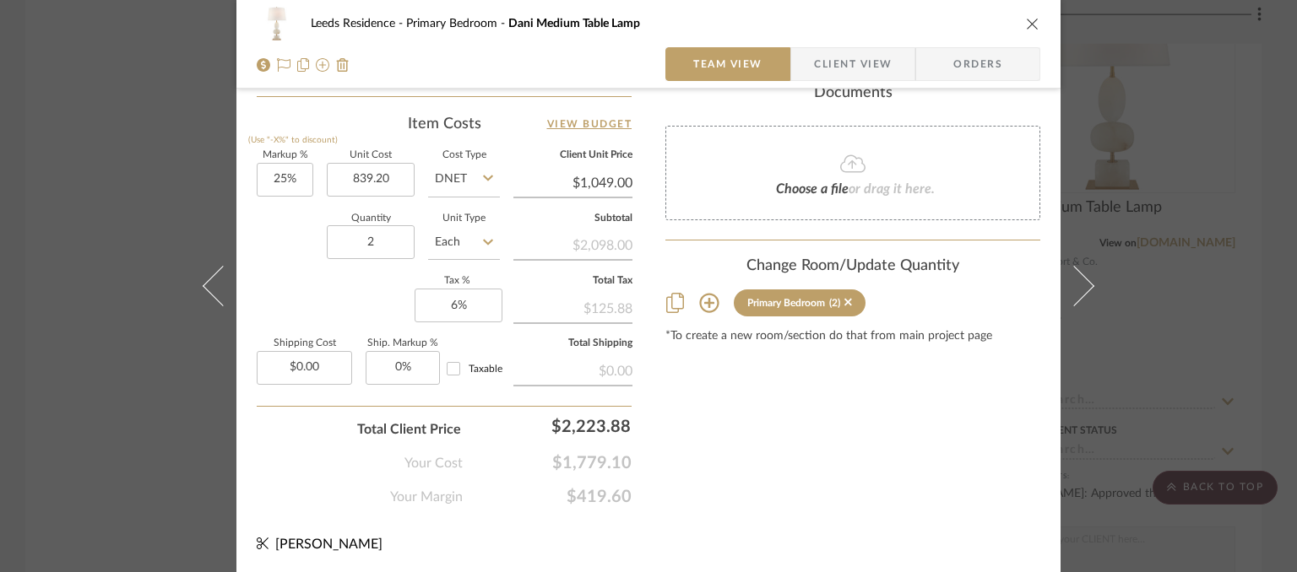
type input "$839.20"
click at [1030, 30] on icon "close" at bounding box center [1033, 24] width 14 height 14
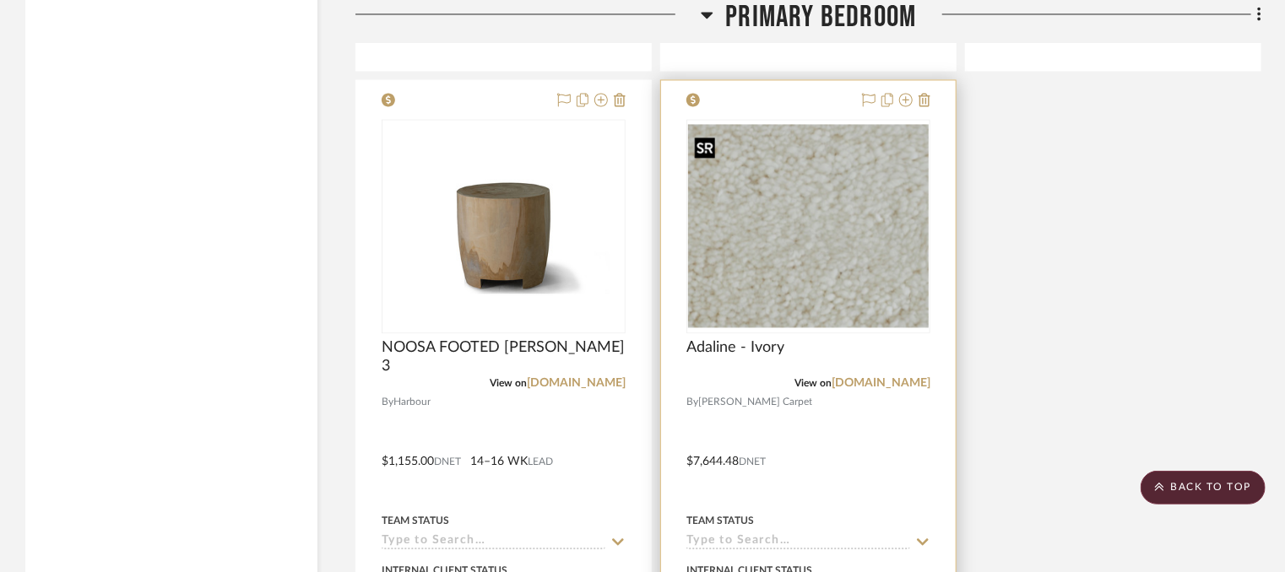
scroll to position [17815, 0]
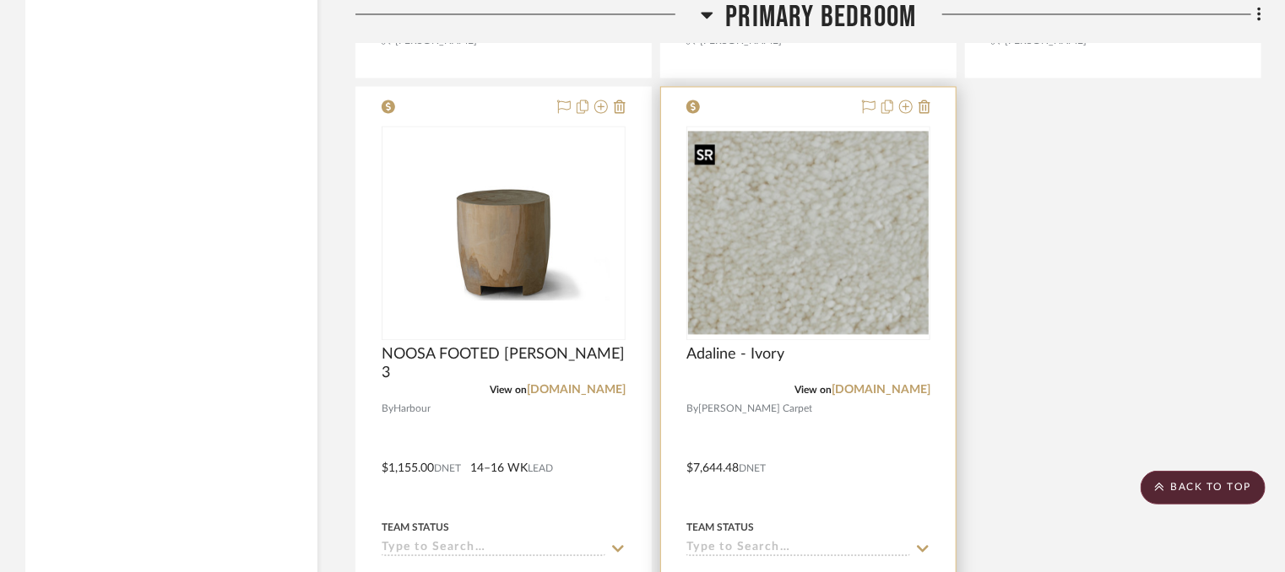
click at [817, 211] on img "0" at bounding box center [808, 233] width 241 height 204
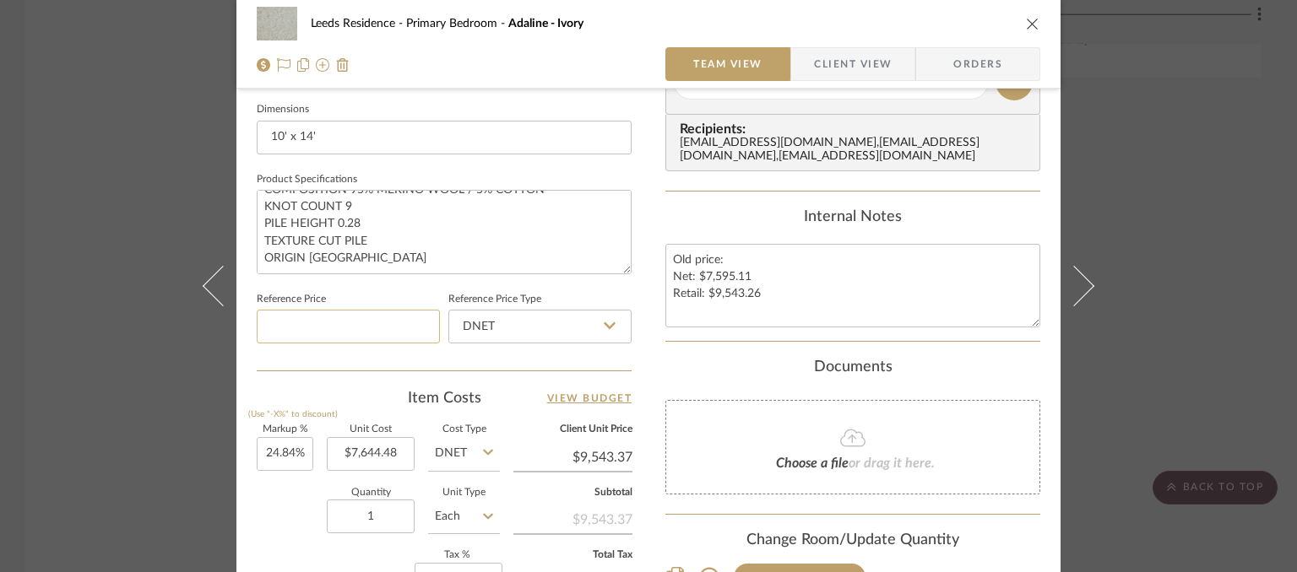
scroll to position [844, 0]
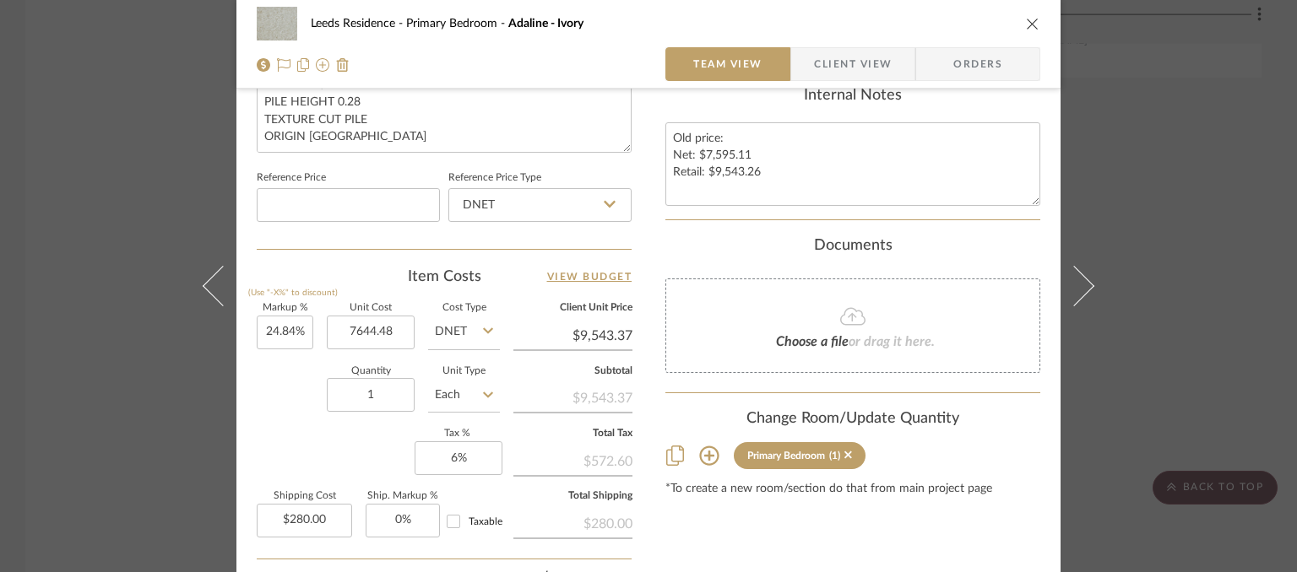
type input "$7,644.48"
click at [1029, 25] on icon "close" at bounding box center [1033, 24] width 14 height 14
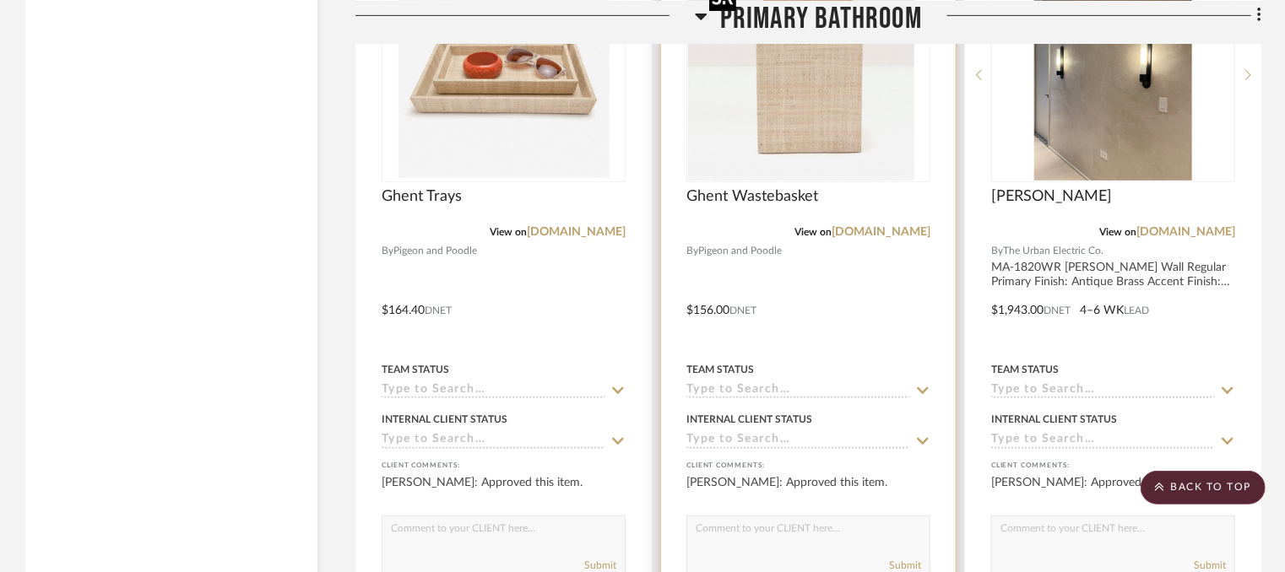
scroll to position [19672, 0]
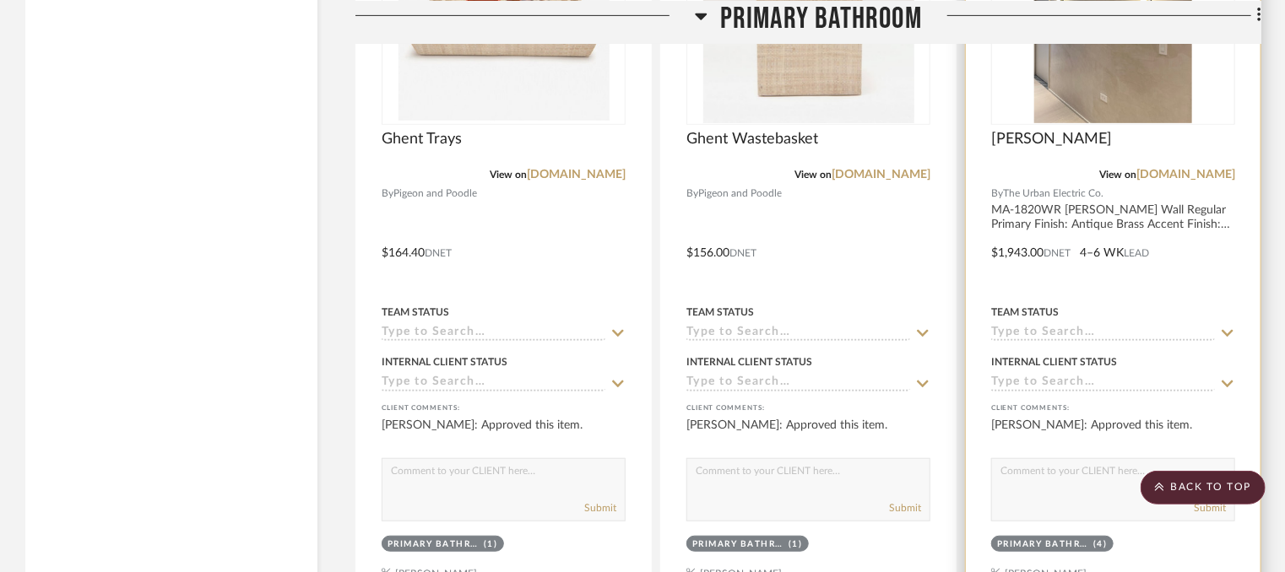
click at [1118, 254] on div at bounding box center [1113, 241] width 295 height 739
click at [1184, 203] on div at bounding box center [1113, 241] width 295 height 739
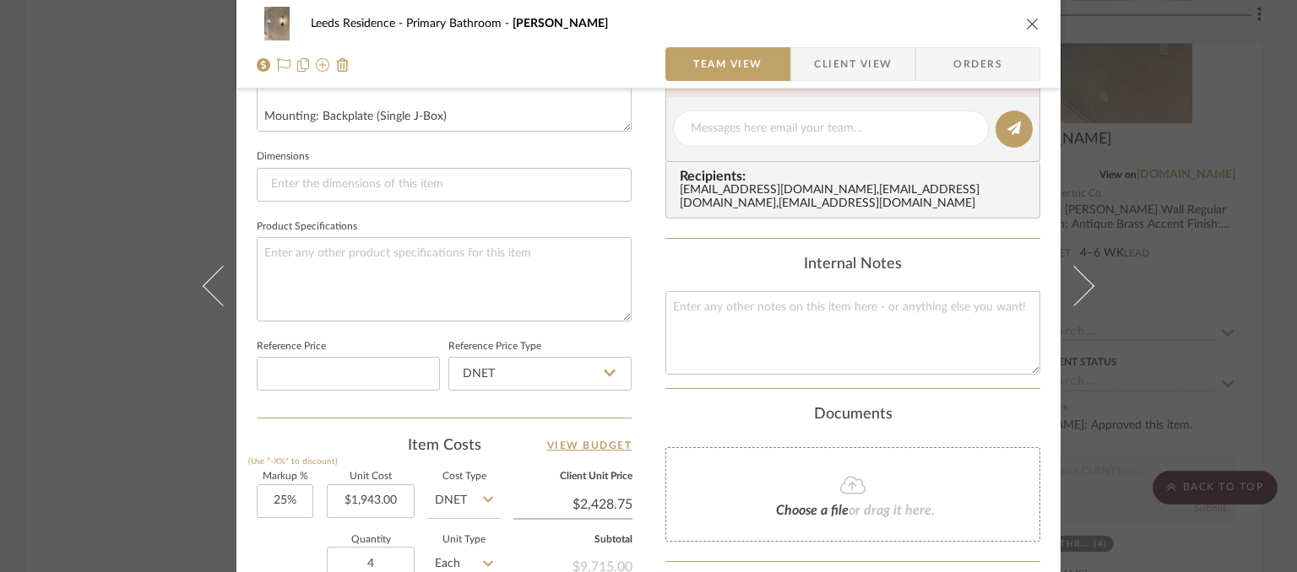
scroll to position [844, 0]
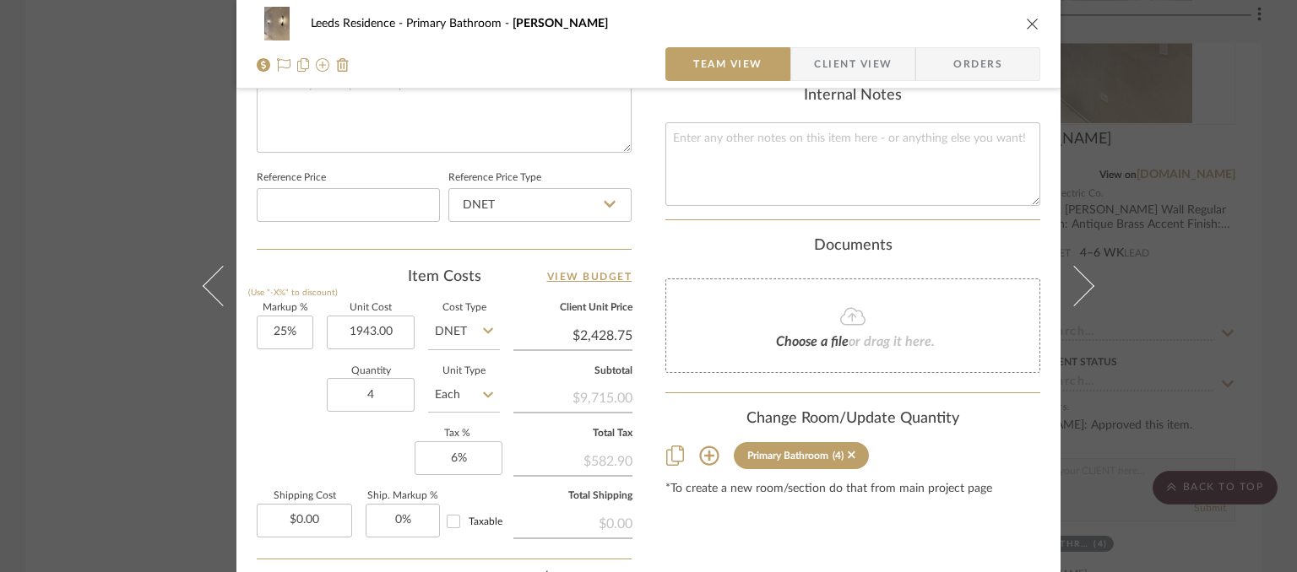
type input "$1,943.00"
click at [1030, 24] on icon "close" at bounding box center [1033, 24] width 14 height 14
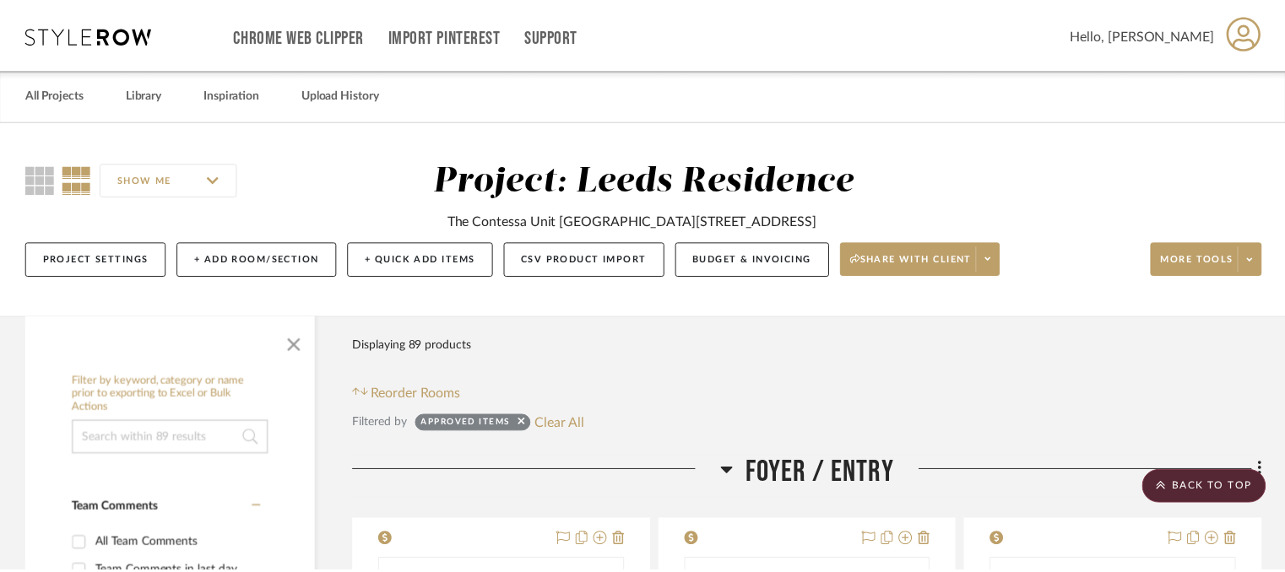
scroll to position [19672, 0]
